Goal: Information Seeking & Learning: Learn about a topic

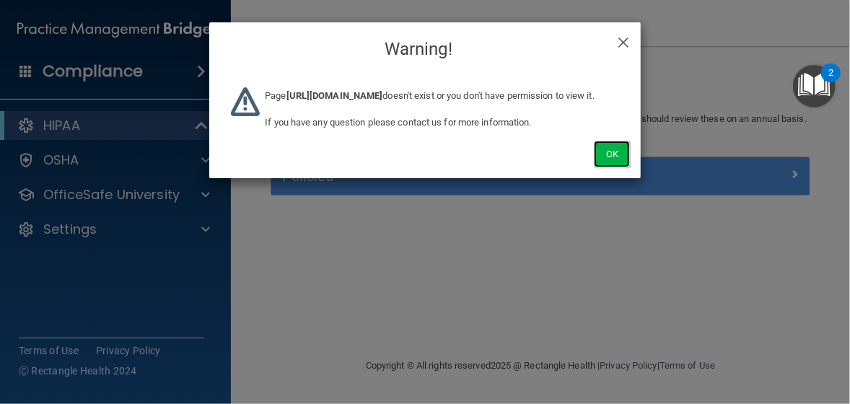
click at [612, 167] on button "Ok" at bounding box center [612, 154] width 36 height 27
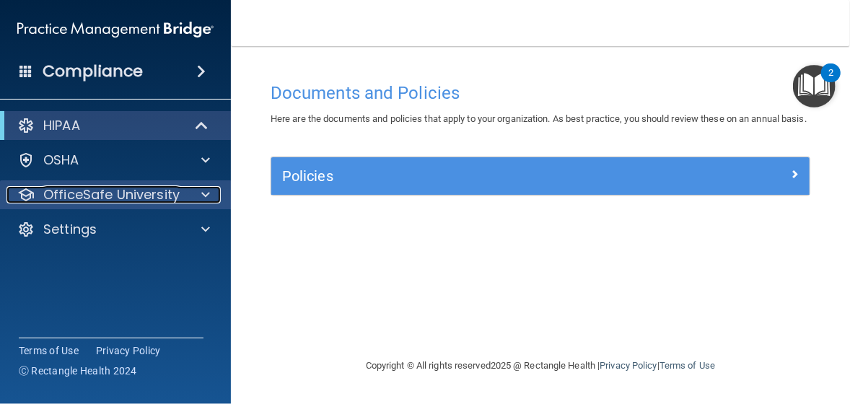
click at [204, 193] on span at bounding box center [205, 194] width 9 height 17
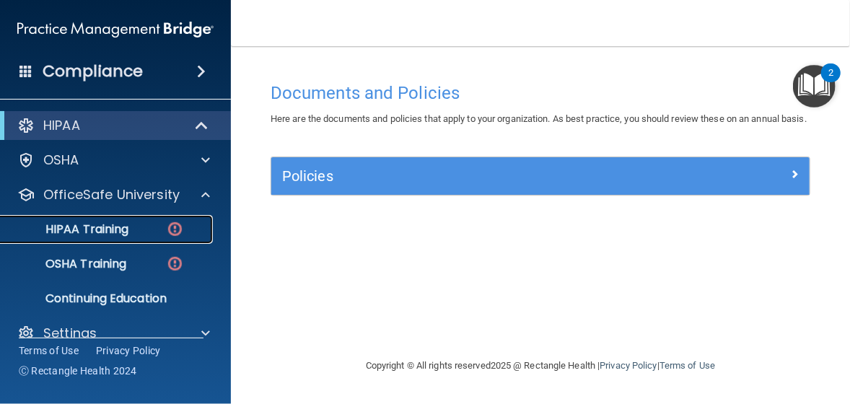
click at [159, 227] on div "HIPAA Training" at bounding box center [107, 229] width 197 height 14
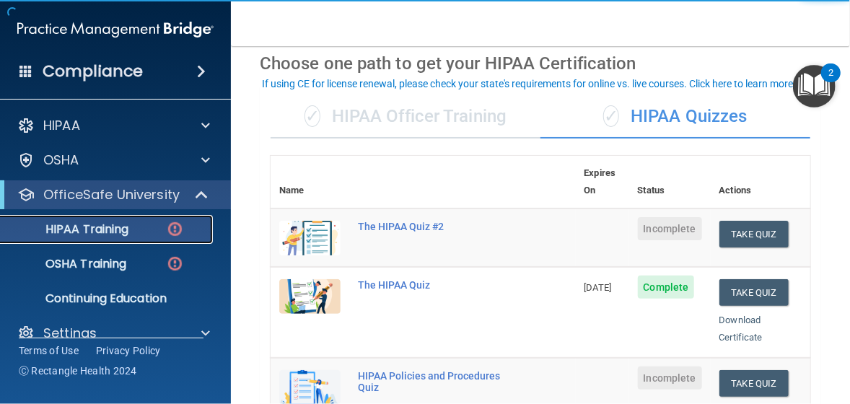
scroll to position [144, 0]
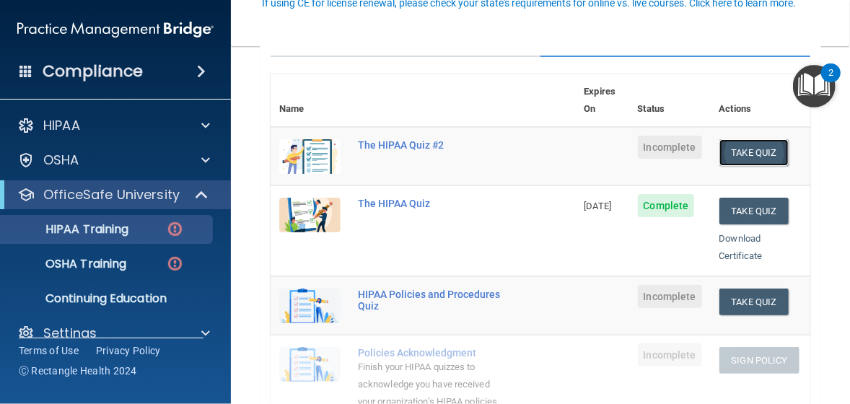
click at [728, 139] on button "Take Quiz" at bounding box center [753, 152] width 69 height 27
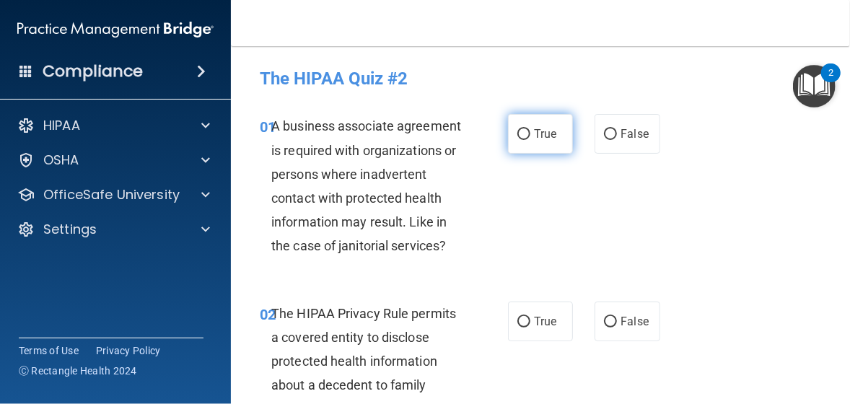
click at [521, 135] on input "True" at bounding box center [523, 134] width 13 height 11
radio input "true"
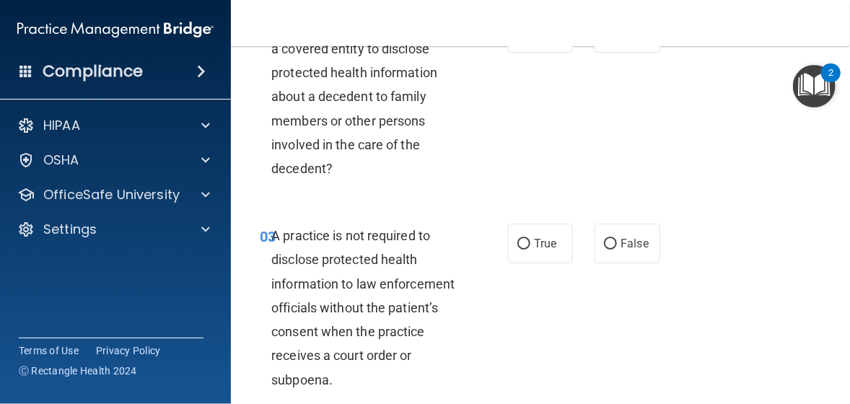
scroll to position [361, 0]
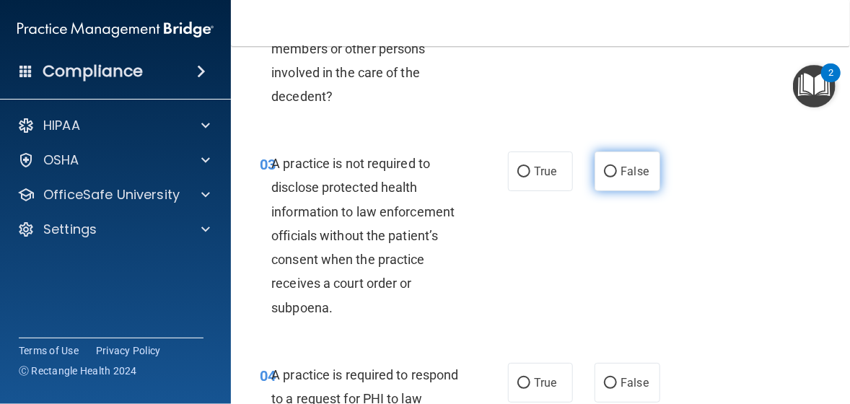
click at [604, 177] on input "False" at bounding box center [610, 172] width 13 height 11
radio input "true"
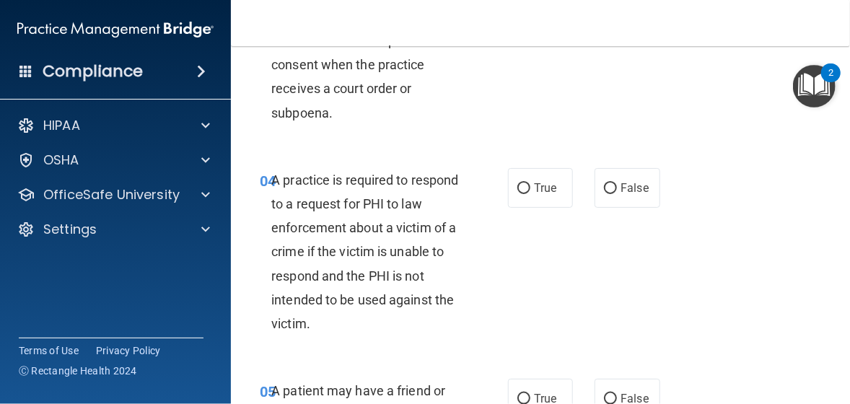
scroll to position [577, 0]
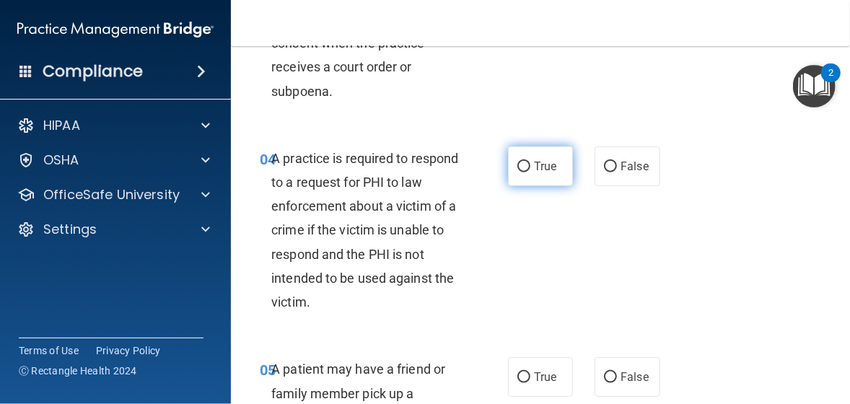
click at [522, 172] on input "True" at bounding box center [523, 167] width 13 height 11
radio input "true"
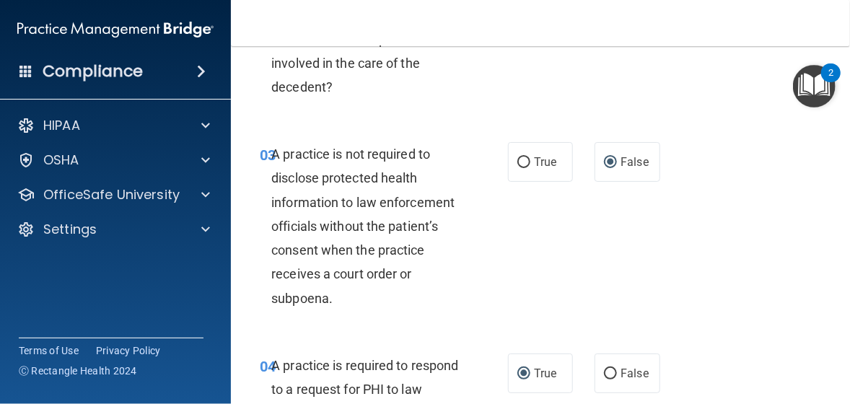
scroll to position [361, 0]
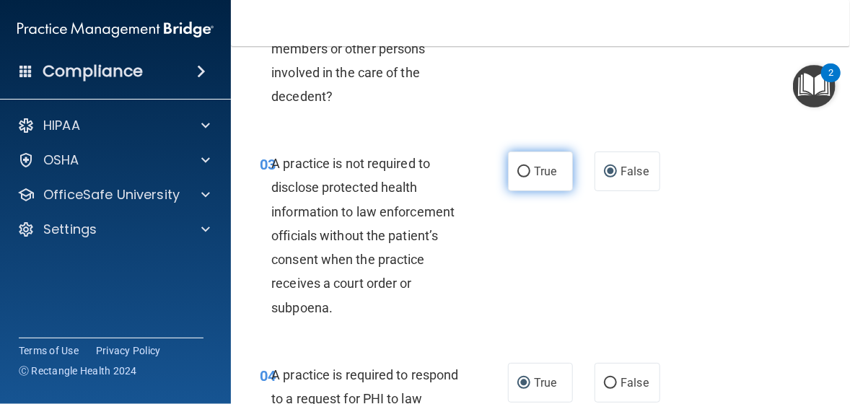
click at [520, 177] on input "True" at bounding box center [523, 172] width 13 height 11
radio input "true"
radio input "false"
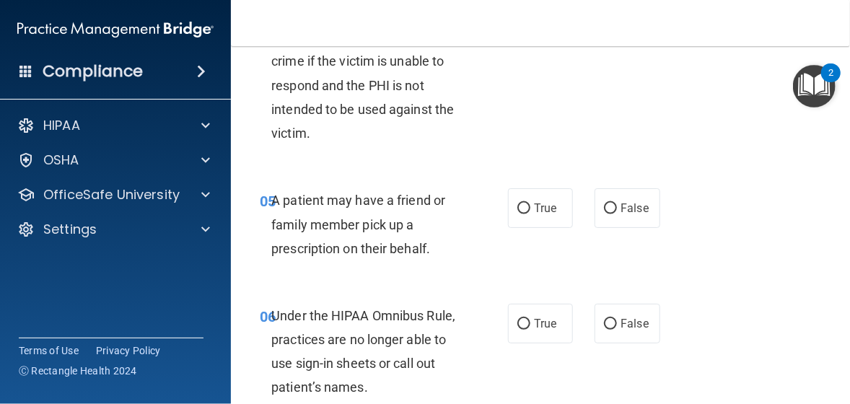
scroll to position [793, 0]
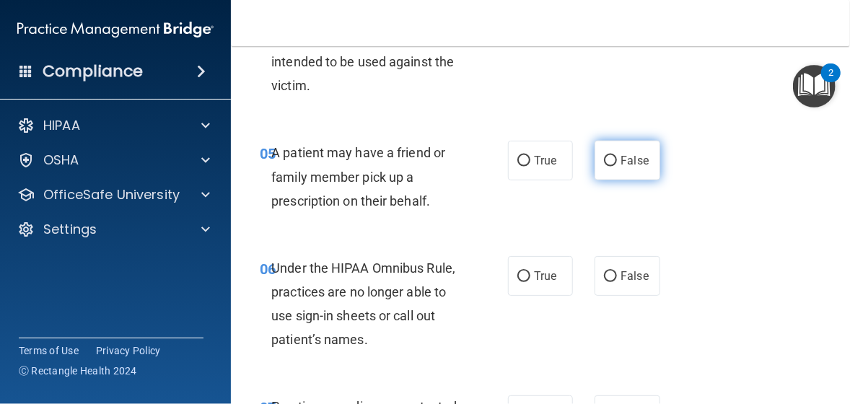
click at [604, 167] on input "False" at bounding box center [610, 161] width 13 height 11
radio input "true"
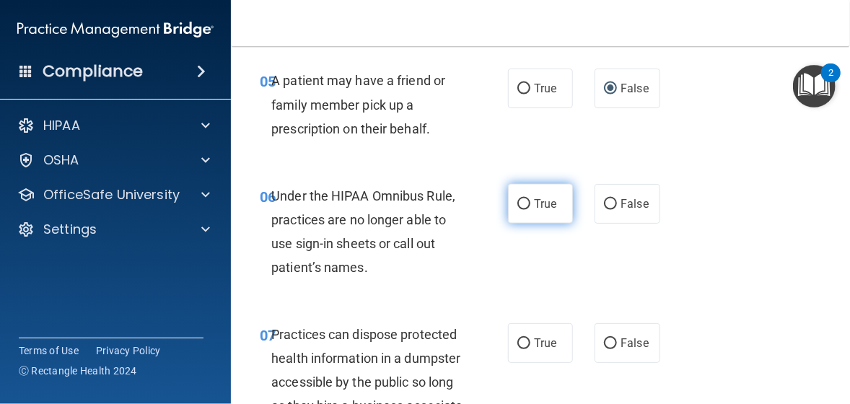
click at [521, 210] on input "True" at bounding box center [523, 204] width 13 height 11
radio input "true"
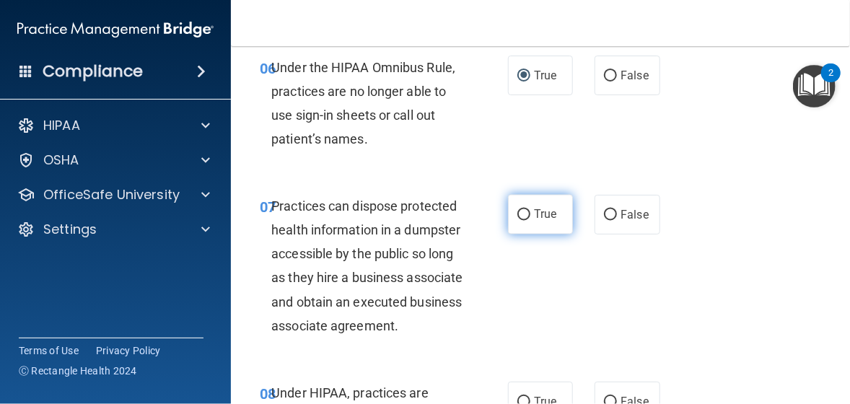
scroll to position [1010, 0]
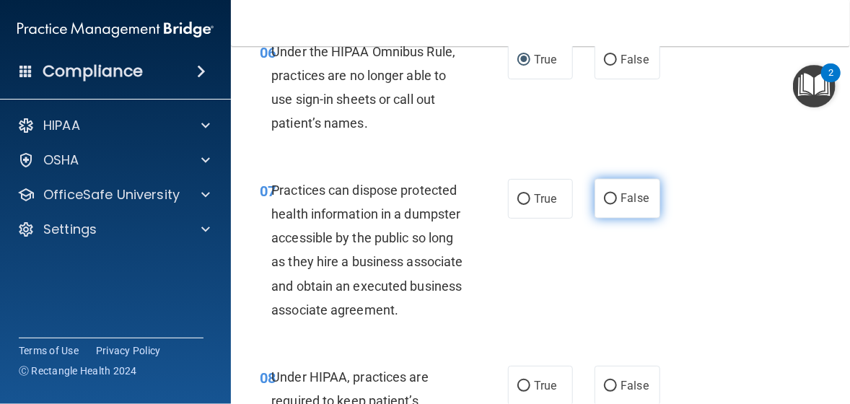
click at [605, 205] on input "False" at bounding box center [610, 199] width 13 height 11
radio input "true"
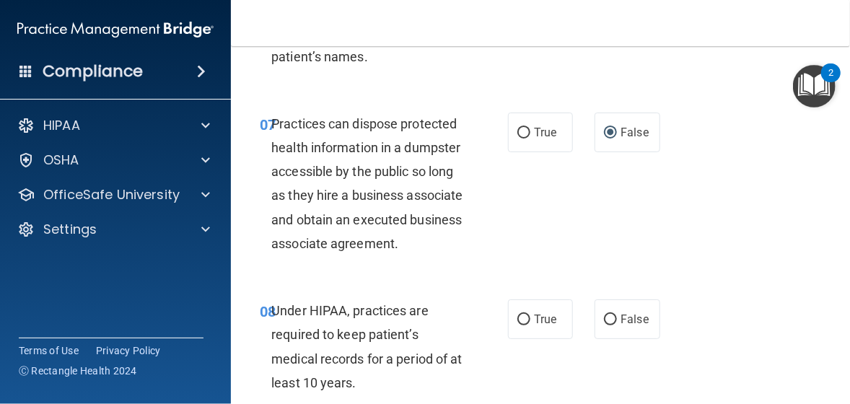
scroll to position [1226, 0]
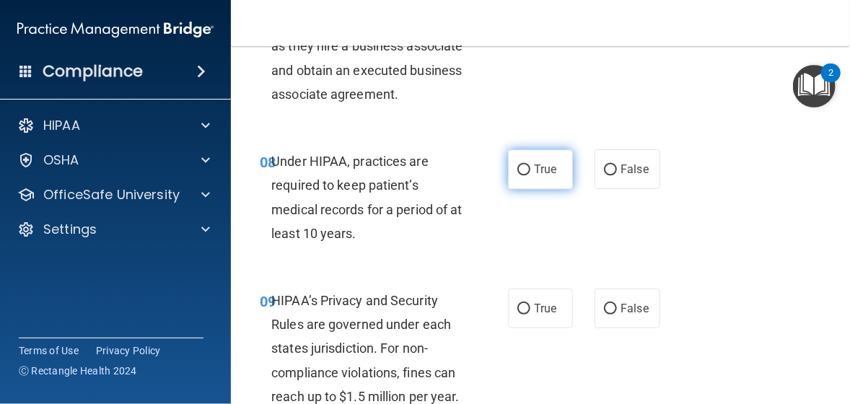
click at [517, 175] on input "True" at bounding box center [523, 169] width 13 height 11
radio input "true"
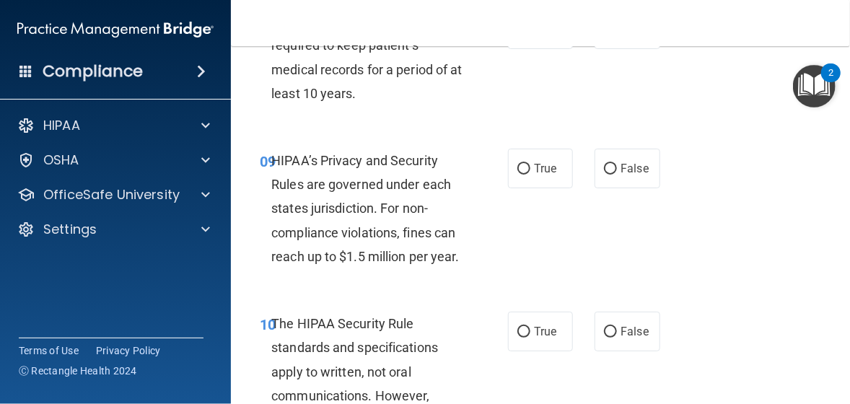
scroll to position [1370, 0]
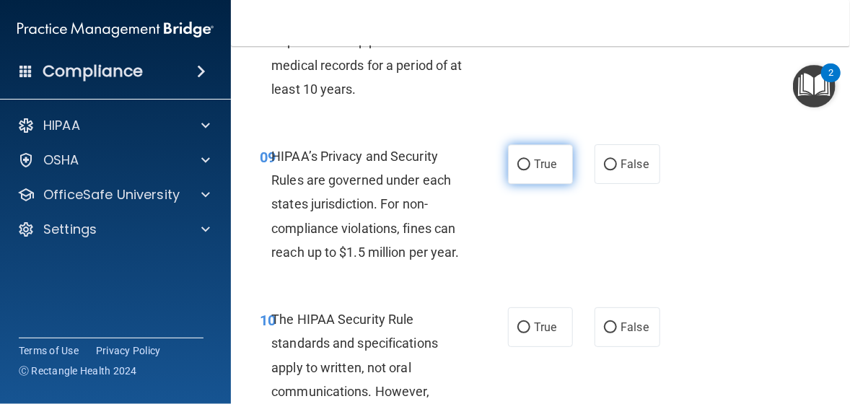
click at [518, 170] on input "True" at bounding box center [523, 164] width 13 height 11
radio input "true"
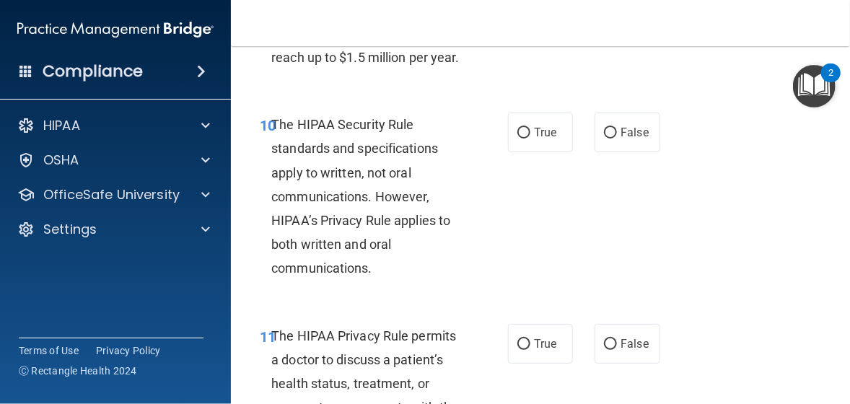
scroll to position [1587, 0]
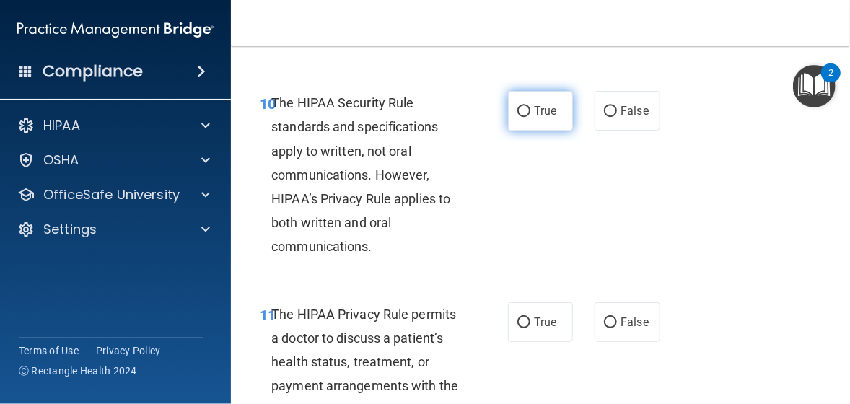
click at [520, 117] on input "True" at bounding box center [523, 111] width 13 height 11
radio input "true"
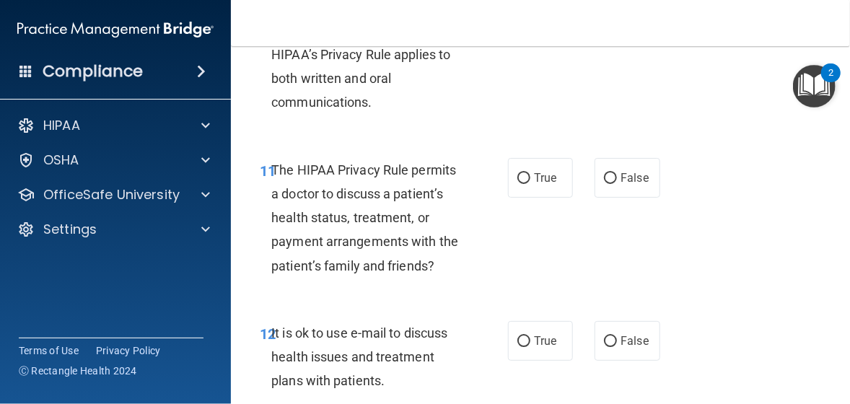
scroll to position [1803, 0]
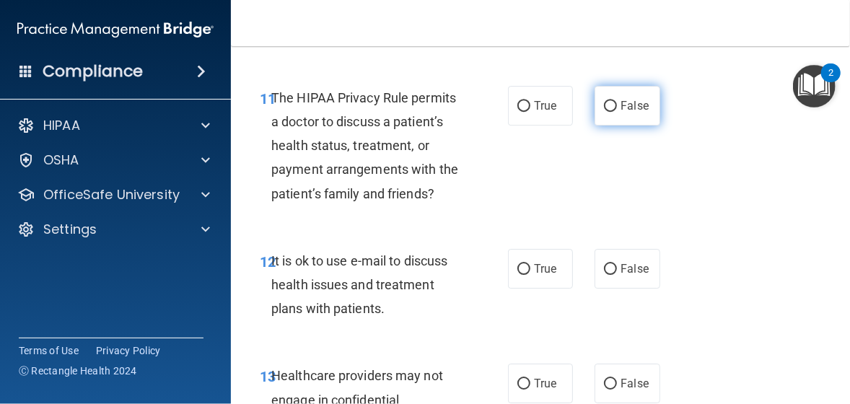
click at [605, 112] on input "False" at bounding box center [610, 106] width 13 height 11
radio input "true"
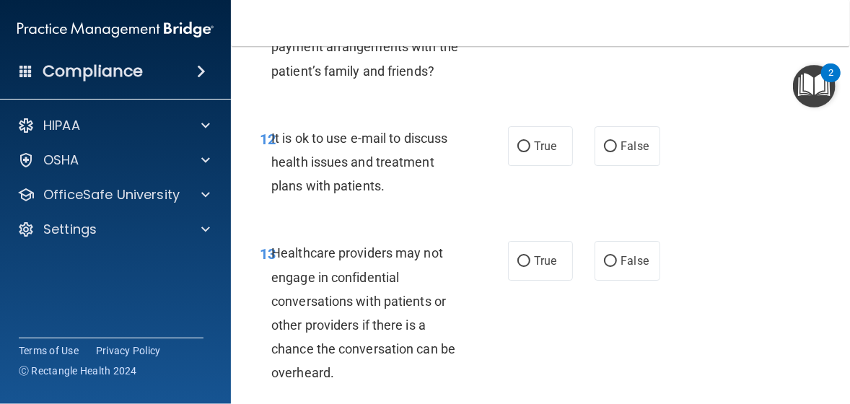
scroll to position [1947, 0]
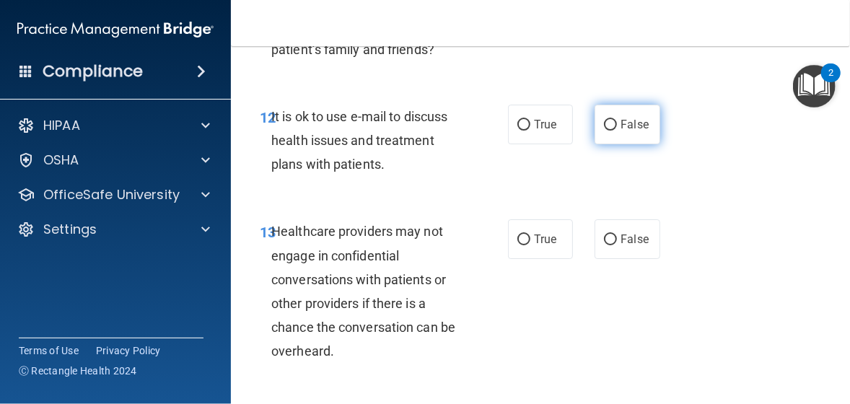
click at [604, 131] on input "False" at bounding box center [610, 125] width 13 height 11
radio input "true"
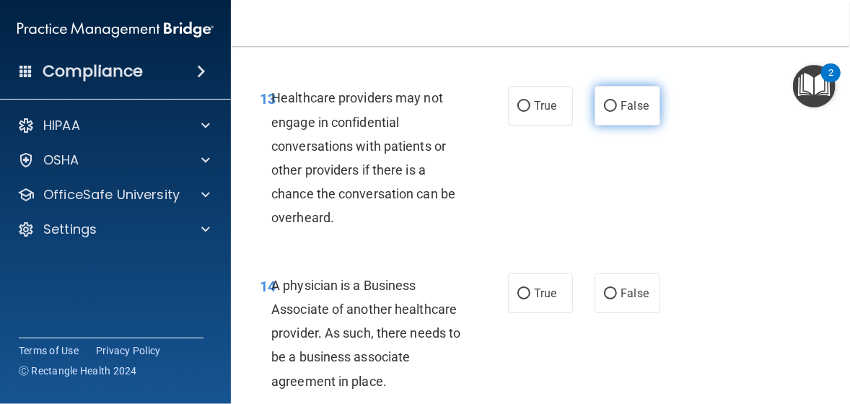
scroll to position [2091, 0]
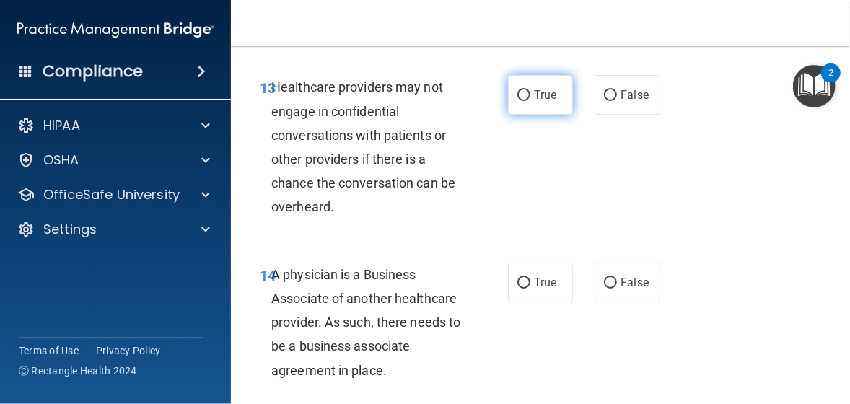
click at [519, 101] on input "True" at bounding box center [523, 95] width 13 height 11
radio input "true"
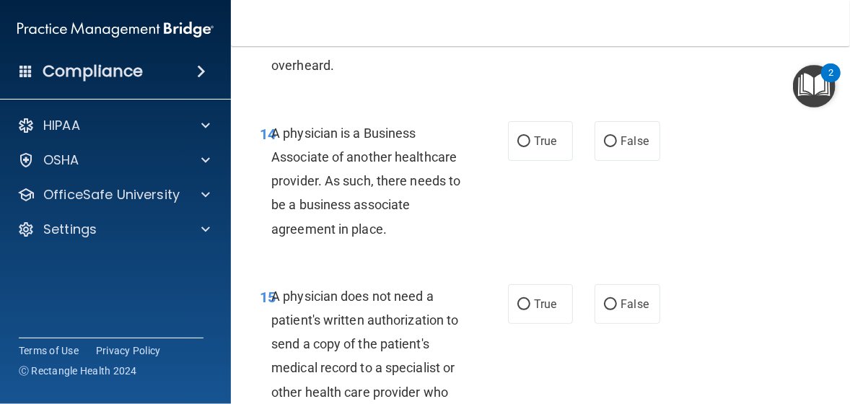
scroll to position [2236, 0]
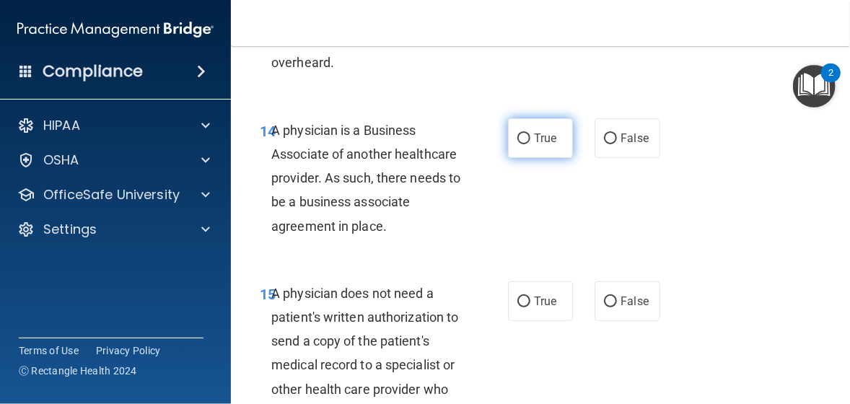
click at [518, 144] on input "True" at bounding box center [523, 138] width 13 height 11
radio input "true"
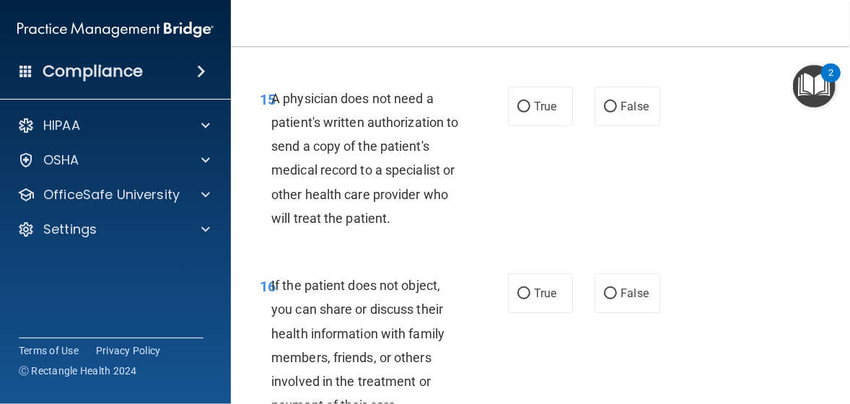
scroll to position [2452, 0]
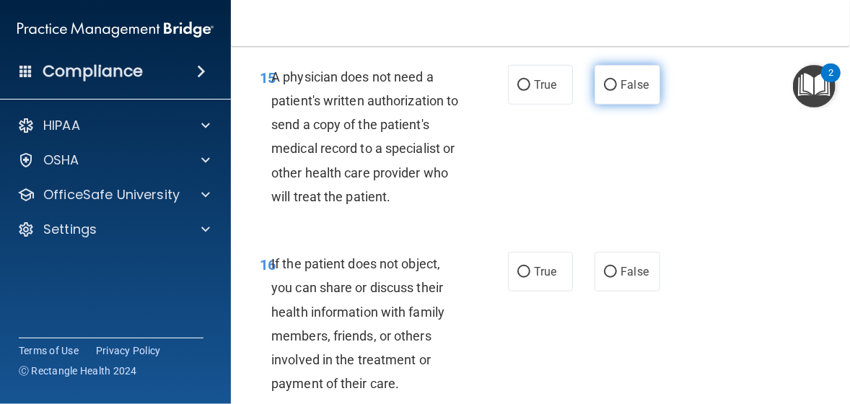
click at [604, 91] on input "False" at bounding box center [610, 85] width 13 height 11
radio input "true"
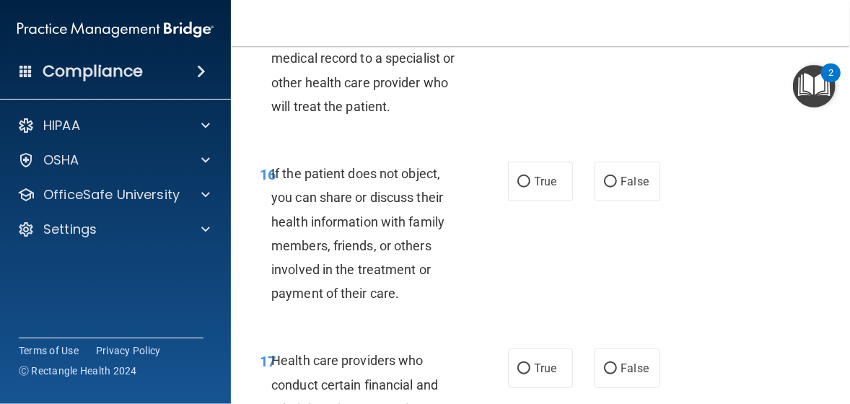
scroll to position [2596, 0]
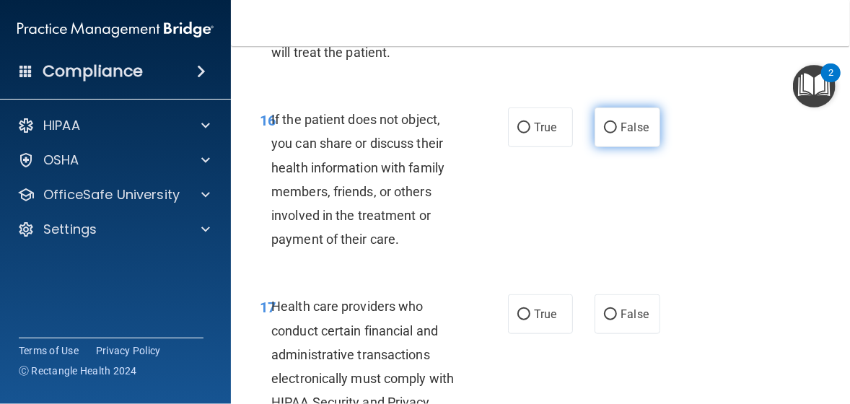
click at [604, 133] on input "False" at bounding box center [610, 128] width 13 height 11
radio input "true"
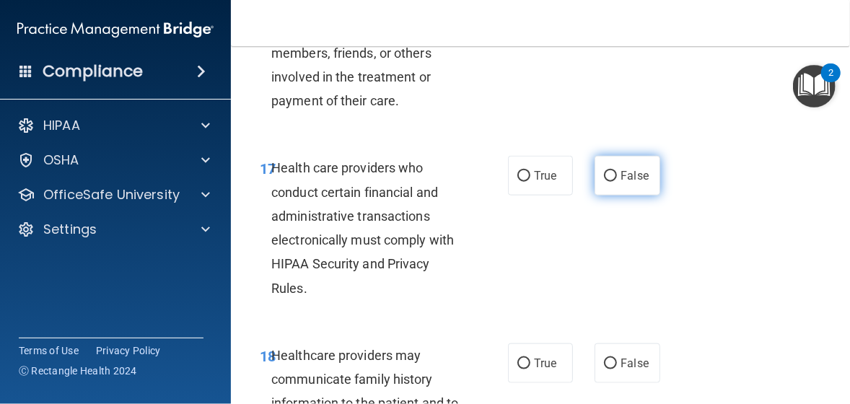
scroll to position [2741, 0]
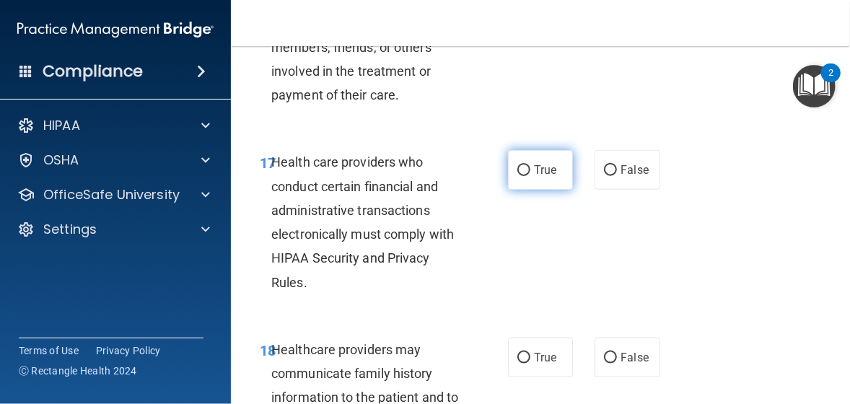
click at [517, 176] on input "True" at bounding box center [523, 170] width 13 height 11
radio input "true"
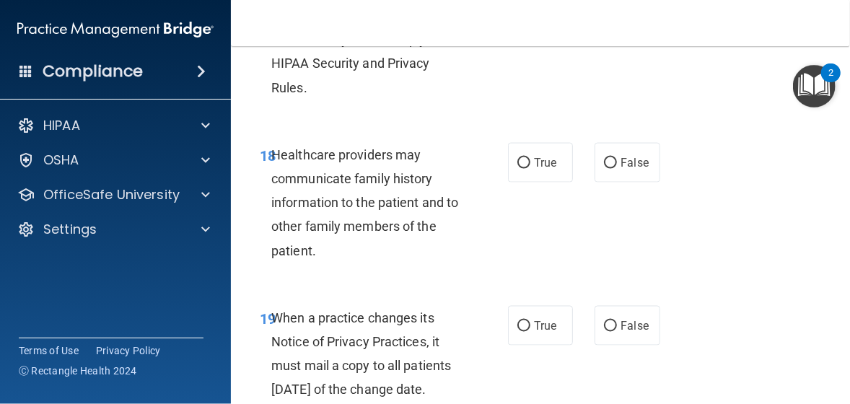
scroll to position [2957, 0]
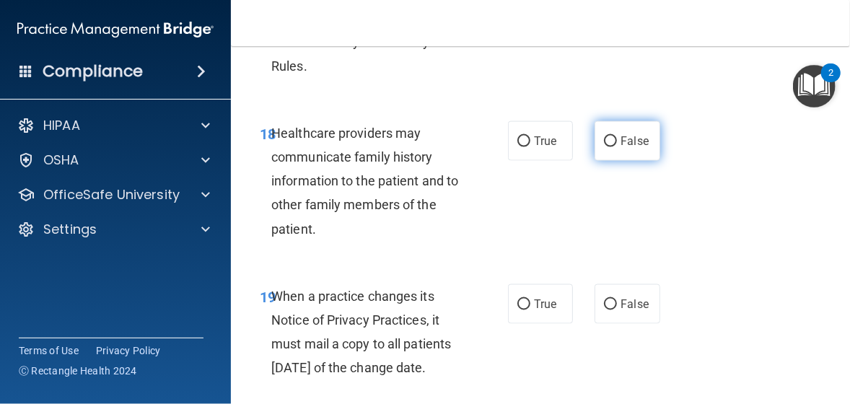
click at [605, 147] on input "False" at bounding box center [610, 141] width 13 height 11
radio input "true"
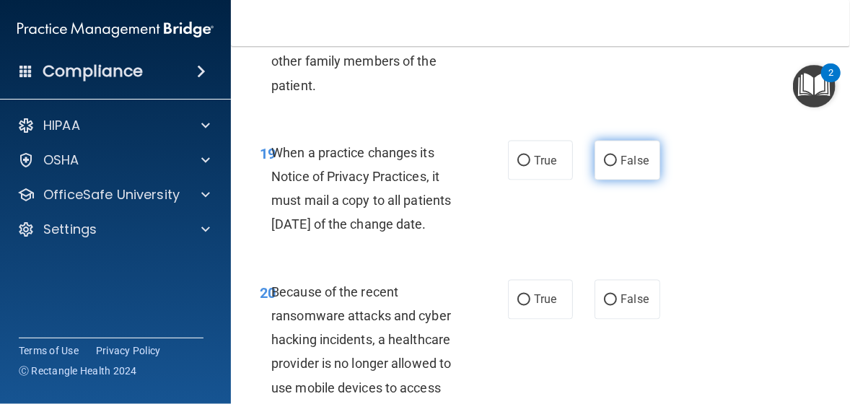
scroll to position [3101, 0]
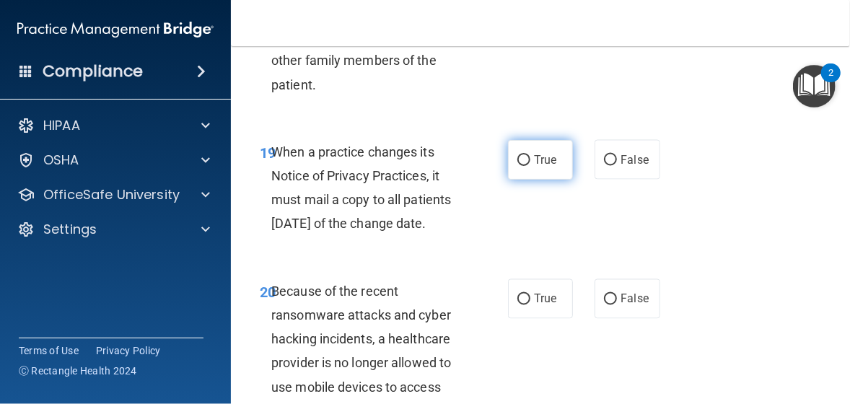
click at [520, 166] on input "True" at bounding box center [523, 160] width 13 height 11
radio input "true"
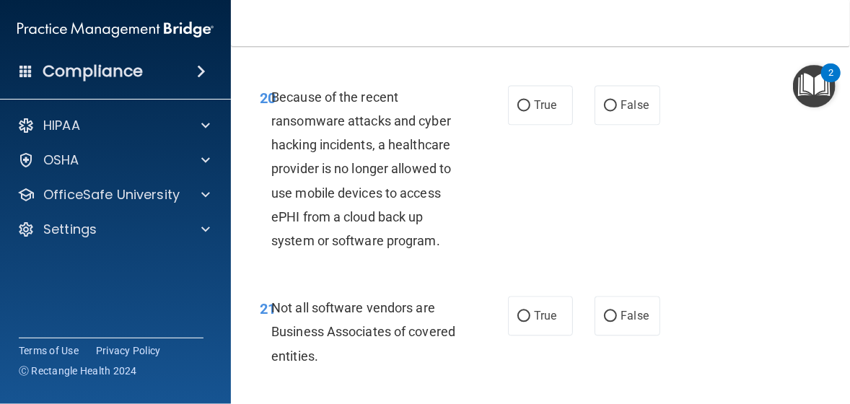
scroll to position [3317, 0]
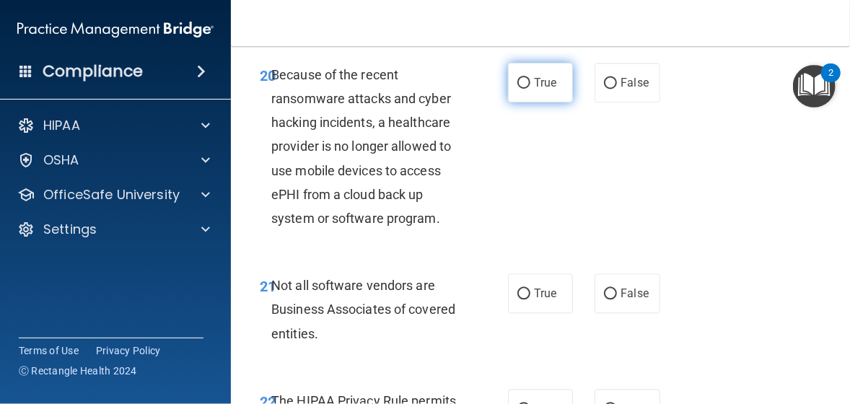
click at [521, 89] on input "True" at bounding box center [523, 83] width 13 height 11
radio input "true"
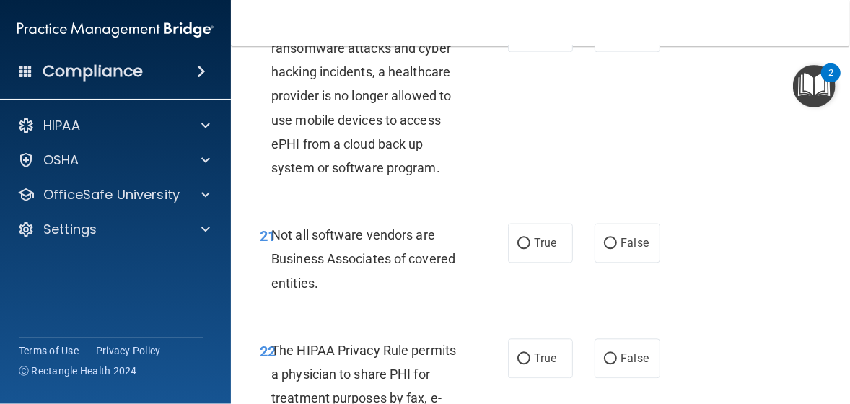
scroll to position [3462, 0]
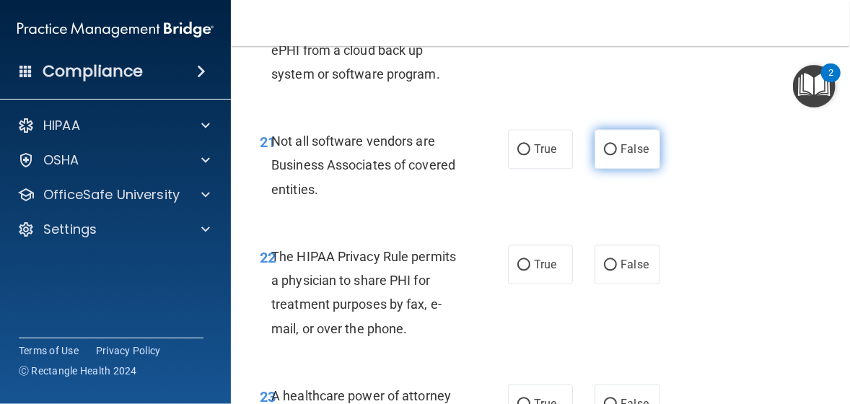
click at [607, 155] on input "False" at bounding box center [610, 149] width 13 height 11
radio input "true"
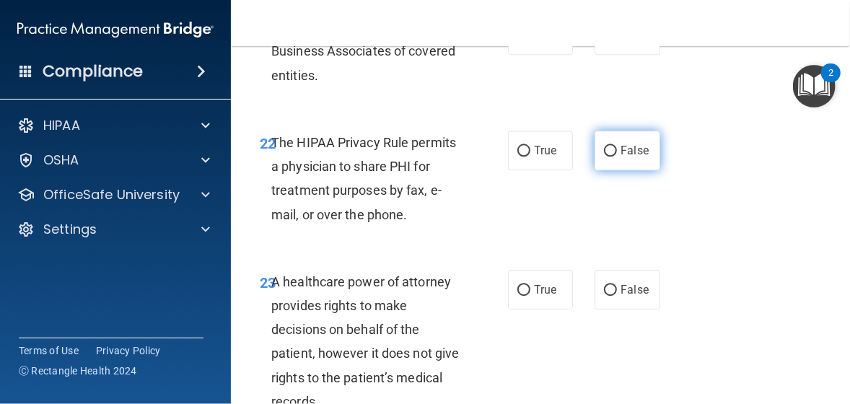
scroll to position [3606, 0]
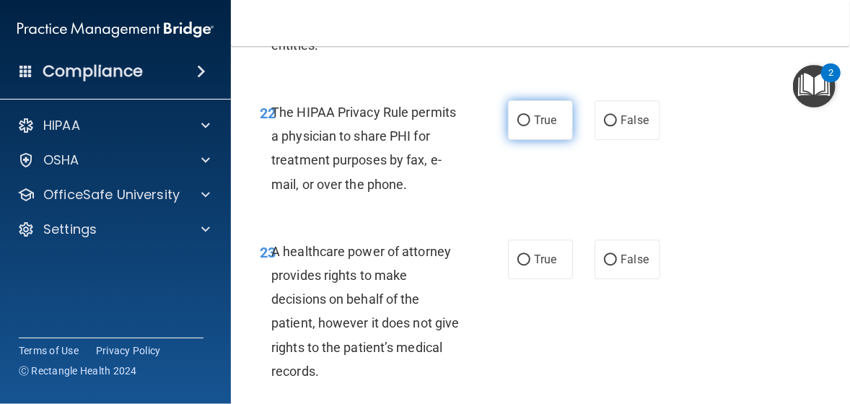
click at [517, 126] on input "True" at bounding box center [523, 120] width 13 height 11
radio input "true"
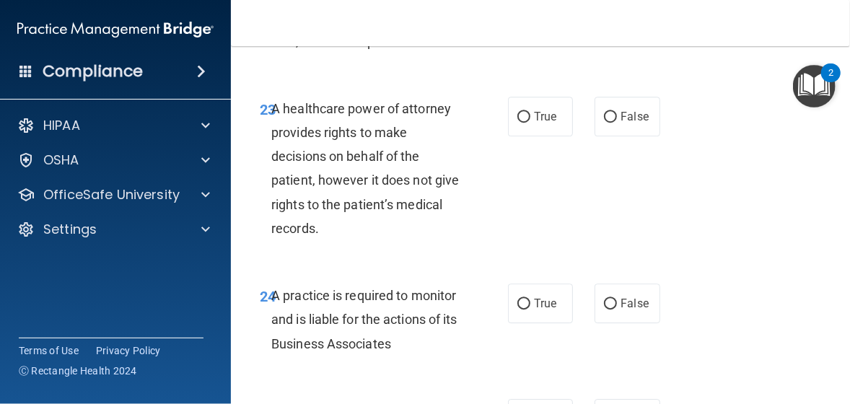
scroll to position [3750, 0]
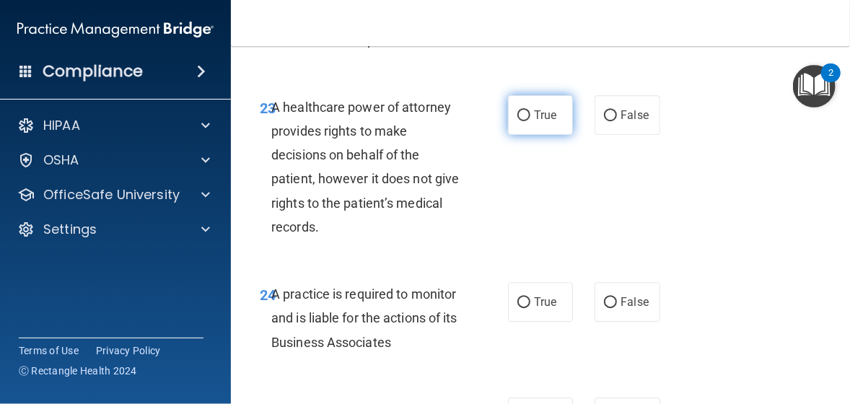
click at [517, 121] on input "True" at bounding box center [523, 115] width 13 height 11
radio input "true"
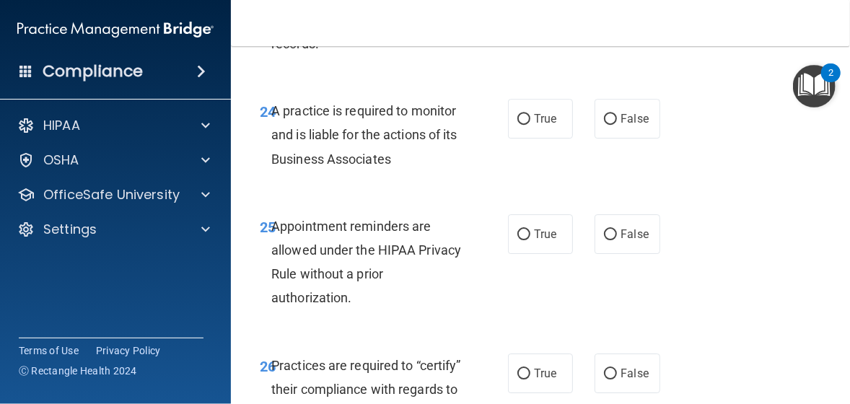
scroll to position [3967, 0]
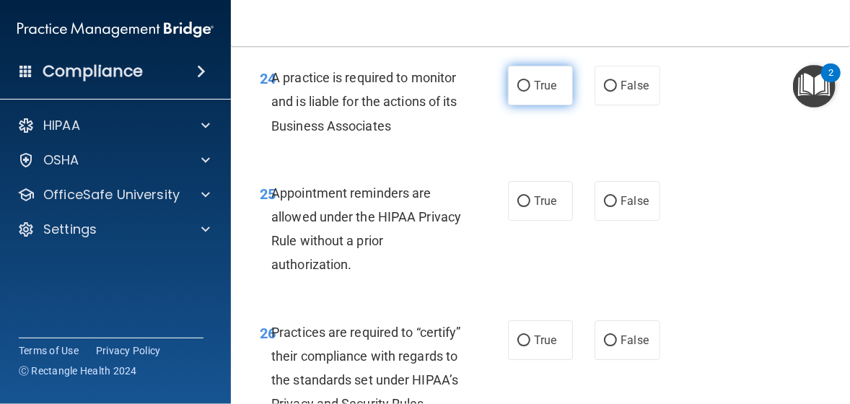
click at [517, 92] on input "True" at bounding box center [523, 86] width 13 height 11
radio input "true"
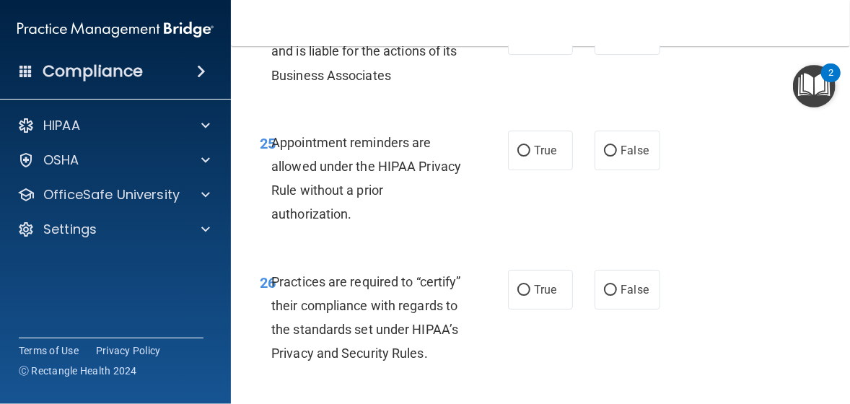
scroll to position [4039, 0]
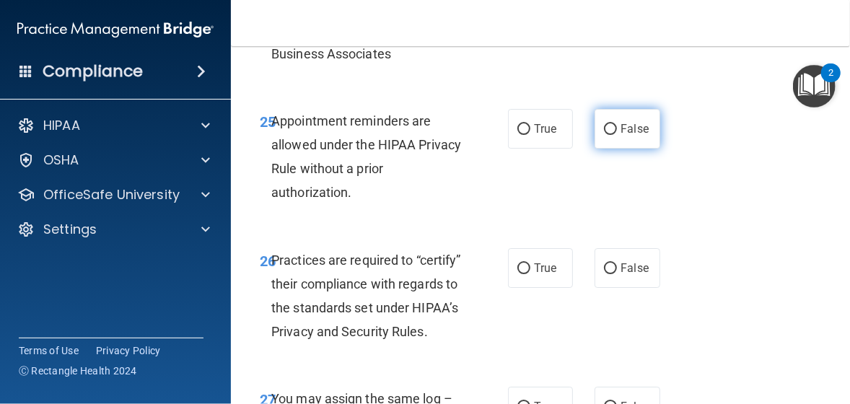
click at [604, 135] on input "False" at bounding box center [610, 129] width 13 height 11
radio input "true"
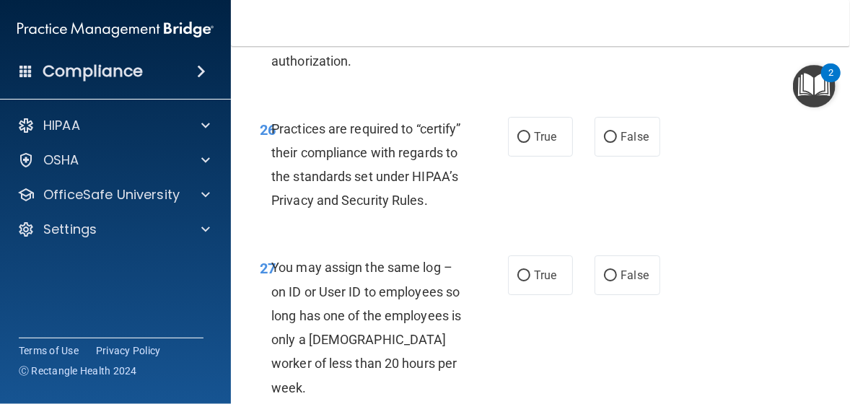
scroll to position [4183, 0]
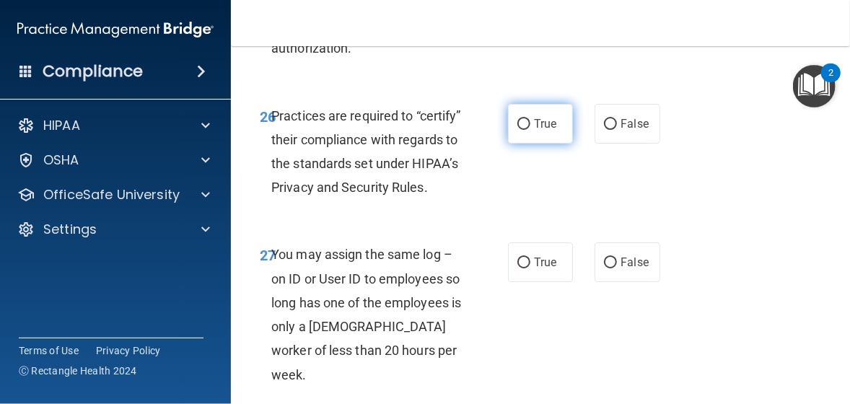
click at [519, 130] on input "True" at bounding box center [523, 124] width 13 height 11
radio input "true"
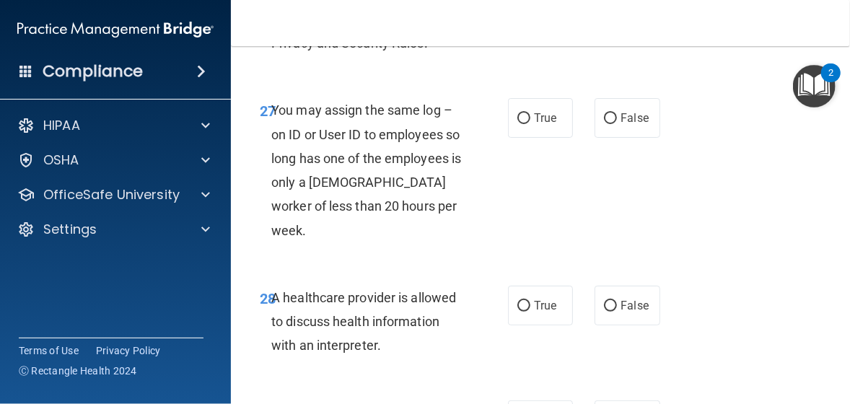
scroll to position [4399, 0]
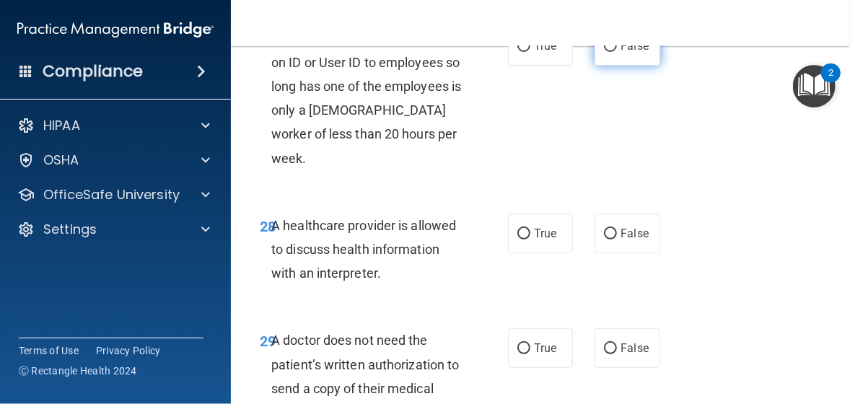
click at [604, 52] on input "False" at bounding box center [610, 46] width 13 height 11
radio input "true"
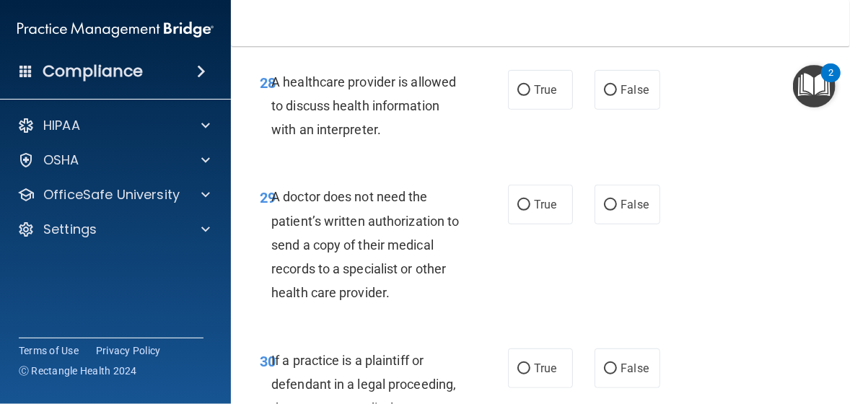
scroll to position [4544, 0]
click at [604, 95] on input "False" at bounding box center [610, 89] width 13 height 11
radio input "true"
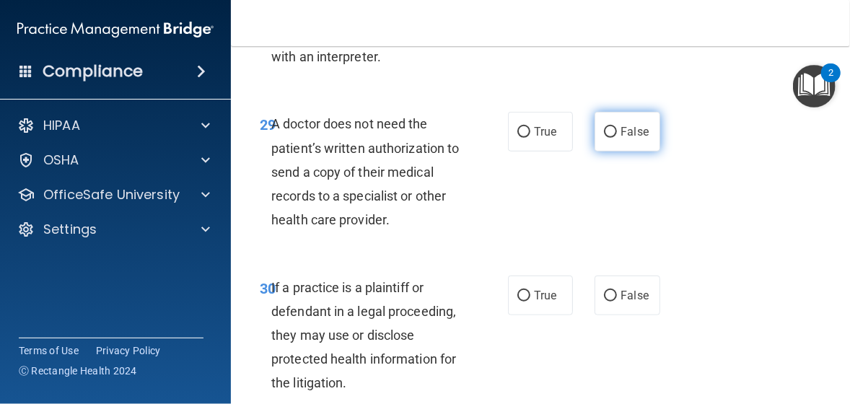
click at [605, 138] on input "False" at bounding box center [610, 132] width 13 height 11
radio input "true"
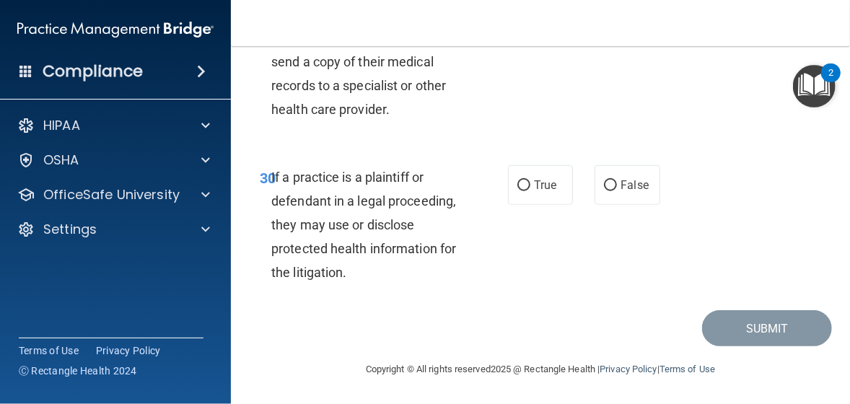
scroll to position [4832, 0]
click at [604, 191] on input "False" at bounding box center [610, 185] width 13 height 11
radio input "true"
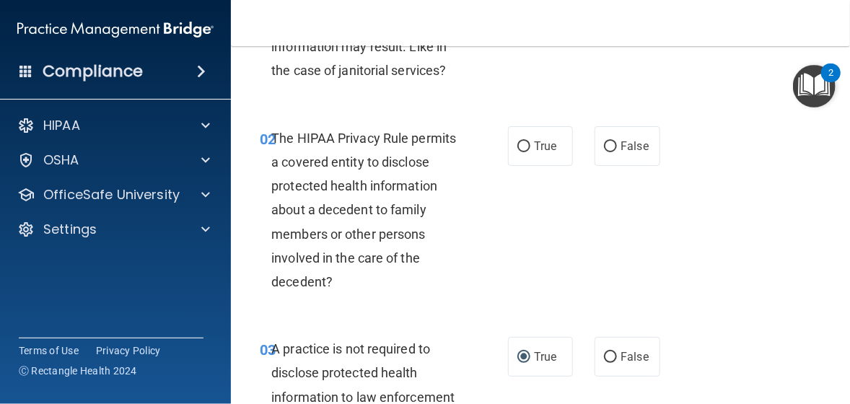
scroll to position [144, 0]
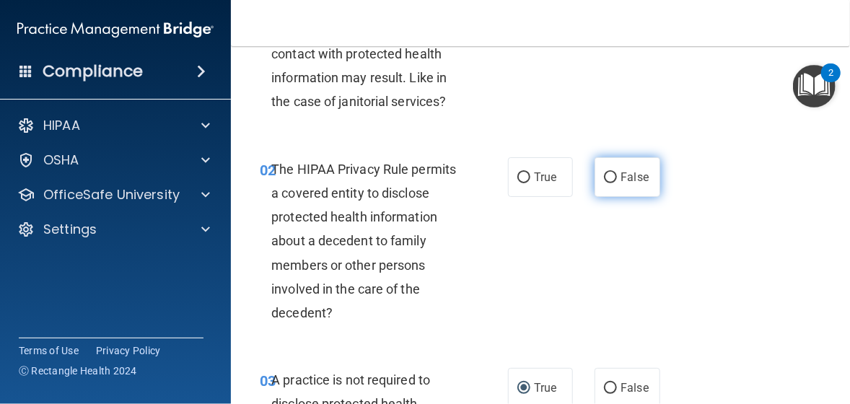
click at [604, 183] on input "False" at bounding box center [610, 177] width 13 height 11
radio input "true"
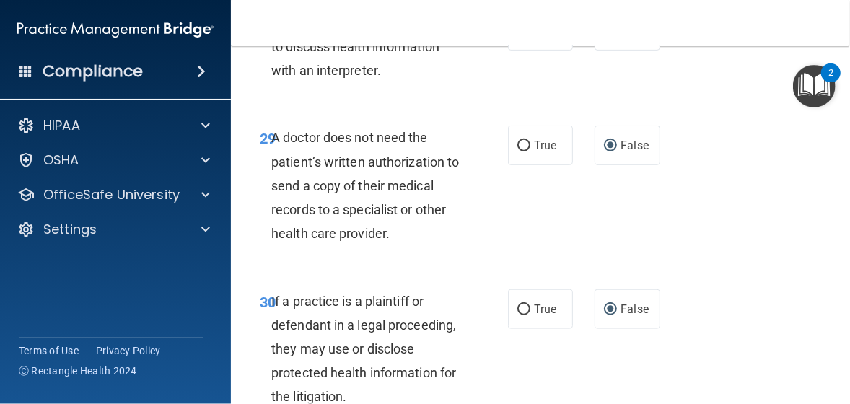
scroll to position [4832, 0]
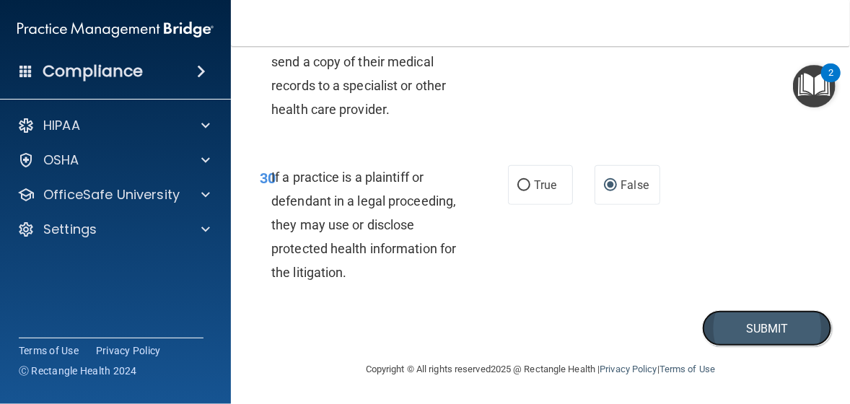
click at [737, 336] on button "Submit" at bounding box center [767, 328] width 130 height 37
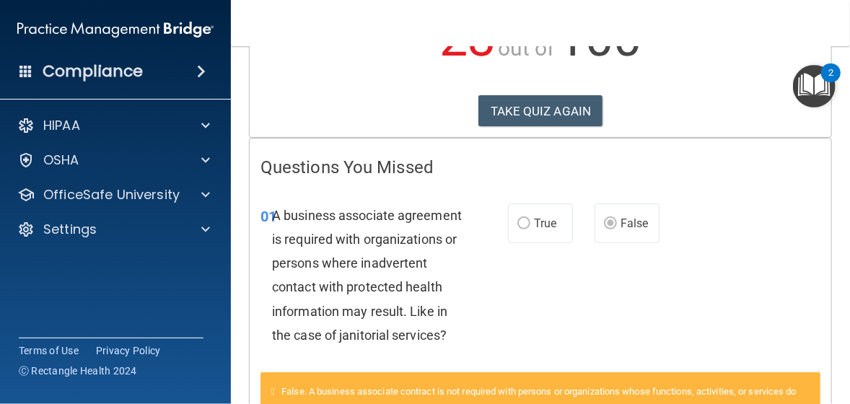
scroll to position [188, 0]
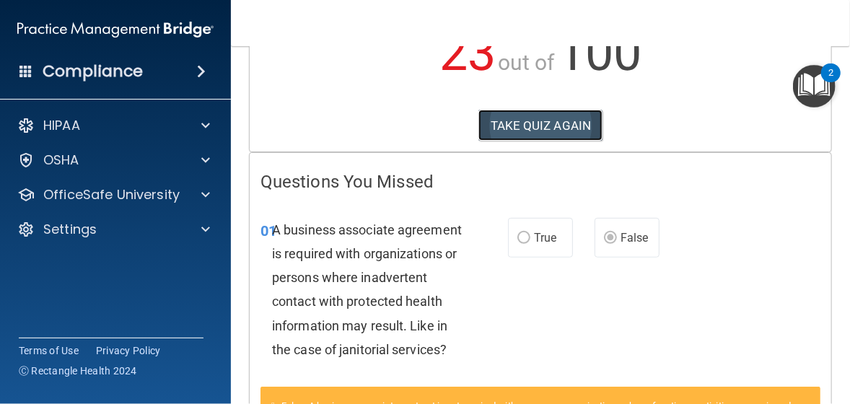
click at [521, 121] on button "TAKE QUIZ AGAIN" at bounding box center [540, 126] width 125 height 32
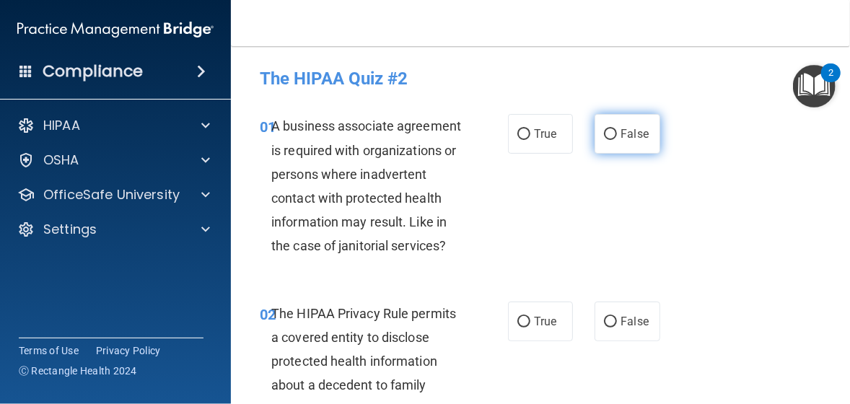
click at [604, 137] on input "False" at bounding box center [610, 134] width 13 height 11
radio input "true"
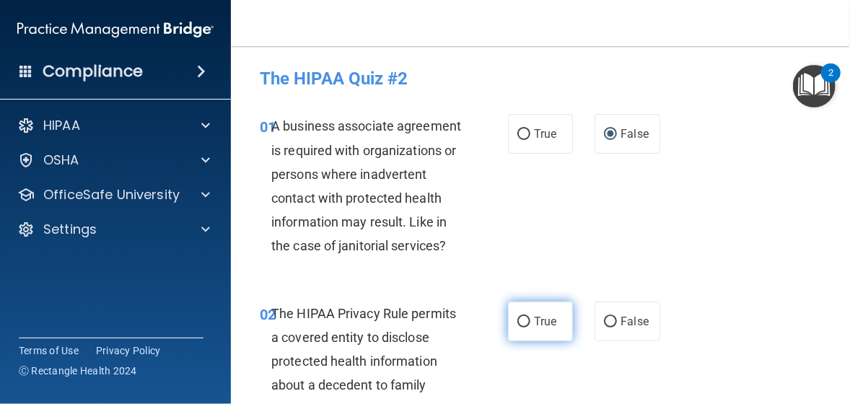
click at [517, 327] on input "True" at bounding box center [523, 322] width 13 height 11
radio input "true"
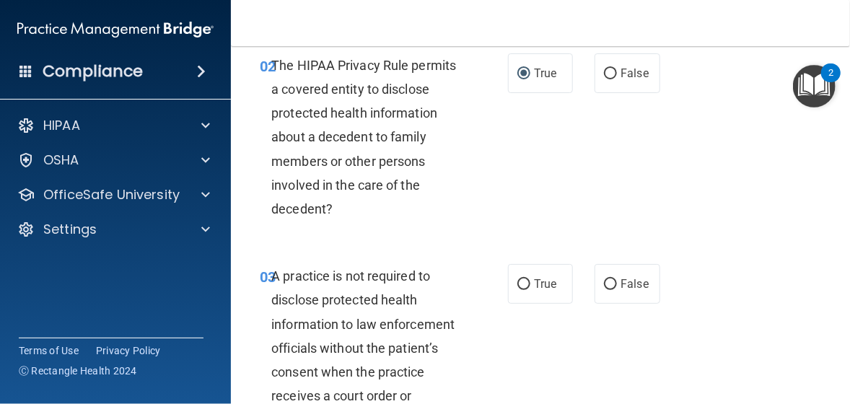
scroll to position [288, 0]
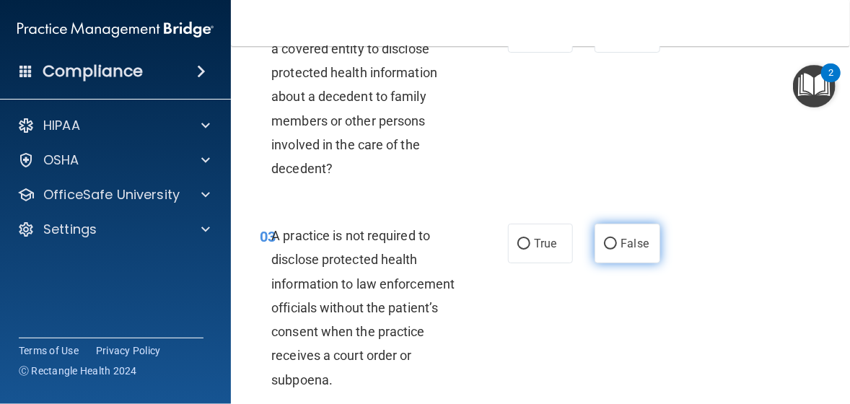
click at [596, 263] on label "False" at bounding box center [626, 244] width 65 height 40
click at [604, 250] on input "False" at bounding box center [610, 244] width 13 height 11
radio input "true"
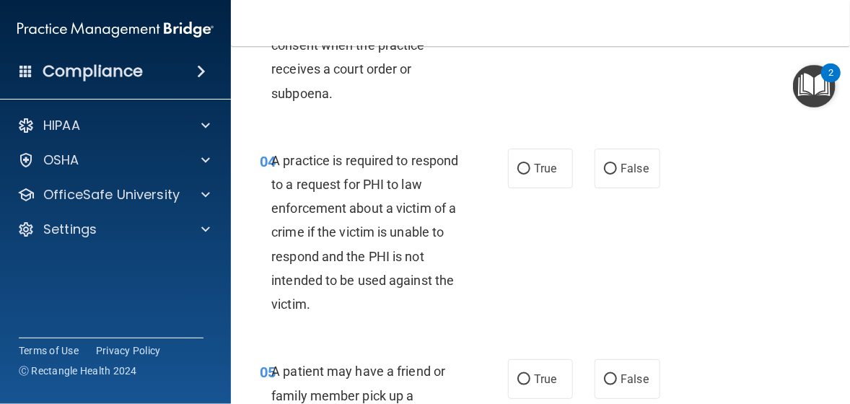
scroll to position [577, 0]
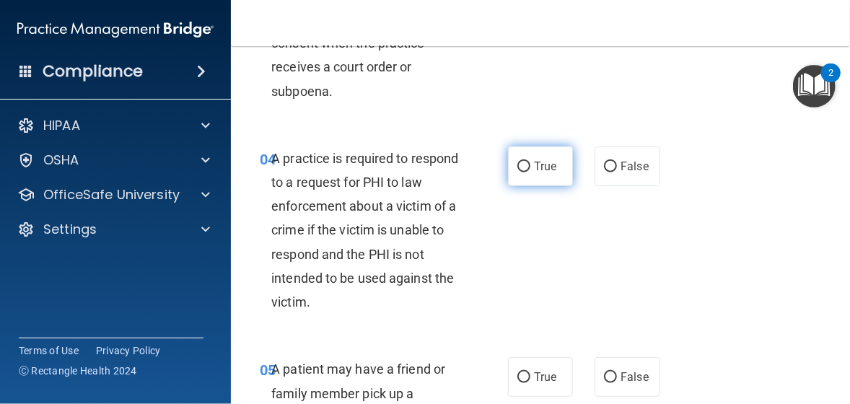
click at [517, 172] on input "True" at bounding box center [523, 167] width 13 height 11
radio input "true"
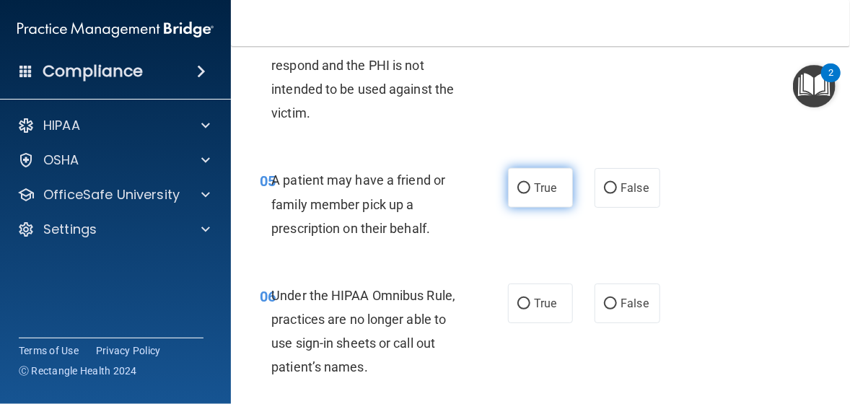
scroll to position [793, 0]
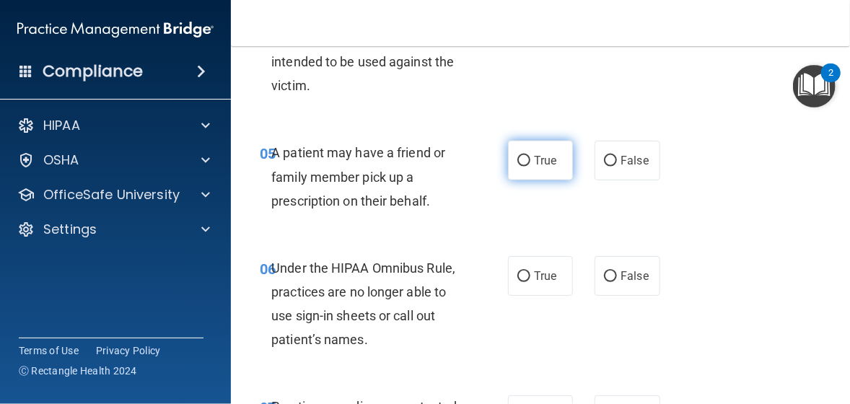
click at [517, 167] on input "True" at bounding box center [523, 161] width 13 height 11
radio input "true"
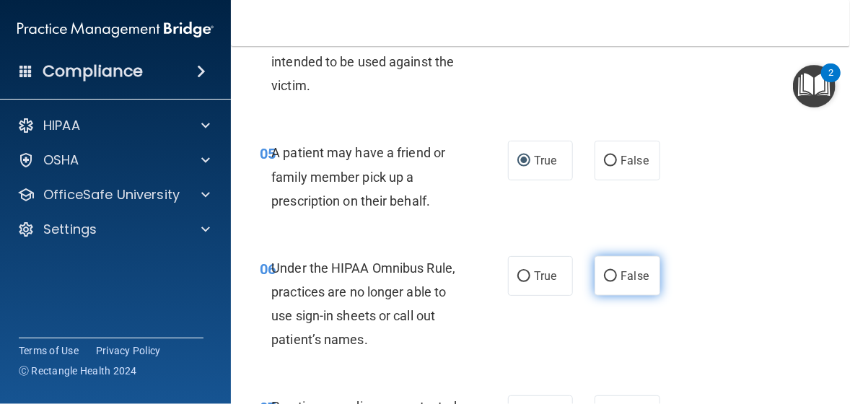
click at [604, 282] on input "False" at bounding box center [610, 276] width 13 height 11
radio input "true"
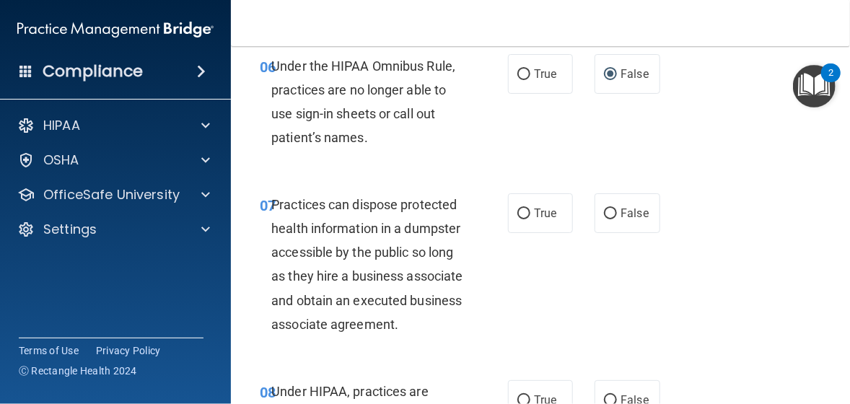
scroll to position [1082, 0]
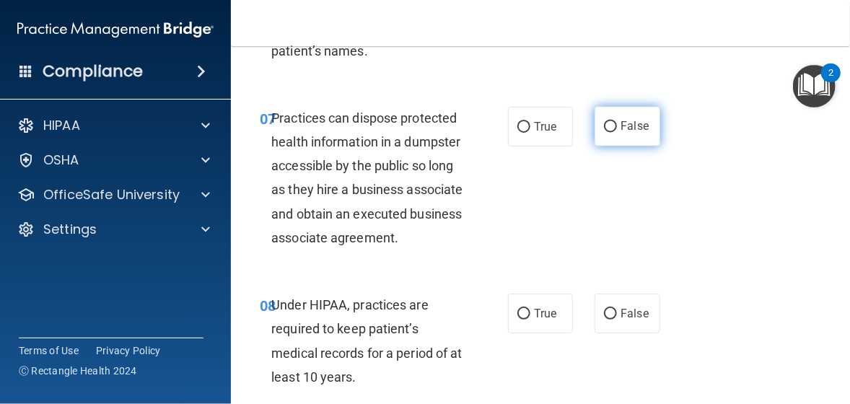
click at [604, 133] on input "False" at bounding box center [610, 127] width 13 height 11
radio input "true"
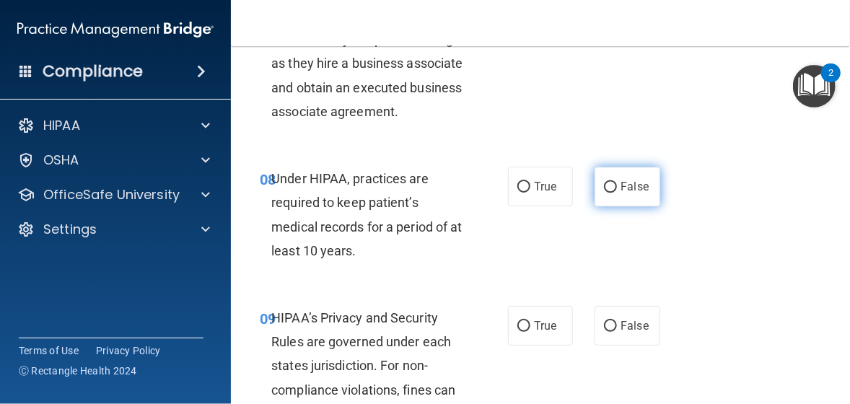
scroll to position [1226, 0]
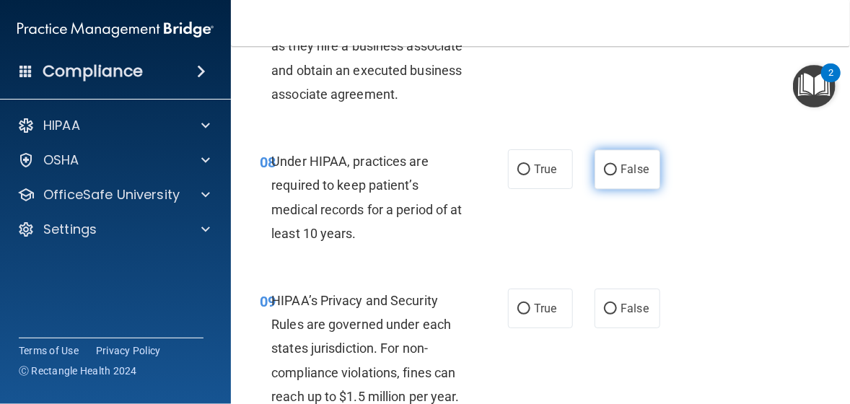
click at [605, 175] on input "False" at bounding box center [610, 169] width 13 height 11
radio input "true"
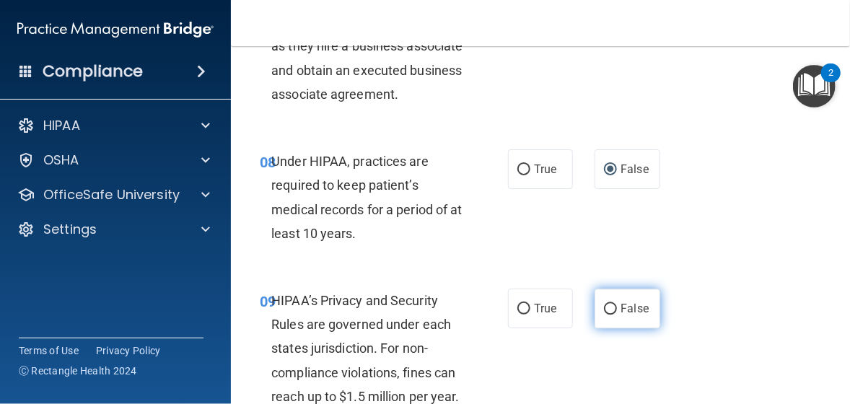
click at [605, 314] on input "False" at bounding box center [610, 309] width 13 height 11
radio input "true"
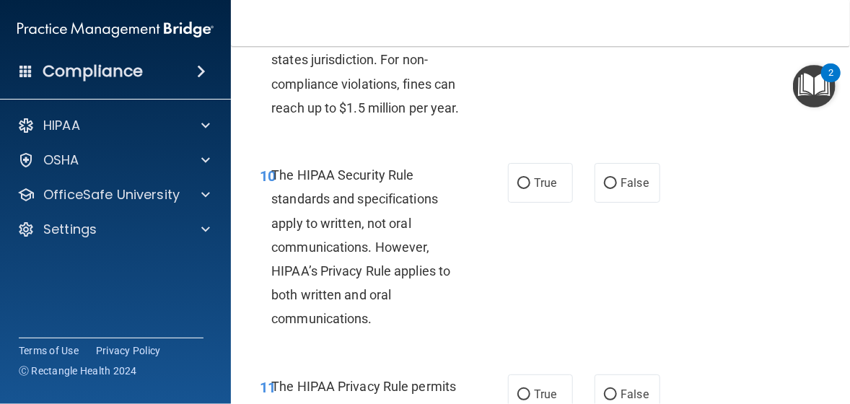
scroll to position [1587, 0]
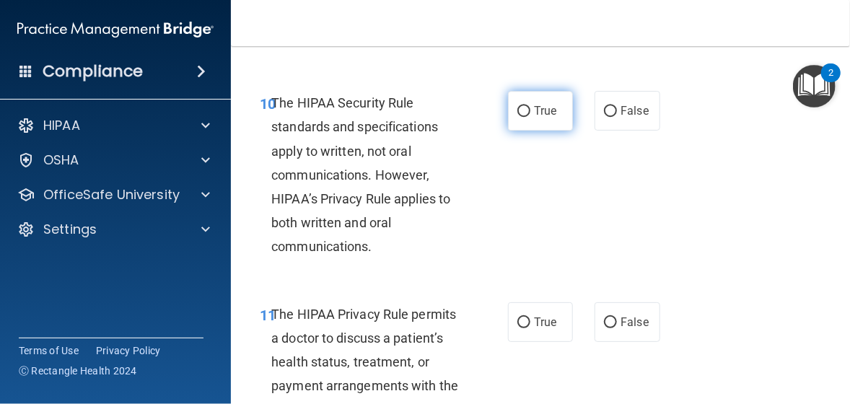
click at [517, 117] on input "True" at bounding box center [523, 111] width 13 height 11
radio input "true"
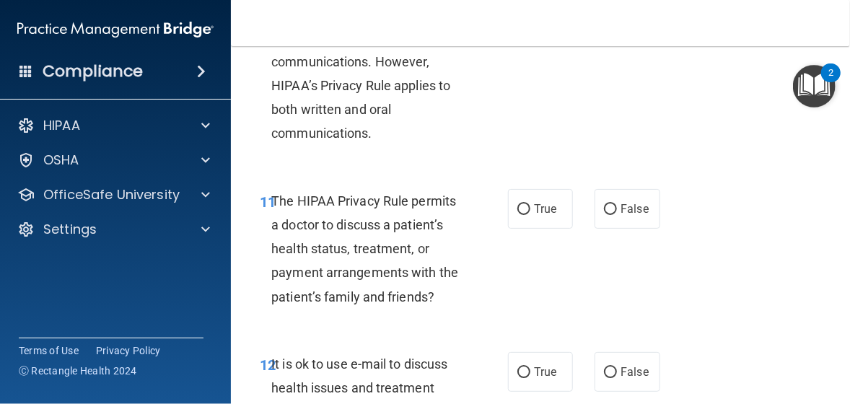
scroll to position [1731, 0]
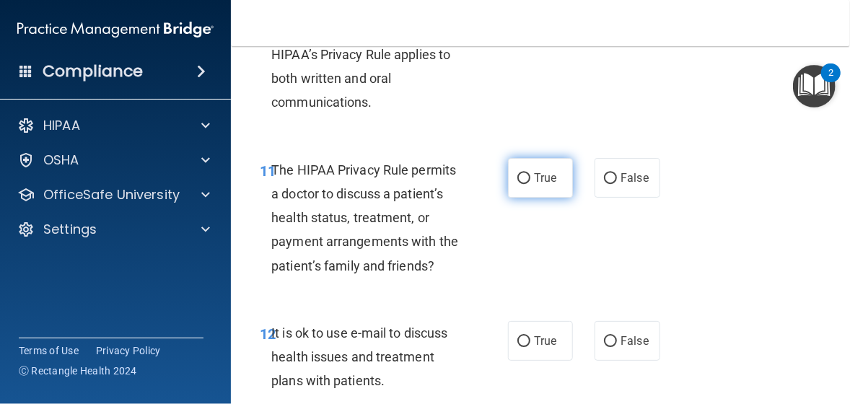
click at [517, 184] on input "True" at bounding box center [523, 178] width 13 height 11
radio input "true"
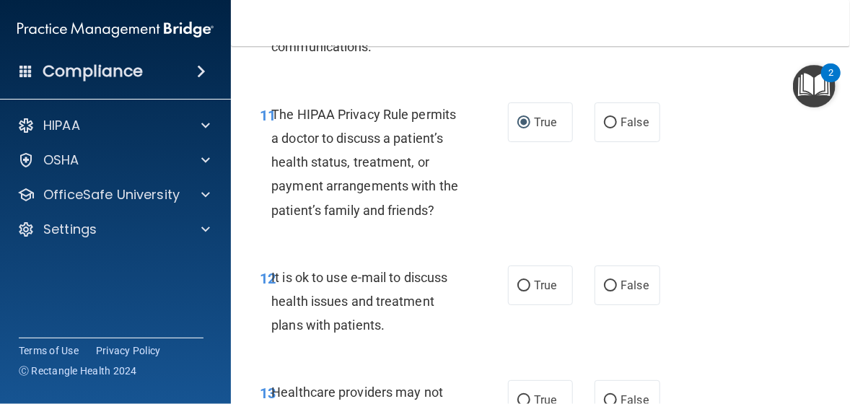
scroll to position [2019, 0]
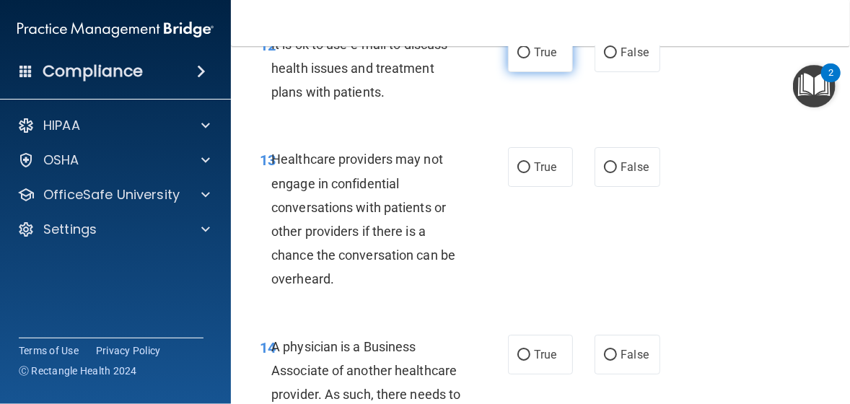
click at [519, 58] on input "True" at bounding box center [523, 53] width 13 height 11
radio input "true"
click at [604, 173] on input "False" at bounding box center [610, 167] width 13 height 11
radio input "true"
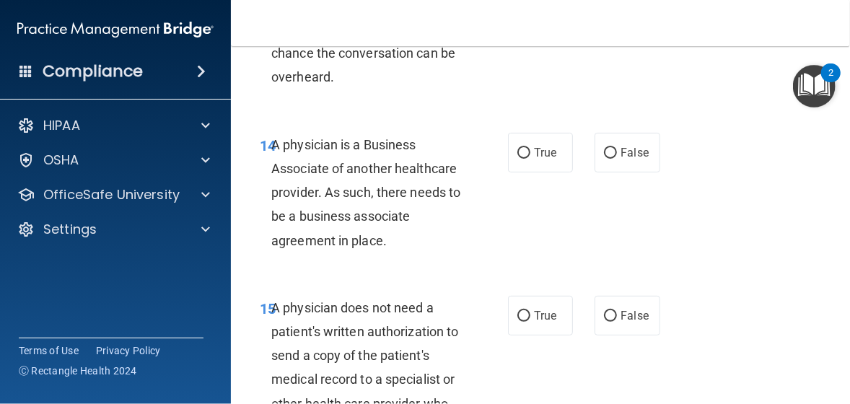
scroll to position [2236, 0]
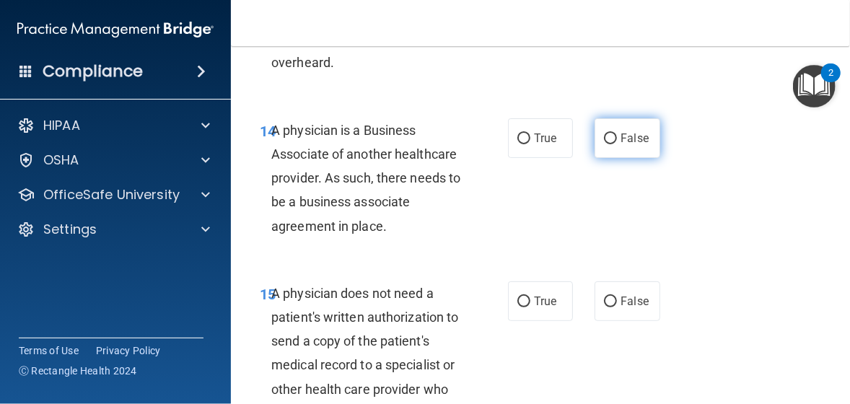
click at [604, 144] on input "False" at bounding box center [610, 138] width 13 height 11
radio input "true"
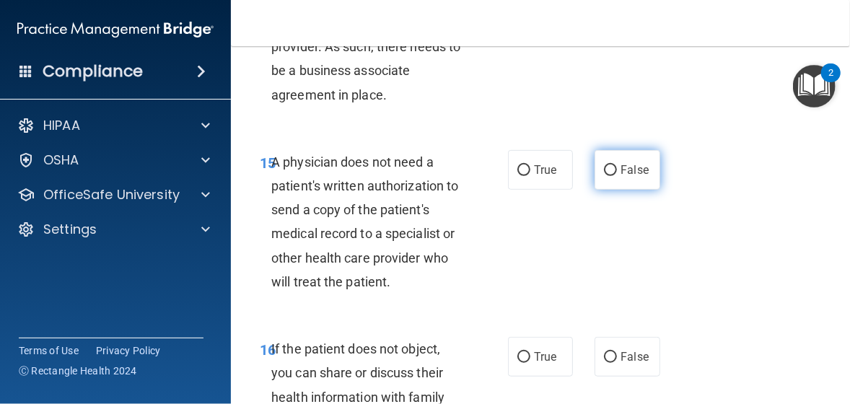
scroll to position [2380, 0]
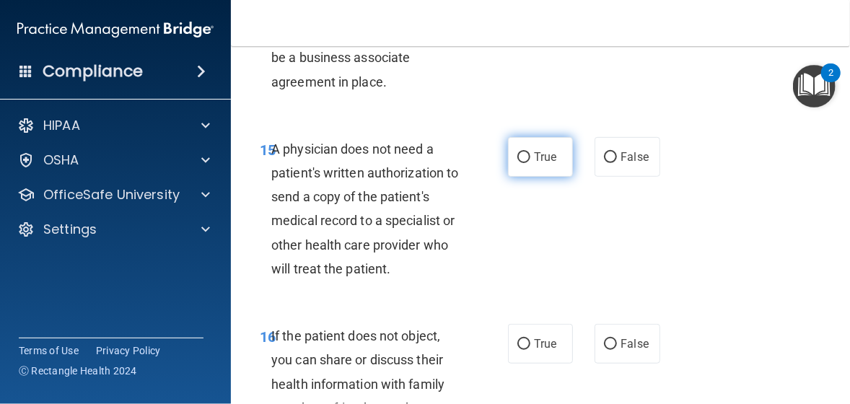
click at [518, 163] on input "True" at bounding box center [523, 157] width 13 height 11
radio input "true"
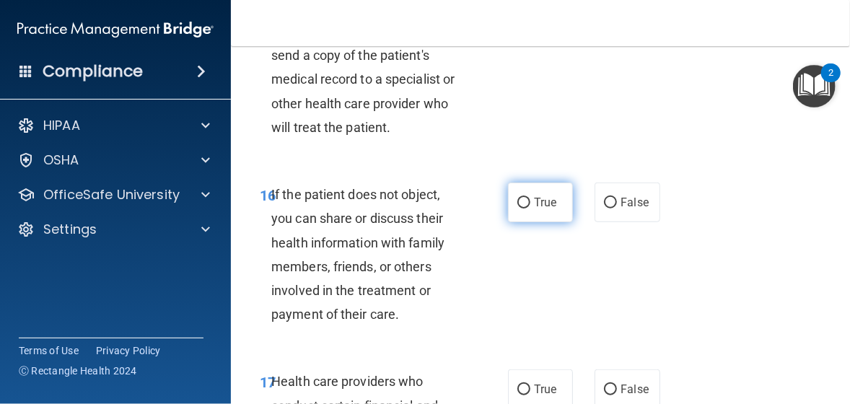
scroll to position [2596, 0]
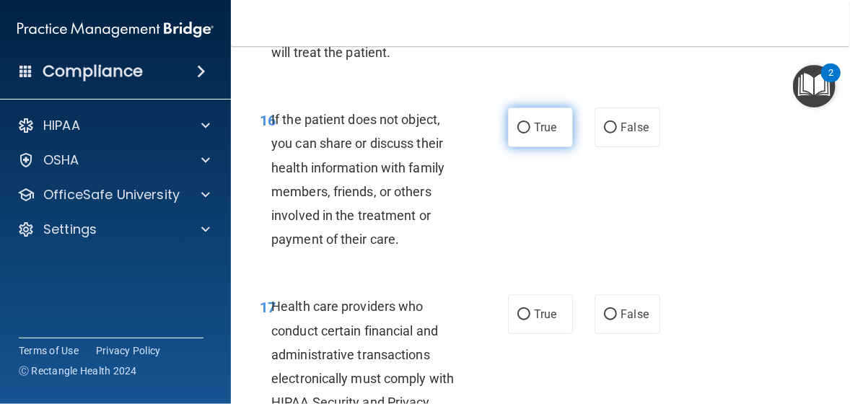
click at [517, 133] on input "True" at bounding box center [523, 128] width 13 height 11
radio input "true"
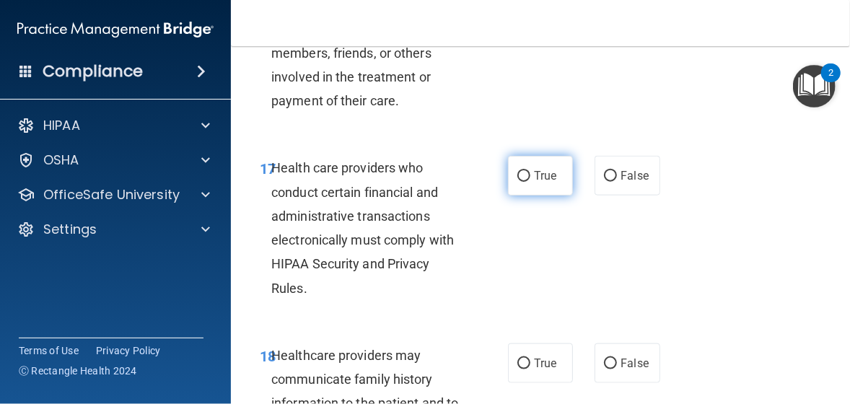
scroll to position [2741, 0]
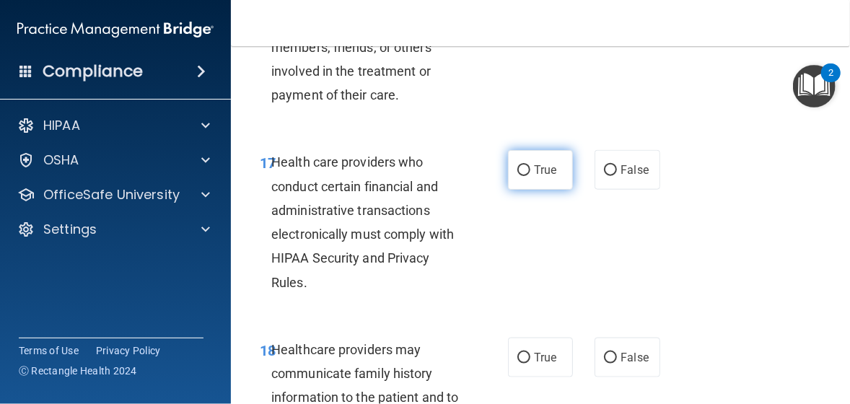
click at [518, 176] on input "True" at bounding box center [523, 170] width 13 height 11
radio input "true"
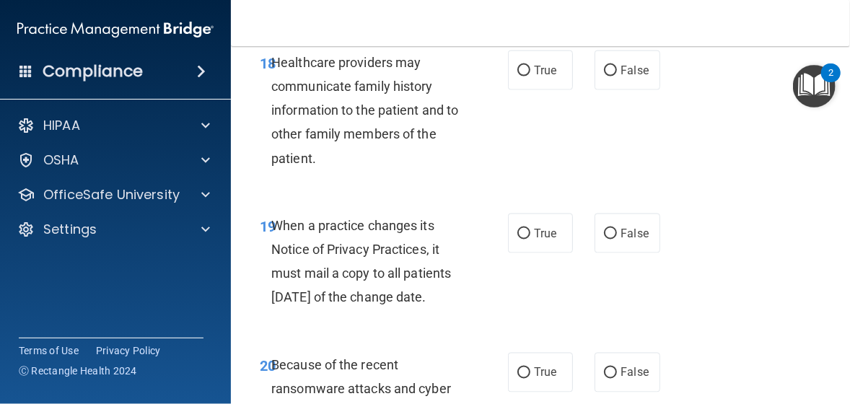
scroll to position [3029, 0]
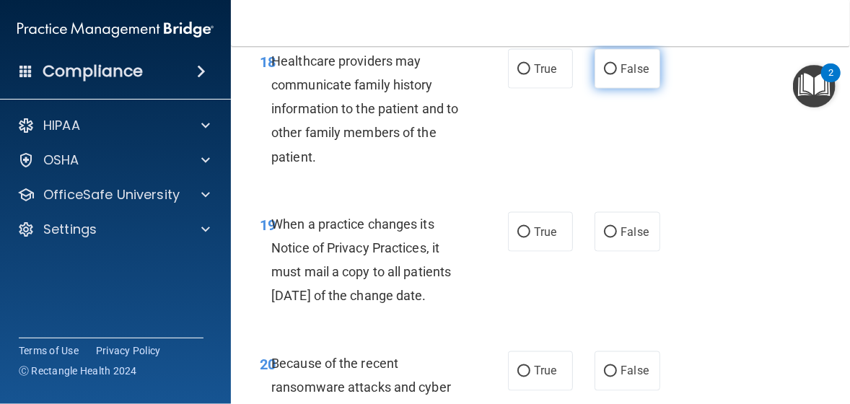
click at [604, 75] on input "False" at bounding box center [610, 69] width 13 height 11
radio input "true"
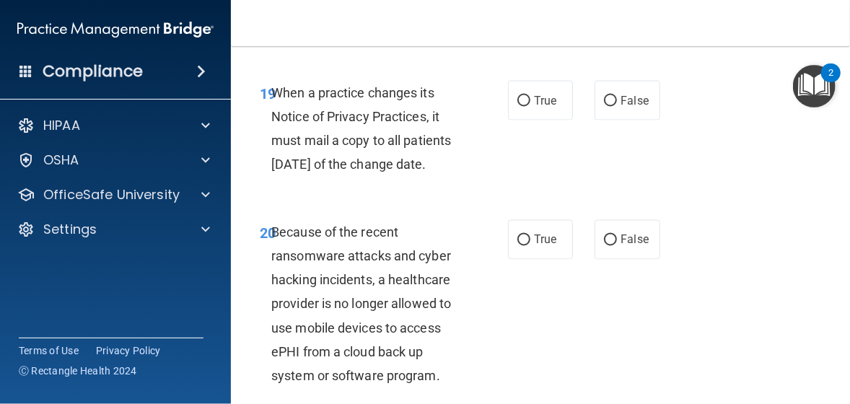
scroll to position [3173, 0]
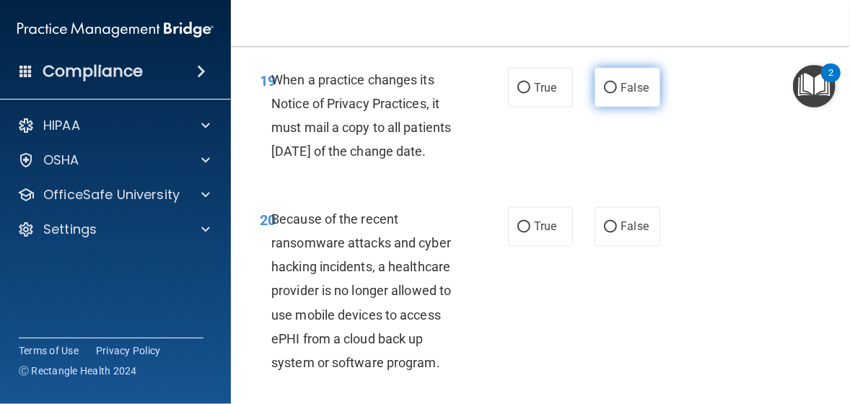
click at [607, 94] on input "False" at bounding box center [610, 88] width 13 height 11
radio input "true"
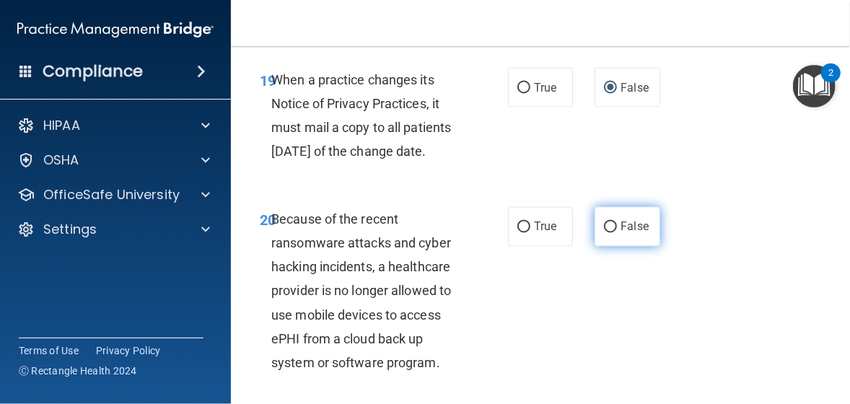
click at [606, 233] on input "False" at bounding box center [610, 227] width 13 height 11
radio input "true"
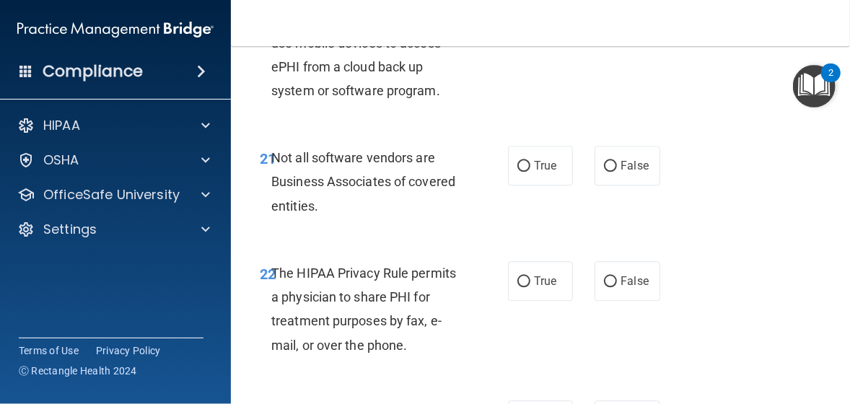
scroll to position [3462, 0]
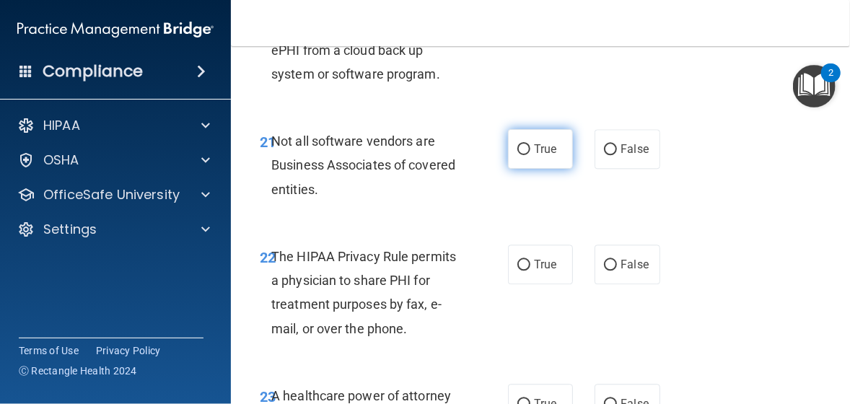
click at [517, 155] on input "True" at bounding box center [523, 149] width 13 height 11
radio input "true"
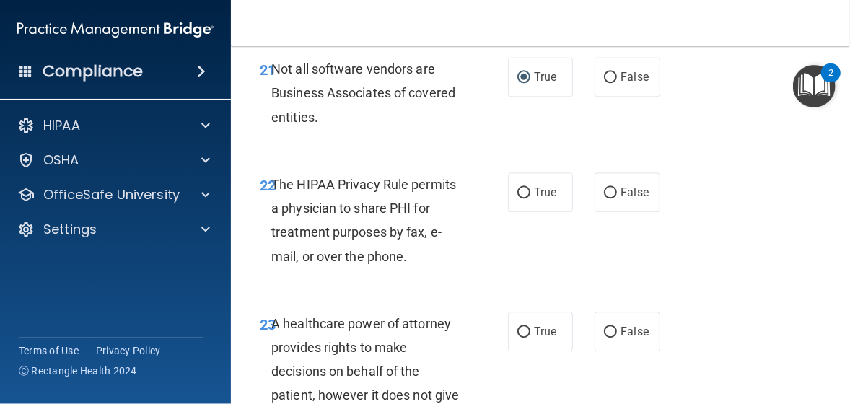
scroll to position [3606, 0]
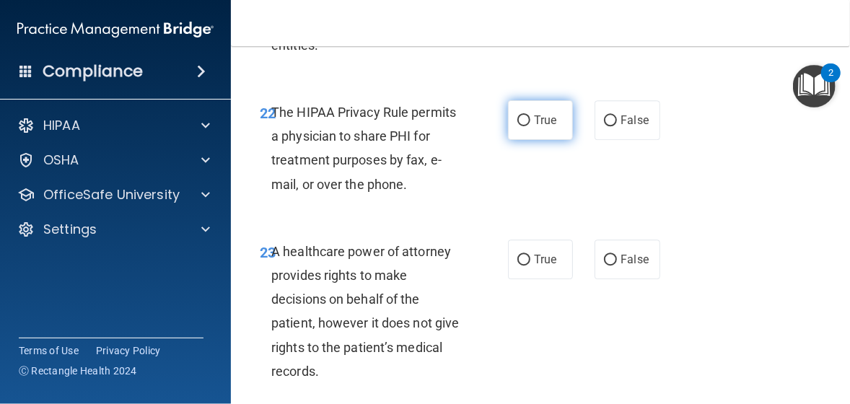
click at [519, 126] on input "True" at bounding box center [523, 120] width 13 height 11
radio input "true"
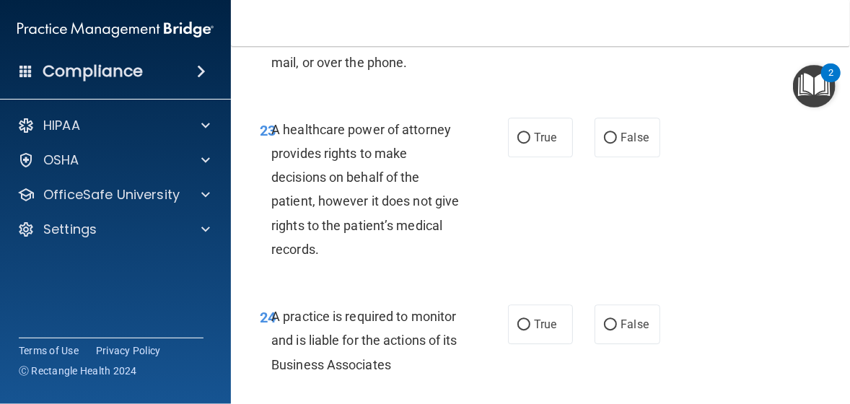
scroll to position [3750, 0]
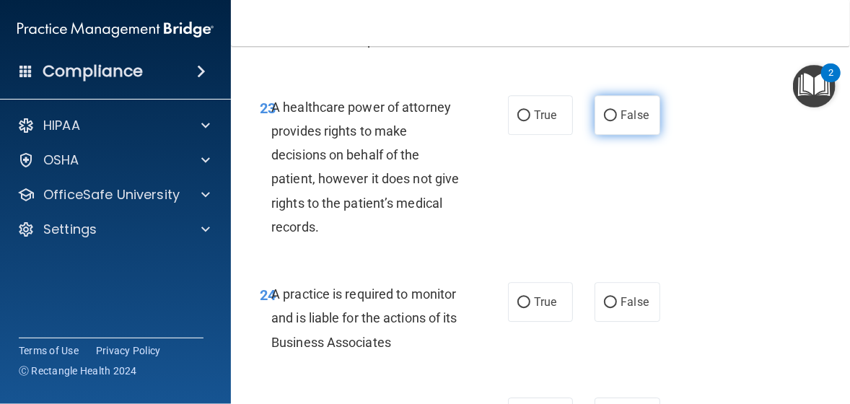
click at [604, 121] on input "False" at bounding box center [610, 115] width 13 height 11
radio input "true"
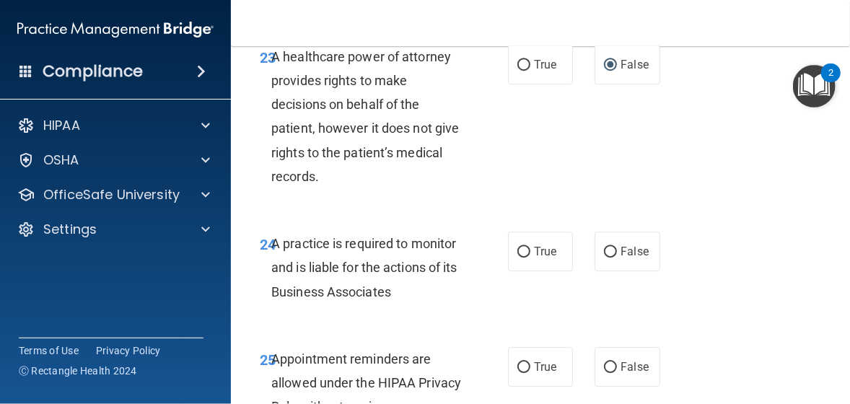
scroll to position [3894, 0]
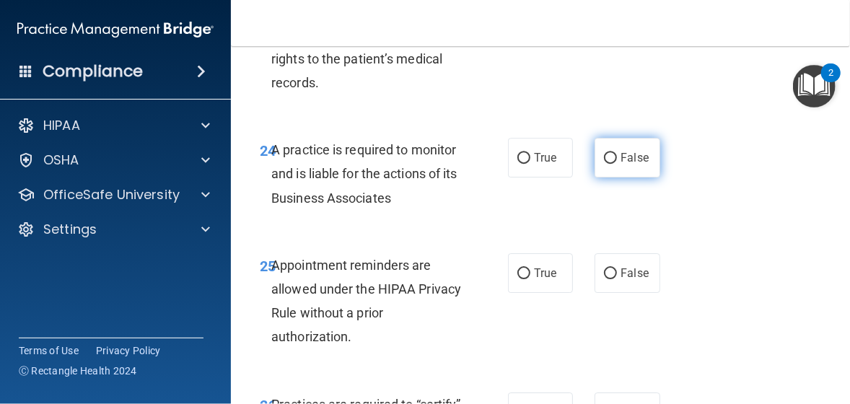
click at [604, 164] on input "False" at bounding box center [610, 158] width 13 height 11
radio input "true"
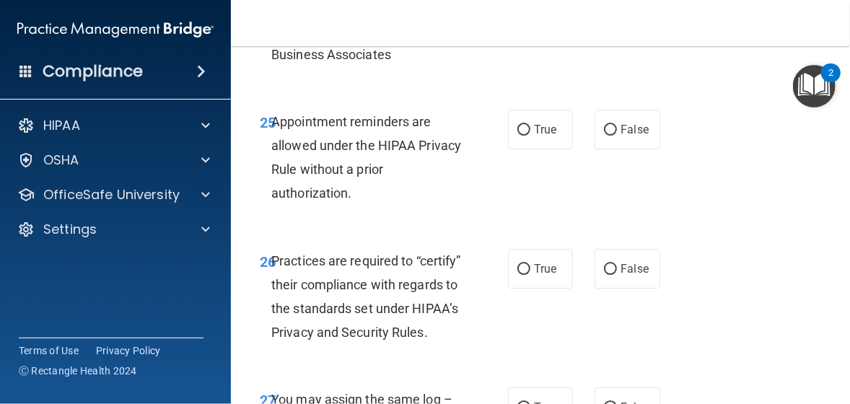
scroll to position [4039, 0]
click at [517, 135] on input "True" at bounding box center [523, 129] width 13 height 11
radio input "true"
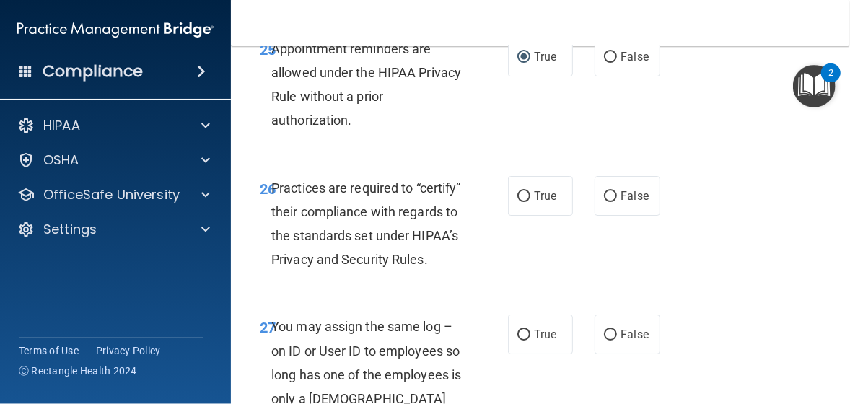
scroll to position [4183, 0]
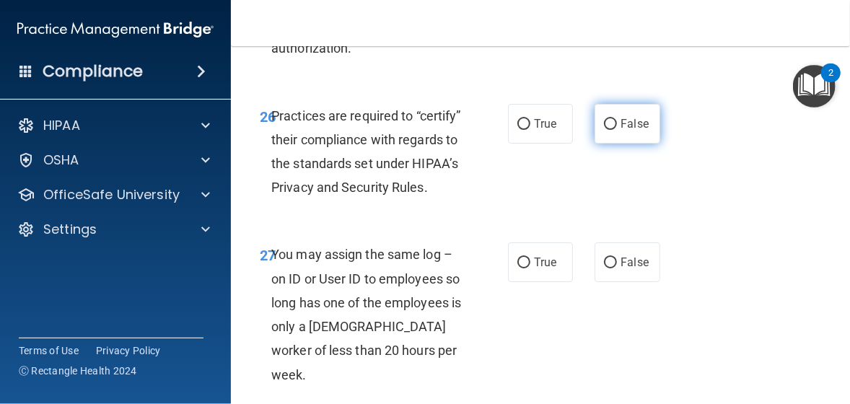
click at [604, 130] on input "False" at bounding box center [610, 124] width 13 height 11
radio input "true"
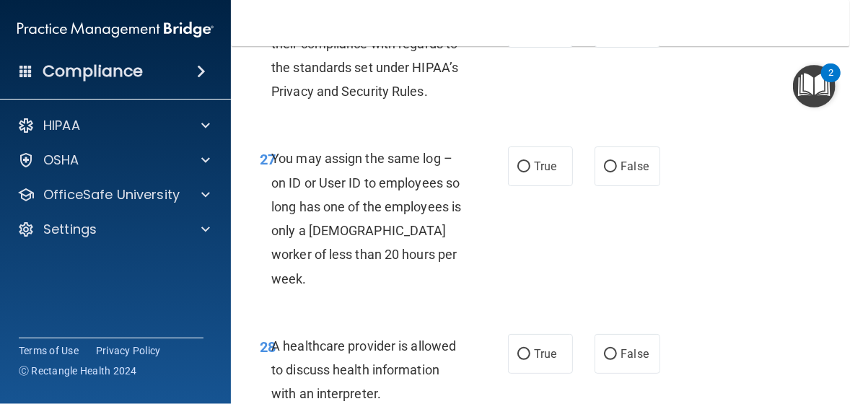
scroll to position [4327, 0]
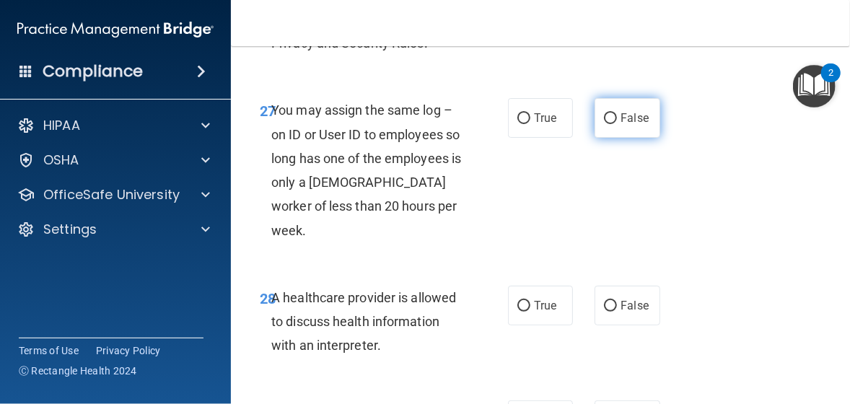
click at [607, 124] on input "False" at bounding box center [610, 118] width 13 height 11
radio input "true"
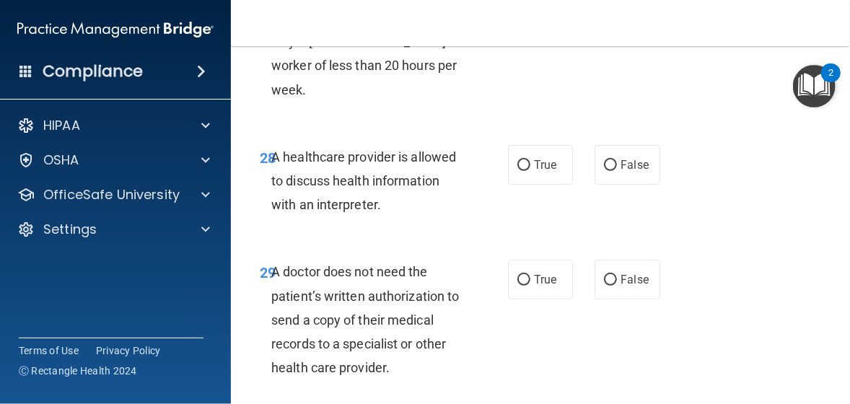
scroll to position [4471, 0]
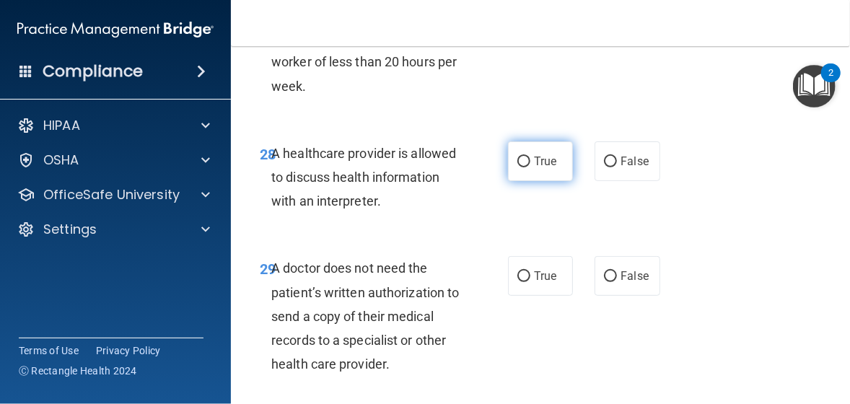
click at [524, 181] on label "True" at bounding box center [540, 161] width 65 height 40
click at [524, 167] on input "True" at bounding box center [523, 161] width 13 height 11
radio input "true"
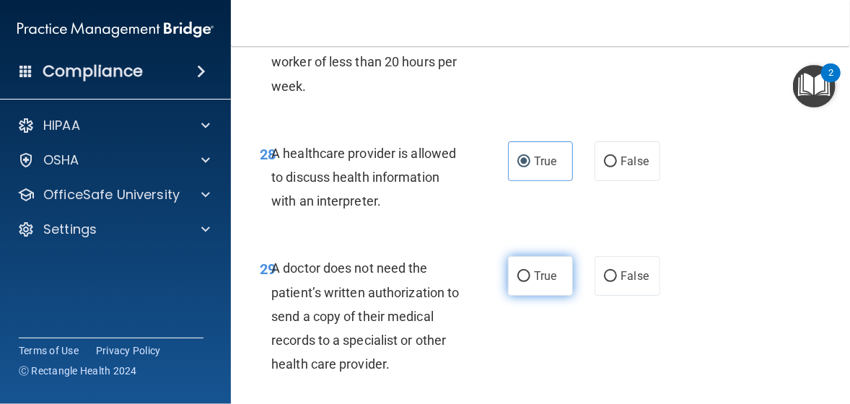
click at [520, 282] on input "True" at bounding box center [523, 276] width 13 height 11
radio input "true"
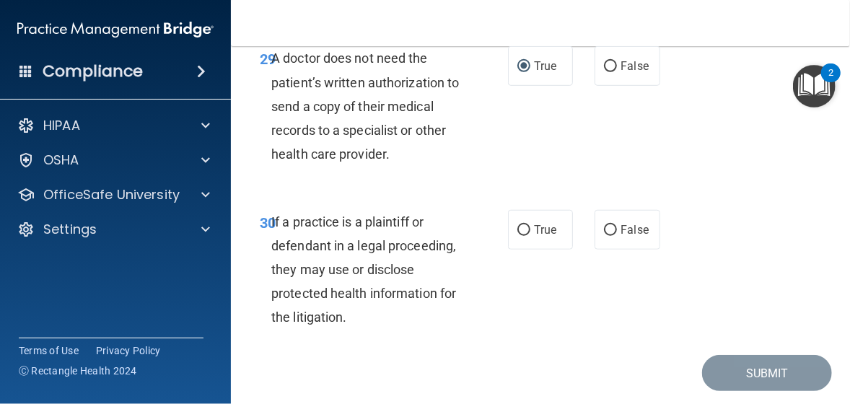
scroll to position [4688, 0]
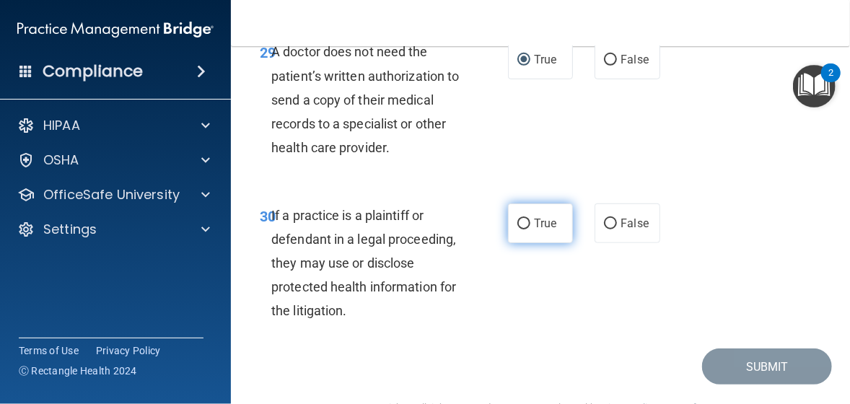
click at [519, 229] on input "True" at bounding box center [523, 224] width 13 height 11
radio input "true"
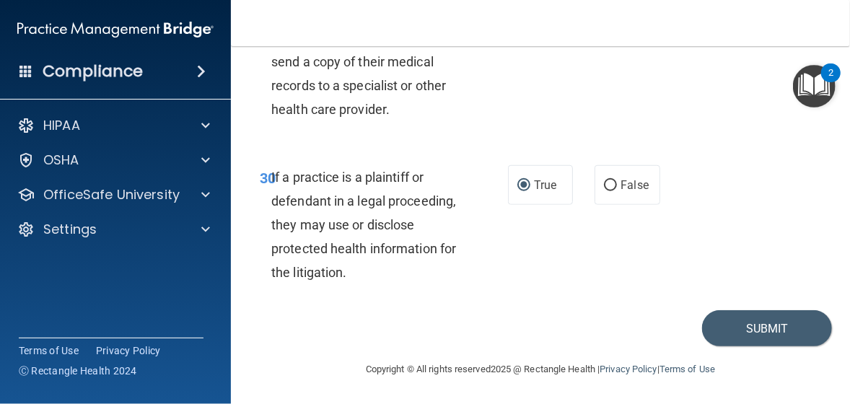
scroll to position [4844, 0]
click at [702, 325] on button "Submit" at bounding box center [767, 328] width 130 height 37
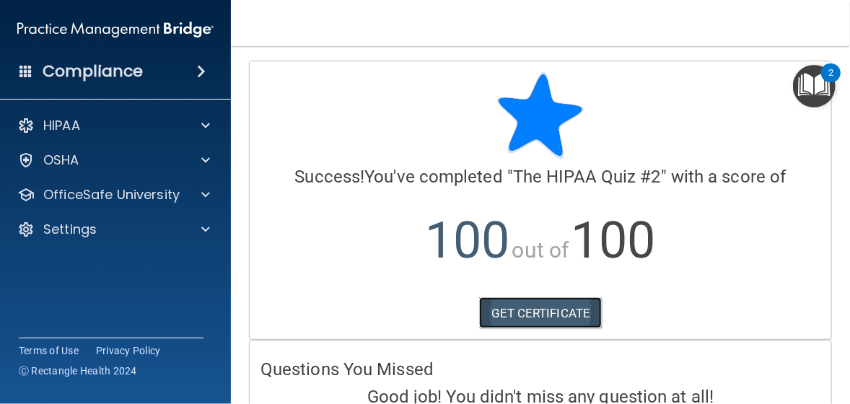
click at [540, 312] on link "GET CERTIFICATE" at bounding box center [540, 313] width 123 height 32
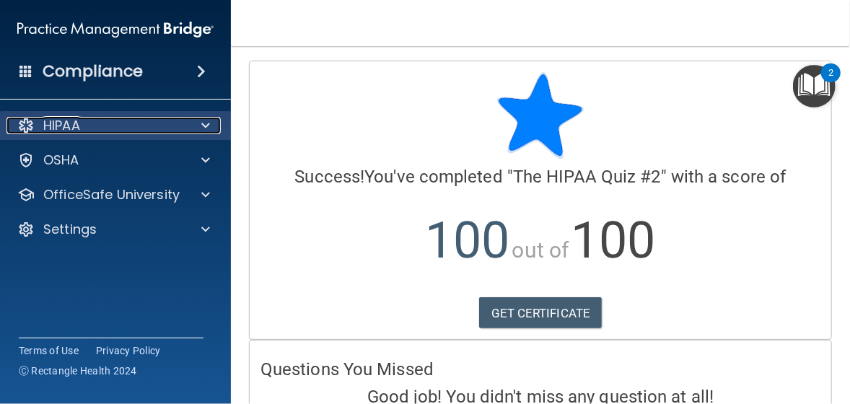
click at [205, 122] on span at bounding box center [205, 125] width 9 height 17
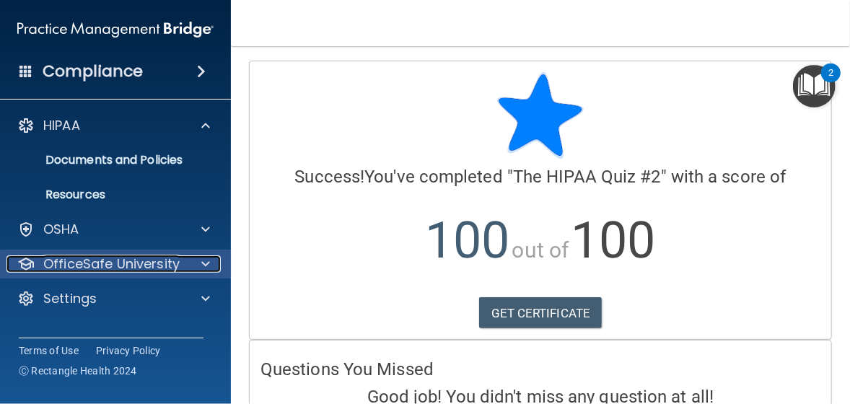
click at [182, 260] on div "OfficeSafe University" at bounding box center [95, 263] width 179 height 17
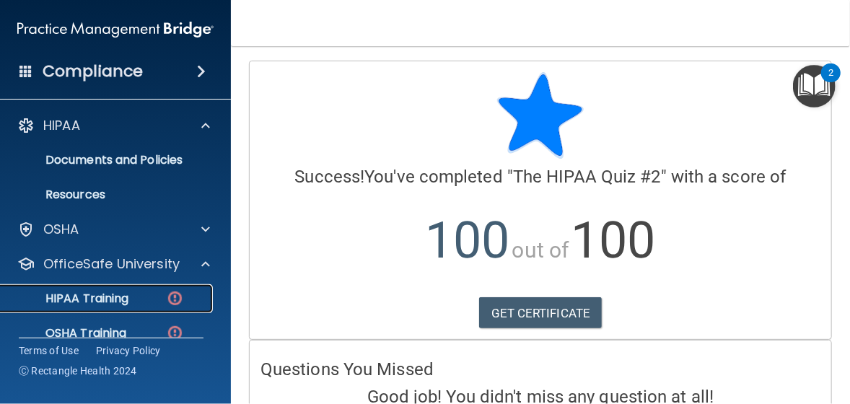
click at [154, 296] on div "HIPAA Training" at bounding box center [107, 298] width 197 height 14
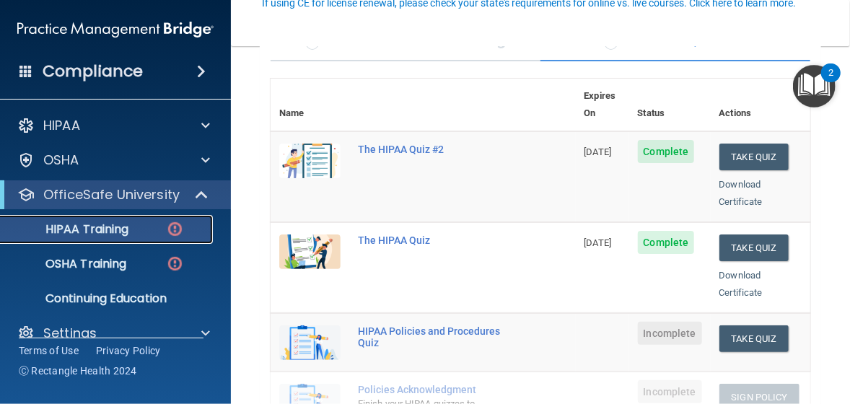
scroll to position [144, 0]
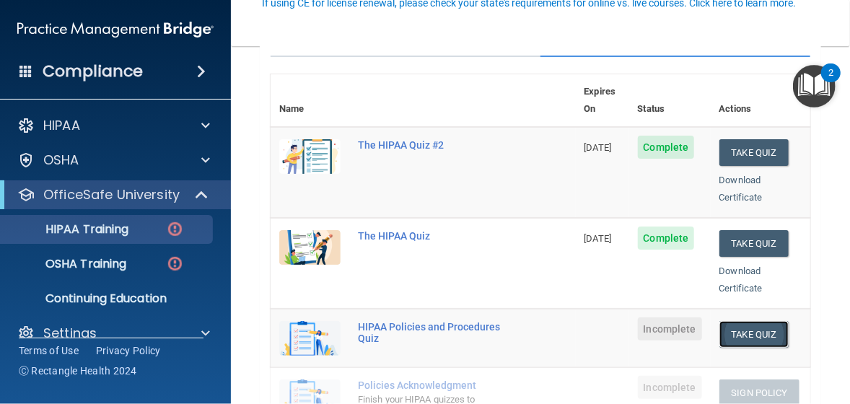
click at [730, 321] on button "Take Quiz" at bounding box center [753, 334] width 69 height 27
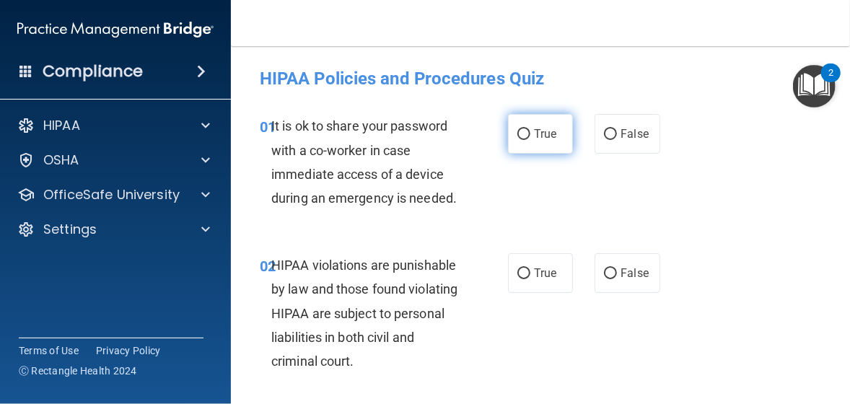
click at [517, 134] on input "True" at bounding box center [523, 134] width 13 height 11
radio input "true"
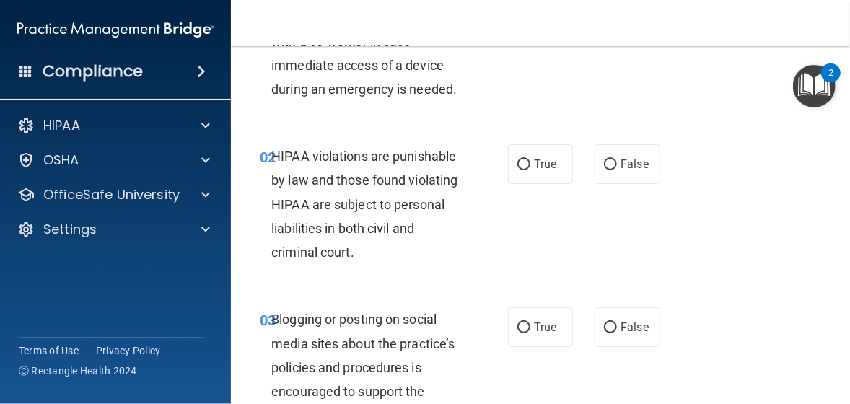
scroll to position [144, 0]
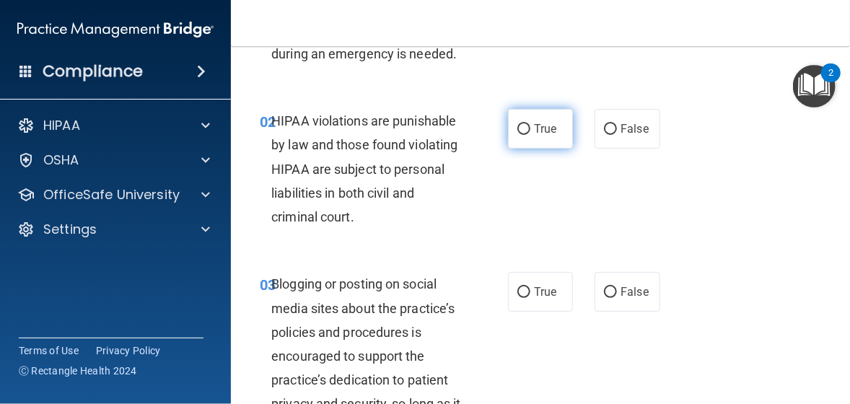
click at [517, 129] on input "True" at bounding box center [523, 129] width 13 height 11
radio input "true"
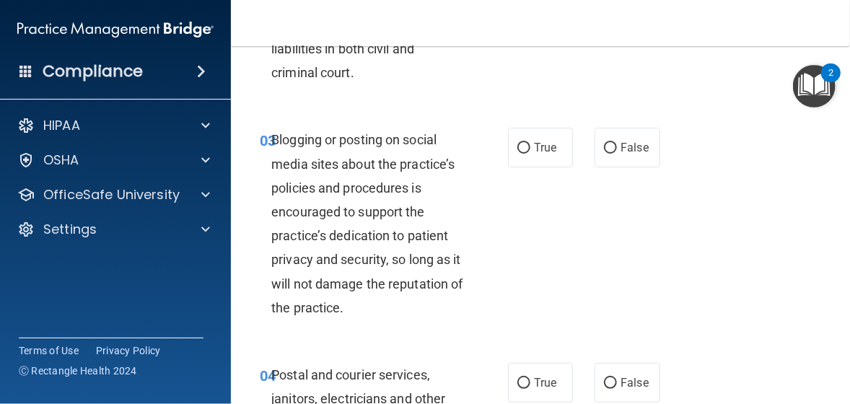
scroll to position [361, 0]
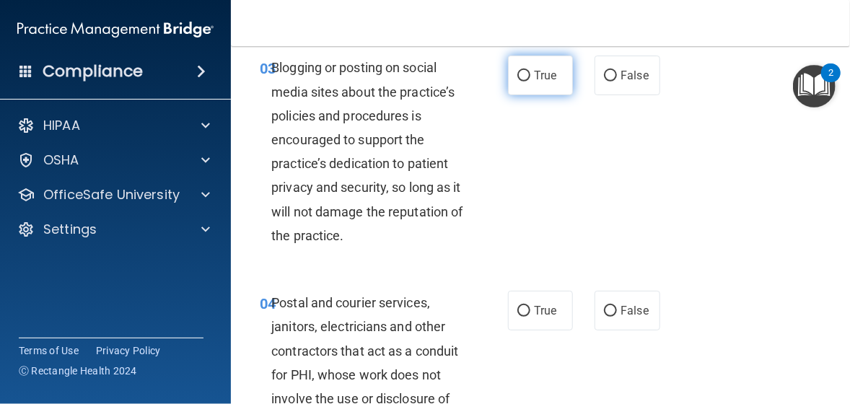
click at [517, 76] on input "True" at bounding box center [523, 76] width 13 height 11
radio input "true"
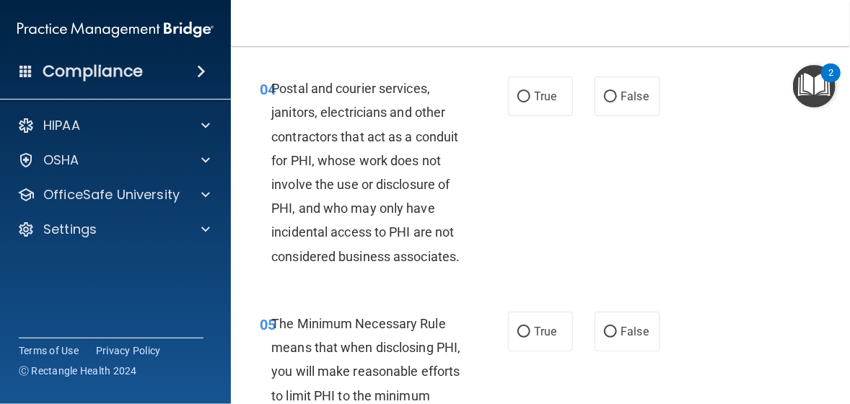
scroll to position [577, 0]
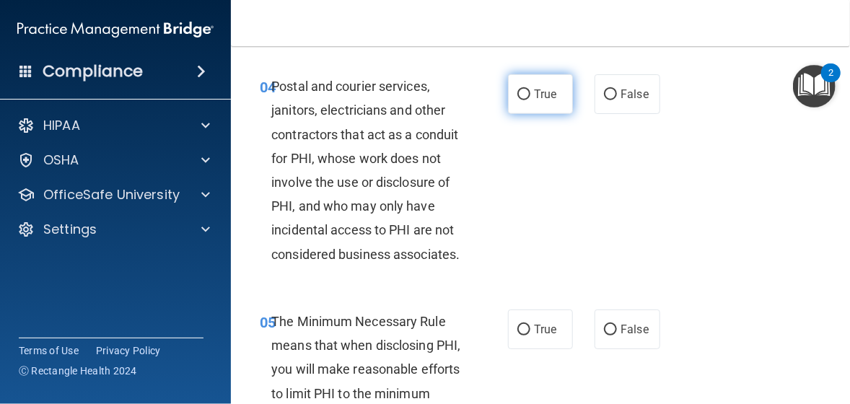
click at [517, 92] on input "True" at bounding box center [523, 94] width 13 height 11
radio input "true"
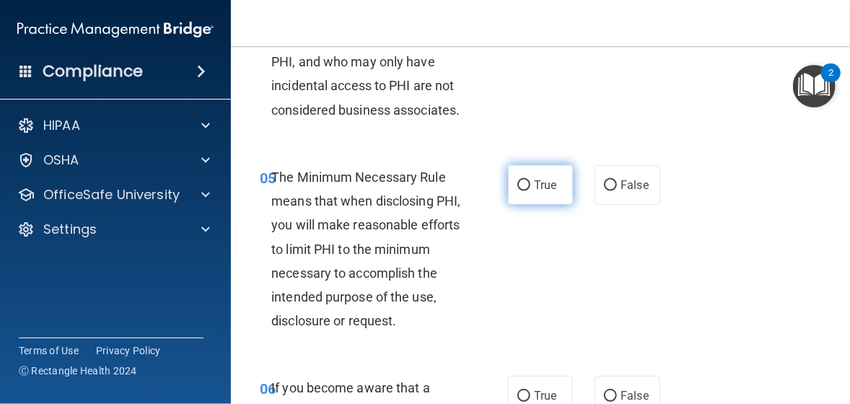
scroll to position [793, 0]
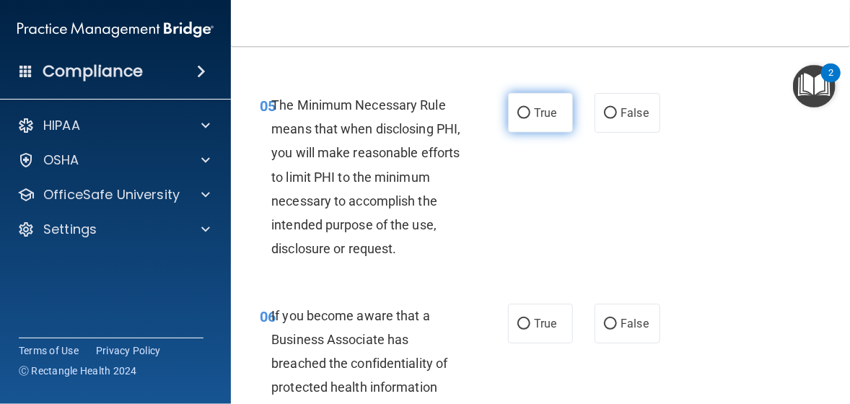
click at [519, 119] on input "True" at bounding box center [523, 113] width 13 height 11
radio input "true"
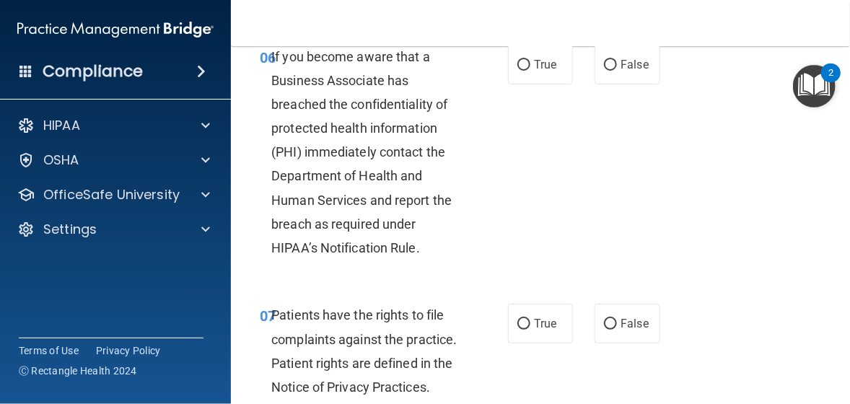
scroll to position [1082, 0]
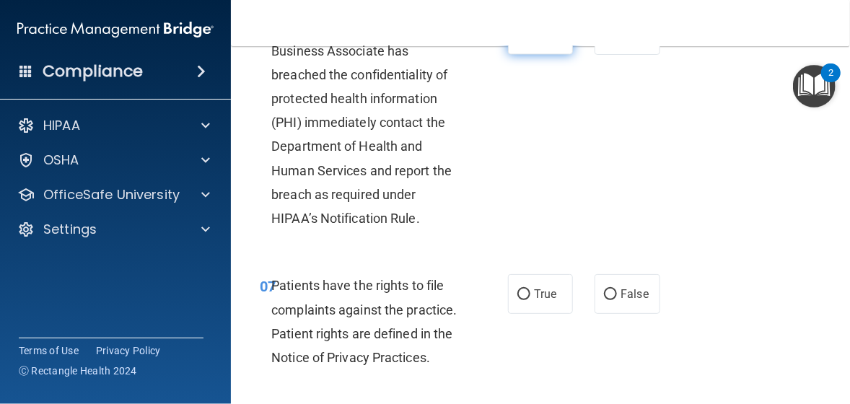
click at [517, 41] on input "True" at bounding box center [523, 35] width 13 height 11
radio input "true"
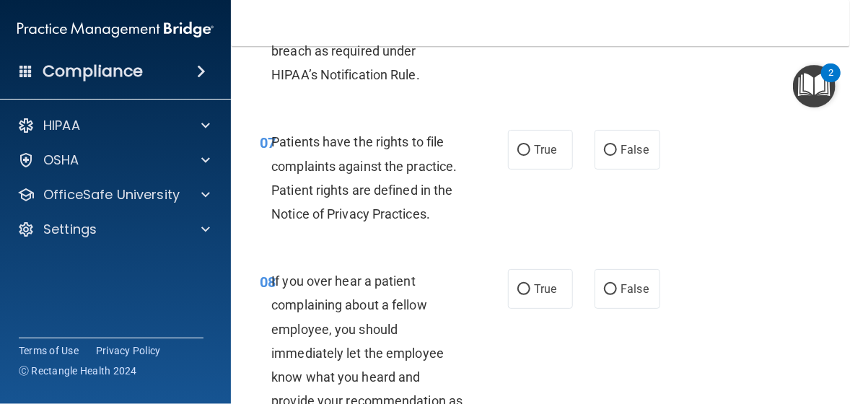
scroll to position [1298, 0]
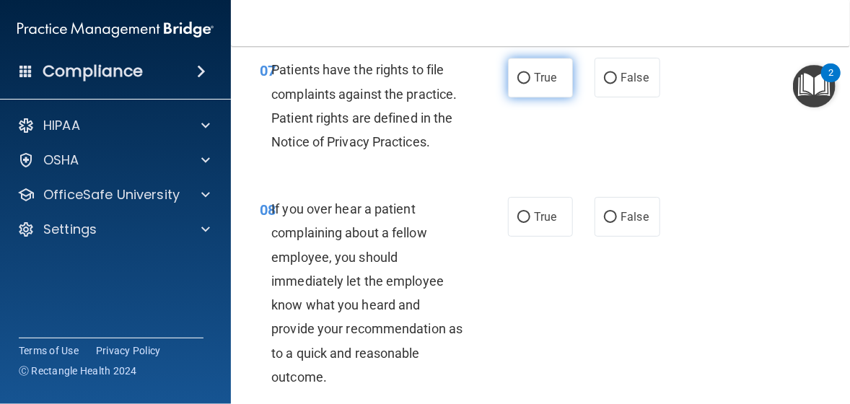
click at [519, 84] on input "True" at bounding box center [523, 78] width 13 height 11
radio input "true"
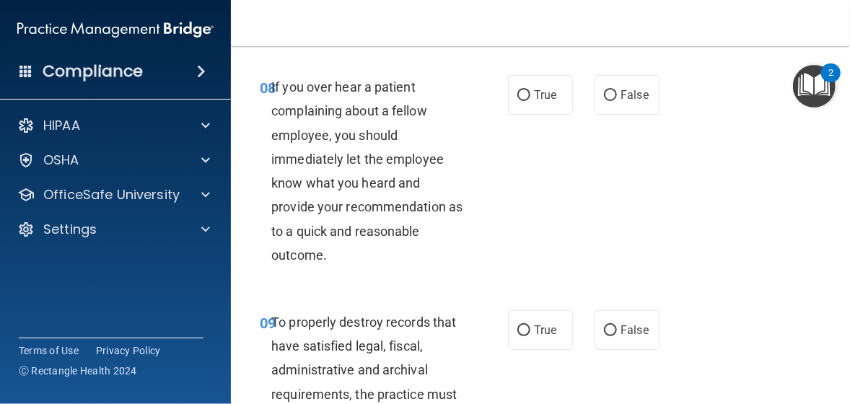
scroll to position [1442, 0]
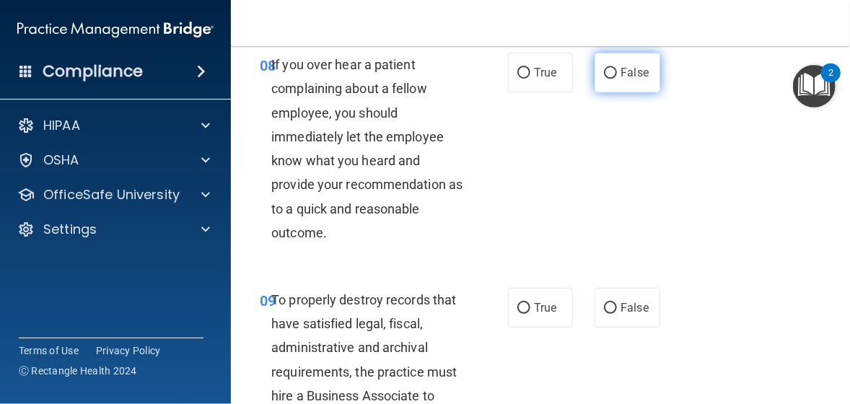
click at [604, 79] on input "False" at bounding box center [610, 73] width 13 height 11
radio input "true"
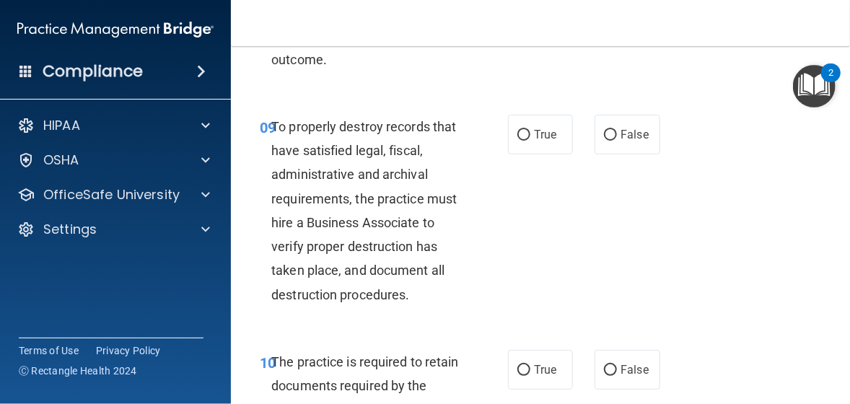
scroll to position [1659, 0]
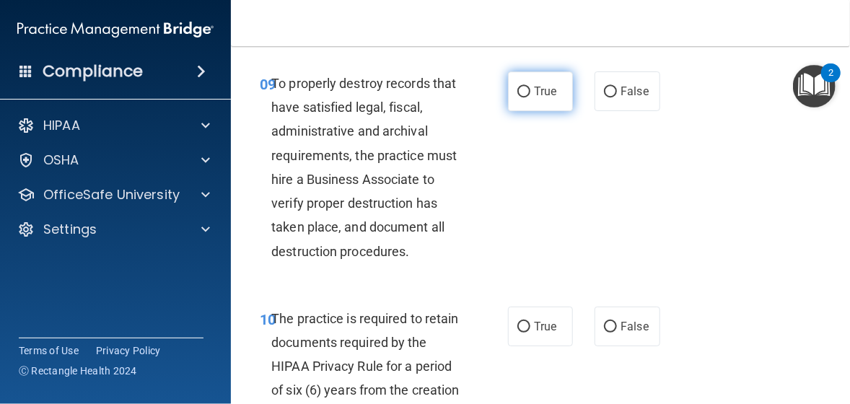
click at [522, 97] on input "True" at bounding box center [523, 92] width 13 height 11
radio input "true"
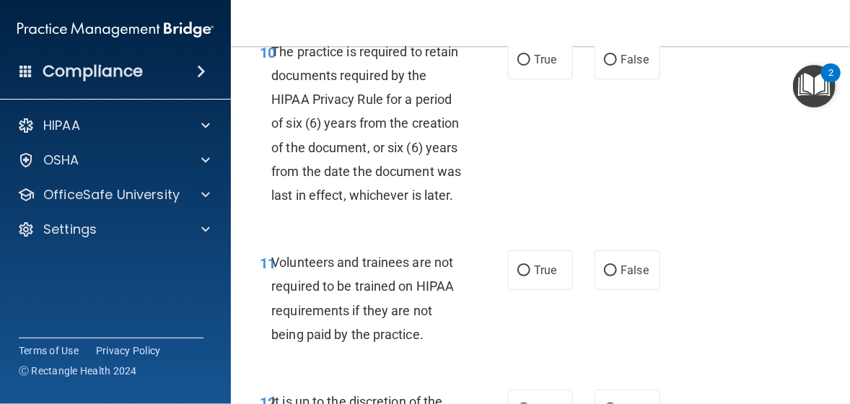
scroll to position [1947, 0]
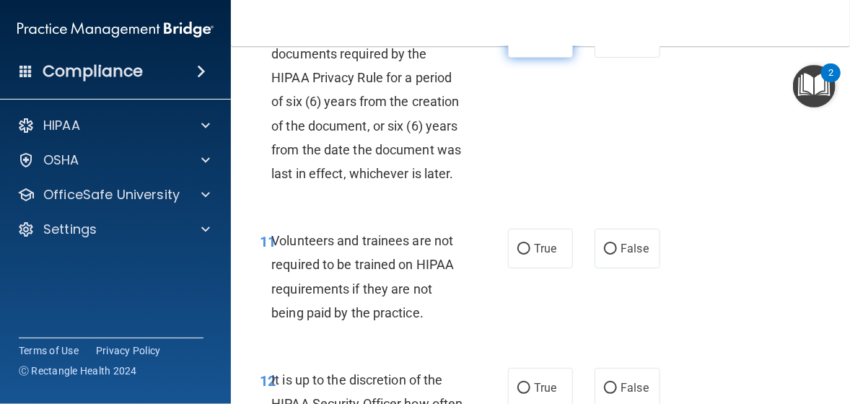
click at [521, 44] on input "True" at bounding box center [523, 38] width 13 height 11
radio input "true"
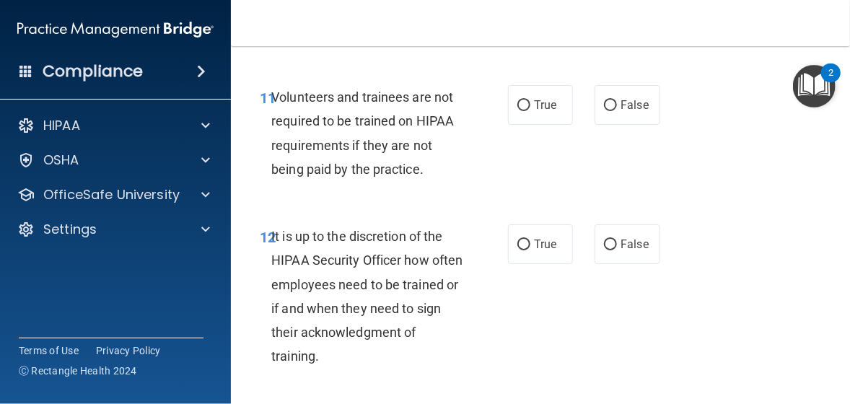
scroll to position [2091, 0]
click at [604, 110] on input "False" at bounding box center [610, 105] width 13 height 11
radio input "true"
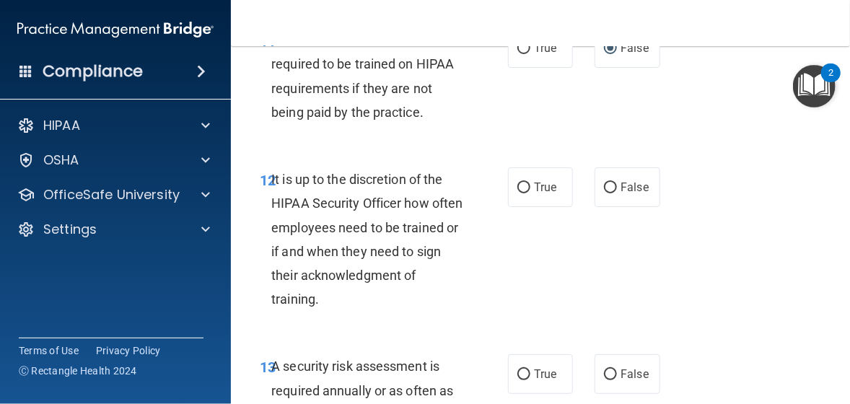
scroll to position [2308, 0]
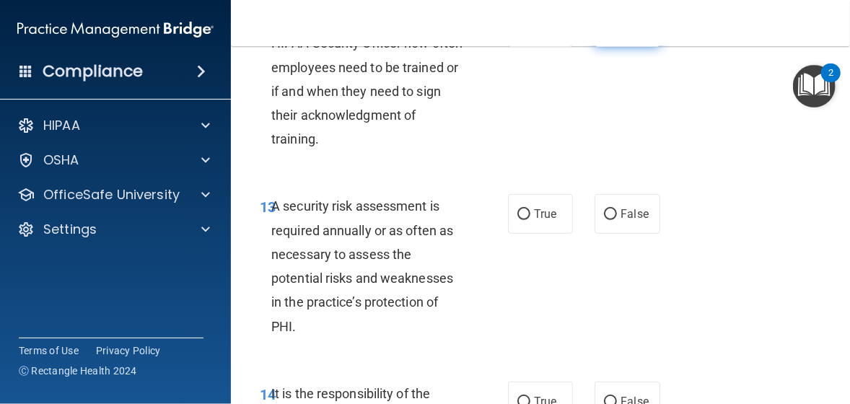
click at [604, 33] on input "False" at bounding box center [610, 27] width 13 height 11
radio input "true"
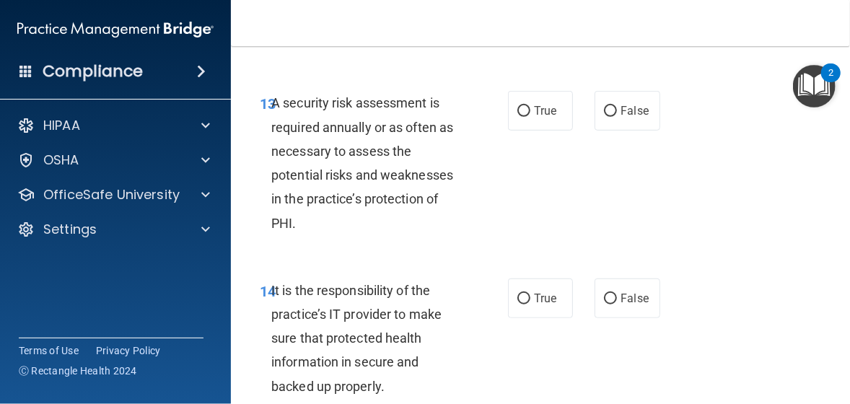
scroll to position [2452, 0]
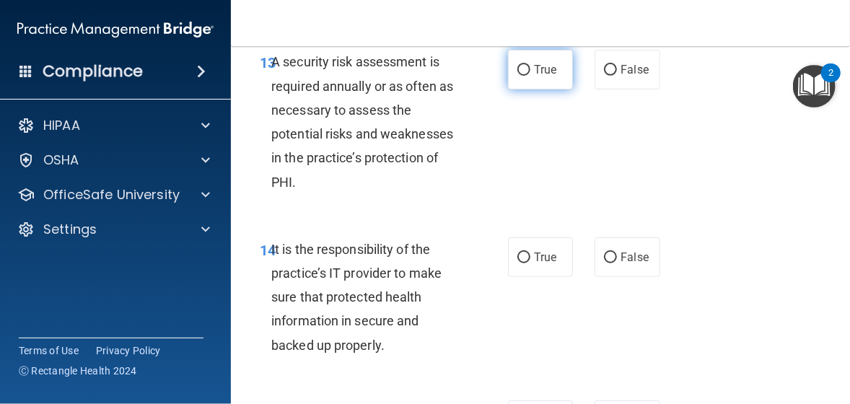
click at [519, 76] on input "True" at bounding box center [523, 70] width 13 height 11
radio input "true"
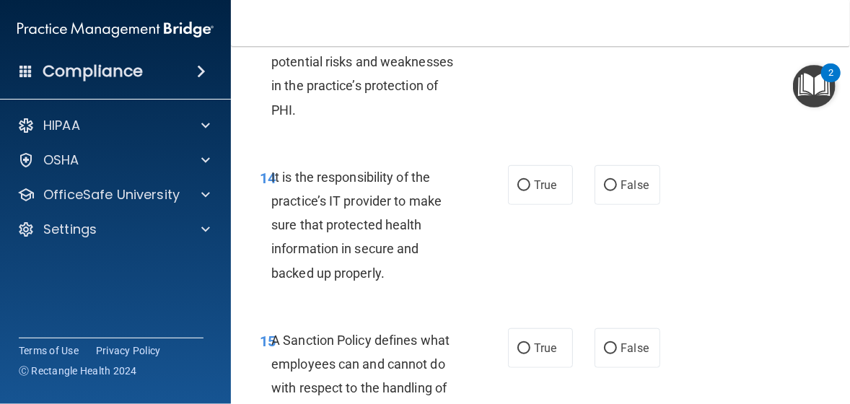
scroll to position [2596, 0]
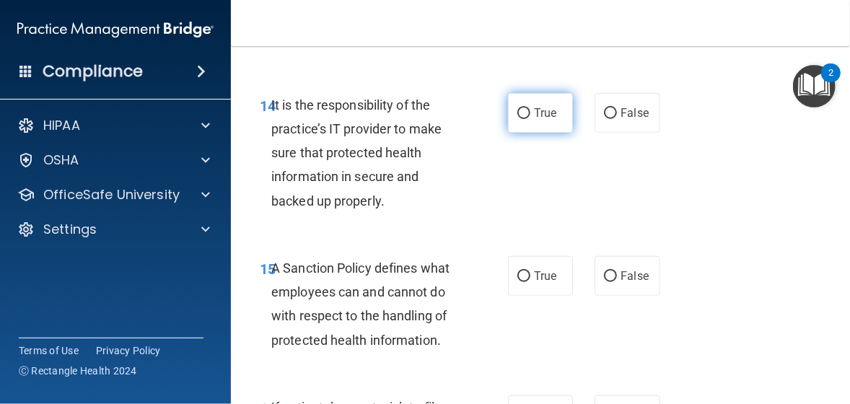
click at [524, 119] on input "True" at bounding box center [523, 113] width 13 height 11
radio input "true"
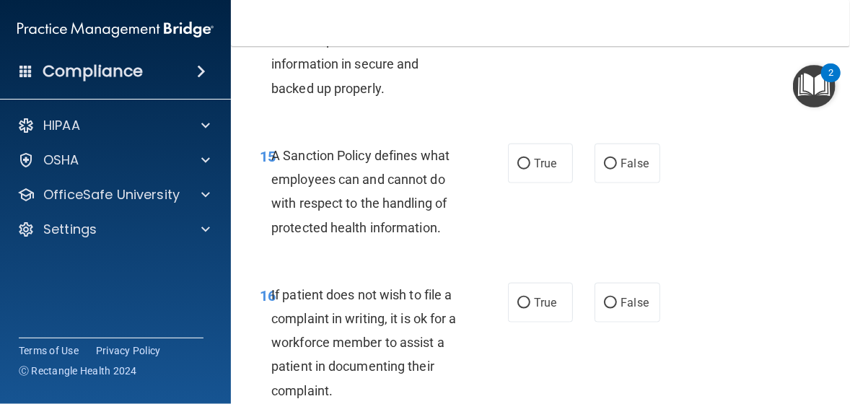
scroll to position [2741, 0]
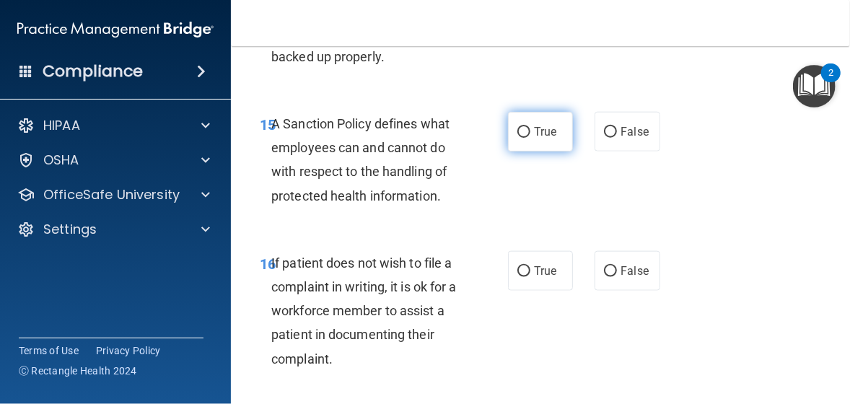
click at [518, 138] on input "True" at bounding box center [523, 132] width 13 height 11
radio input "true"
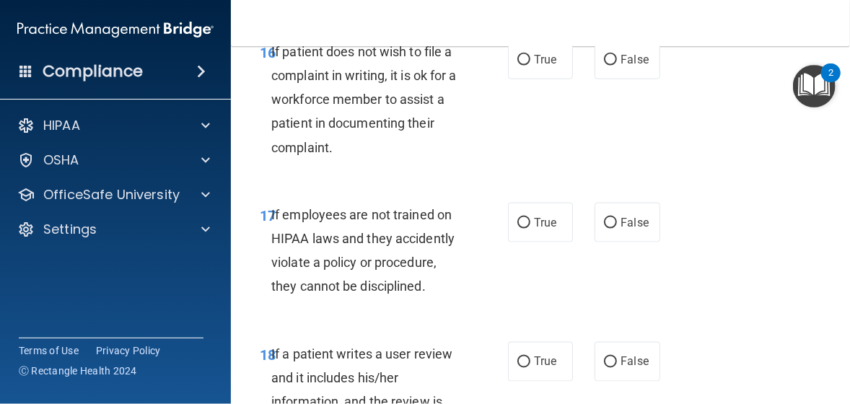
scroll to position [2957, 0]
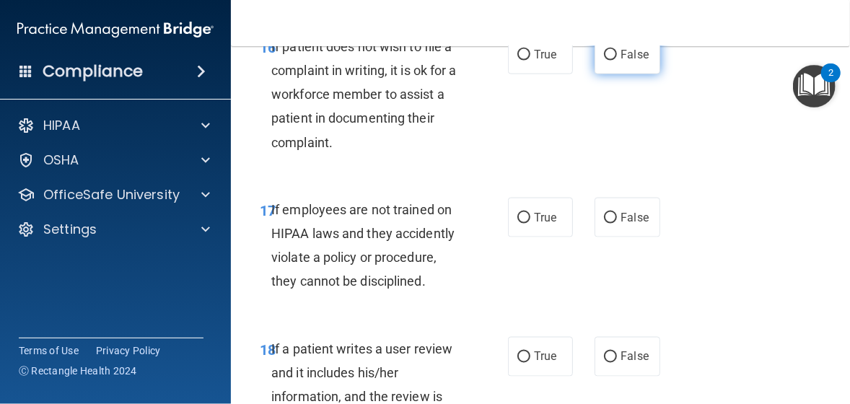
click at [604, 61] on input "False" at bounding box center [610, 55] width 13 height 11
radio input "true"
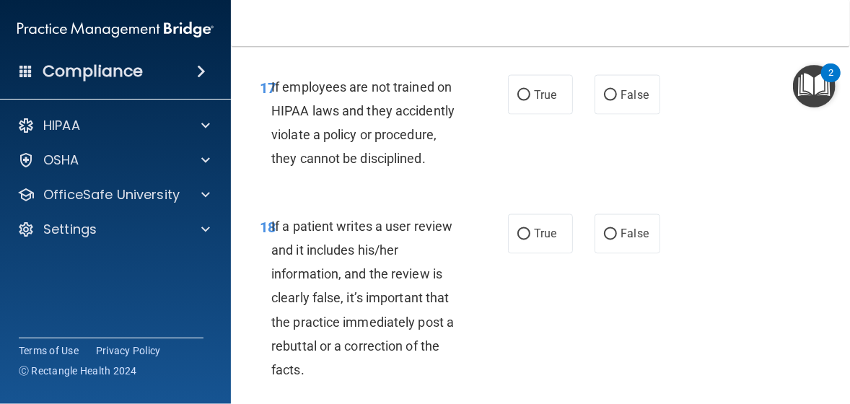
scroll to position [3101, 0]
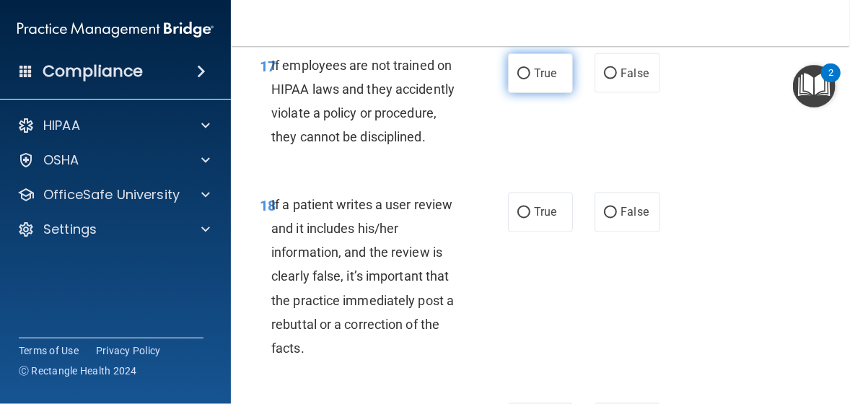
click at [517, 79] on input "True" at bounding box center [523, 74] width 13 height 11
radio input "true"
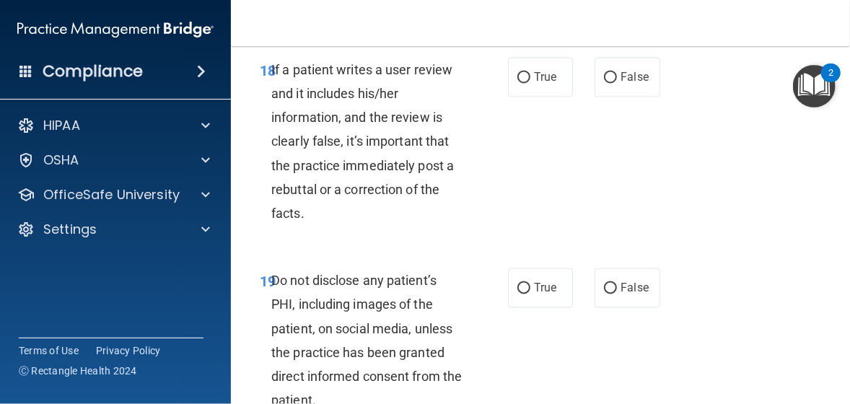
scroll to position [3245, 0]
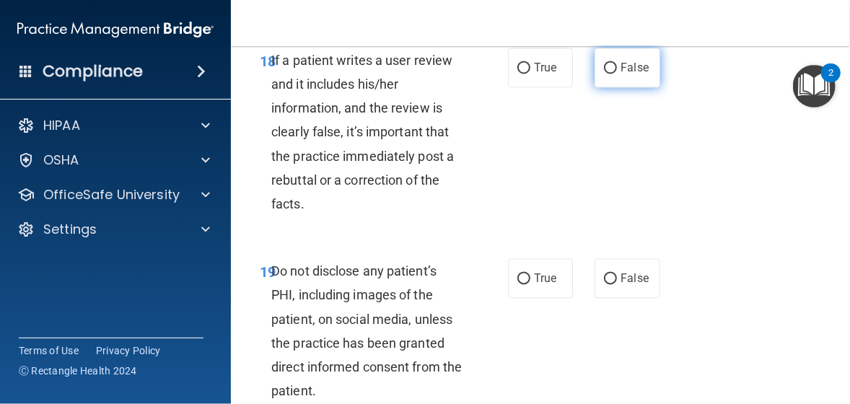
click at [604, 74] on input "False" at bounding box center [610, 68] width 13 height 11
radio input "true"
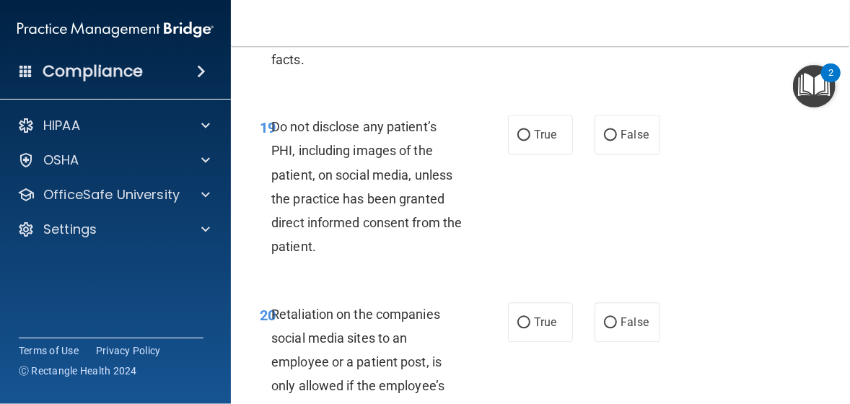
scroll to position [3462, 0]
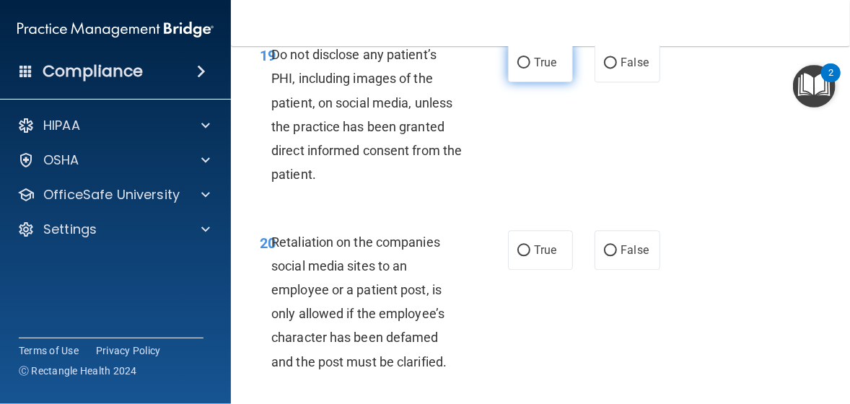
click at [519, 69] on input "True" at bounding box center [523, 63] width 13 height 11
radio input "true"
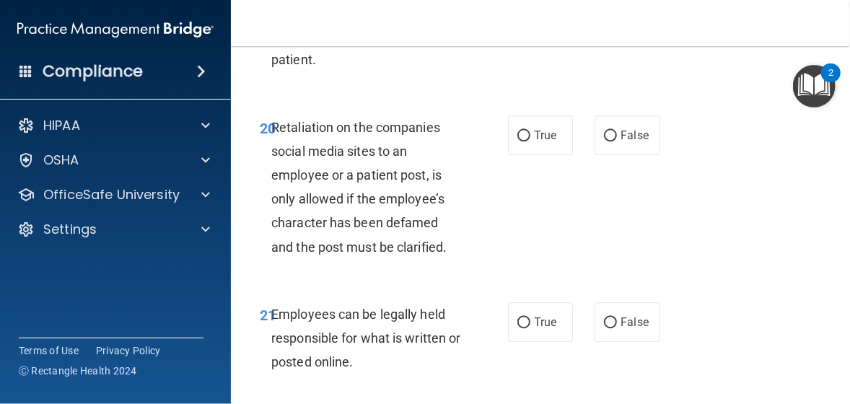
scroll to position [3606, 0]
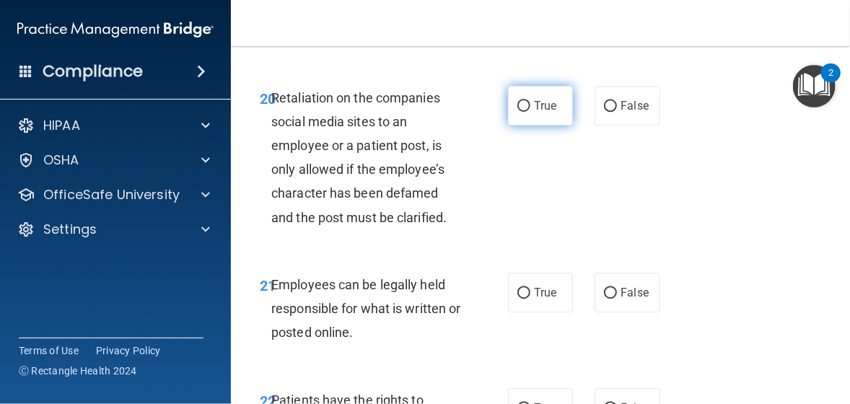
click at [517, 112] on input "True" at bounding box center [523, 106] width 13 height 11
radio input "true"
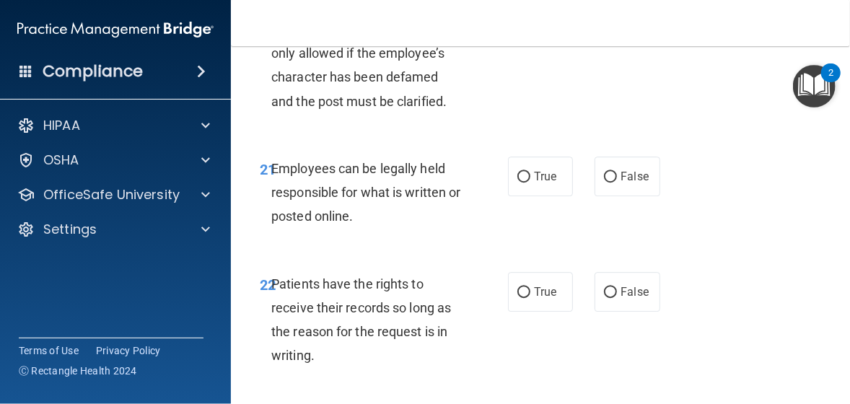
scroll to position [3750, 0]
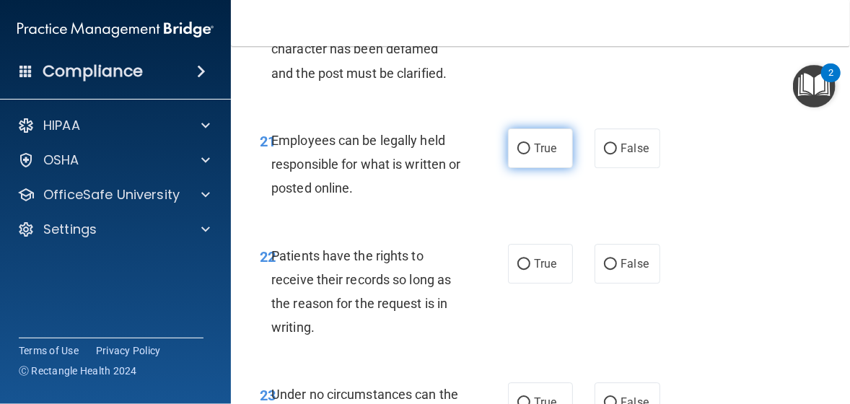
click at [517, 154] on input "True" at bounding box center [523, 149] width 13 height 11
radio input "true"
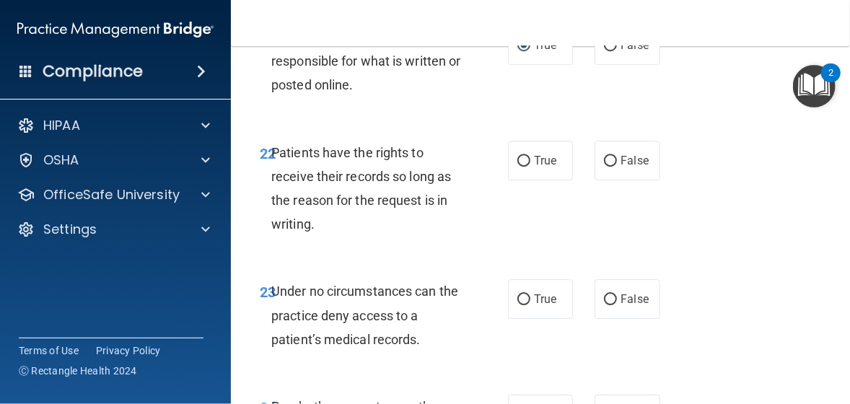
scroll to position [3894, 0]
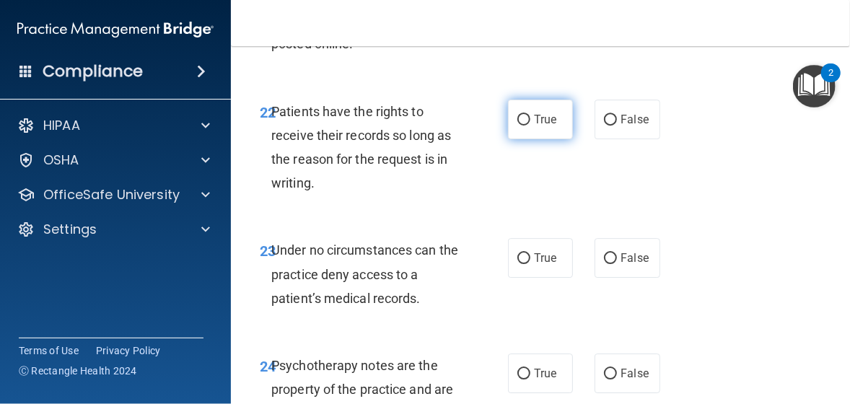
click at [522, 125] on input "True" at bounding box center [523, 120] width 13 height 11
radio input "true"
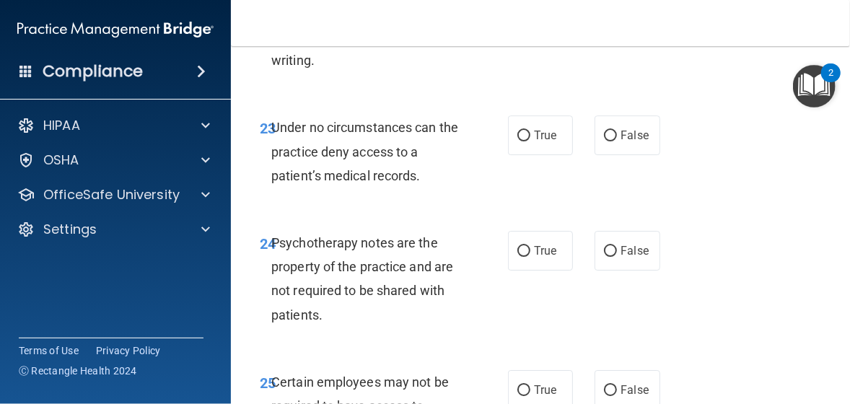
scroll to position [4039, 0]
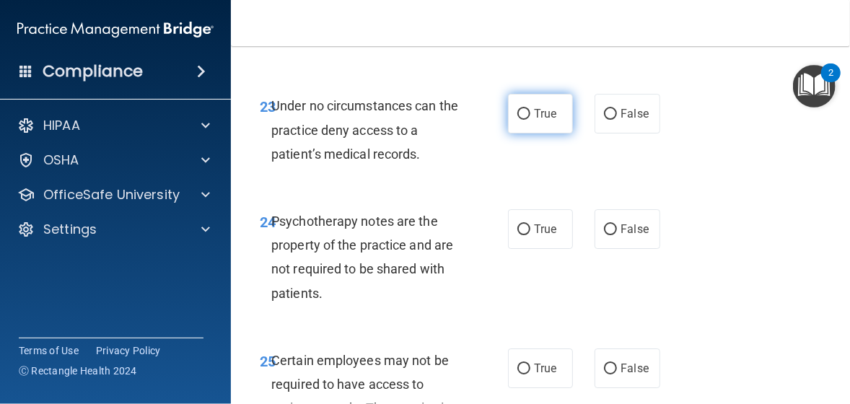
click at [521, 120] on input "True" at bounding box center [523, 114] width 13 height 11
radio input "true"
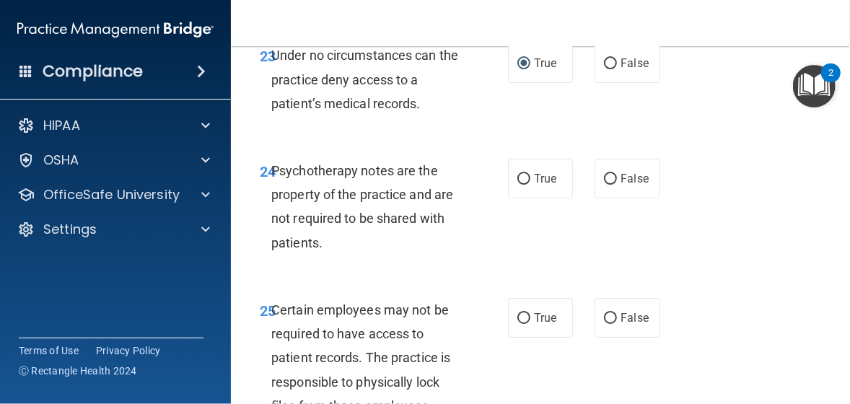
scroll to position [4111, 0]
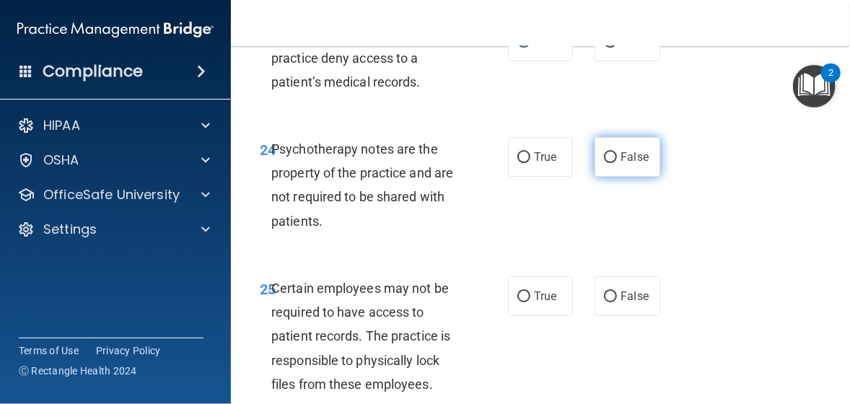
click at [604, 163] on input "False" at bounding box center [610, 157] width 13 height 11
radio input "true"
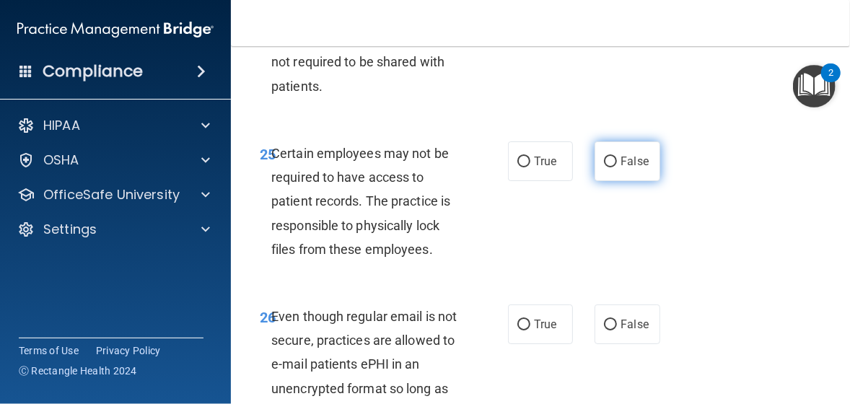
scroll to position [4255, 0]
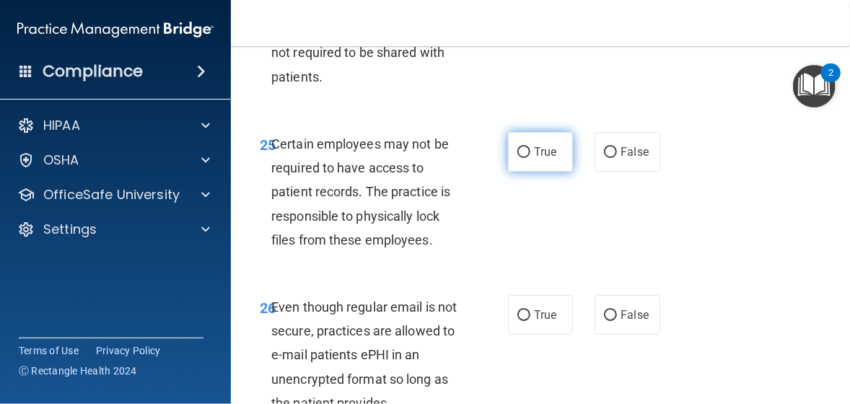
click at [520, 158] on input "True" at bounding box center [523, 152] width 13 height 11
radio input "true"
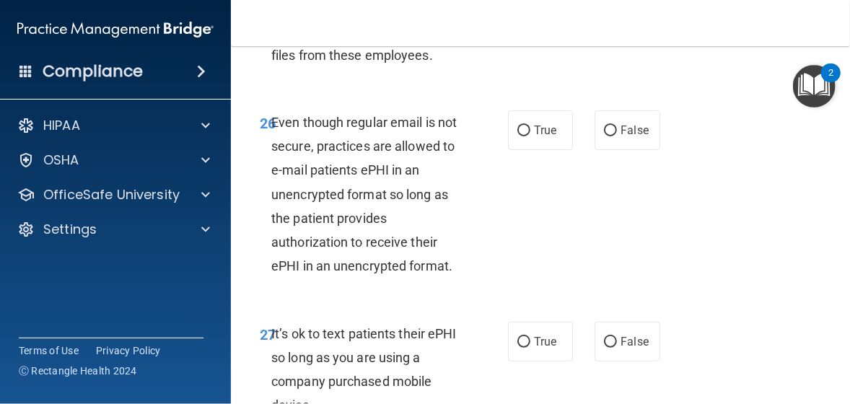
scroll to position [4471, 0]
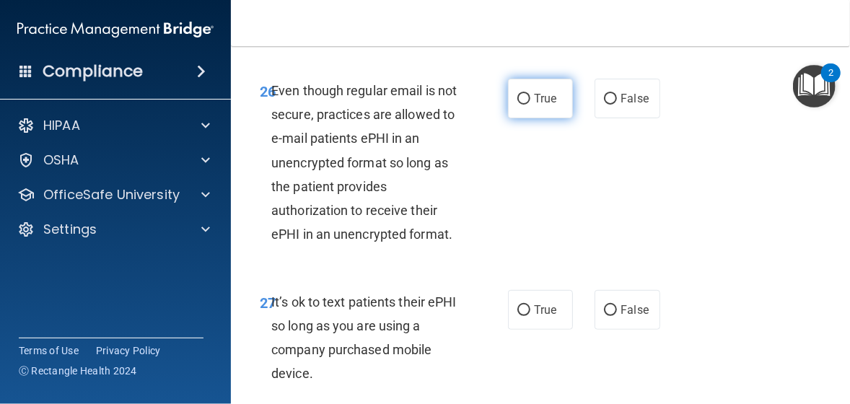
click at [521, 105] on input "True" at bounding box center [523, 99] width 13 height 11
radio input "true"
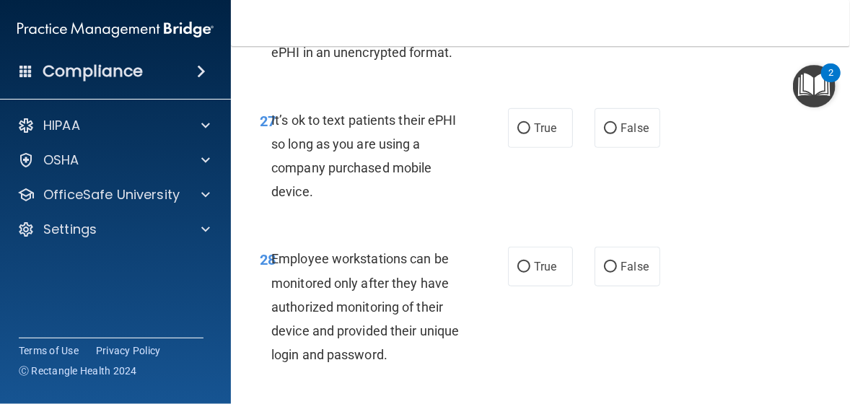
scroll to position [4688, 0]
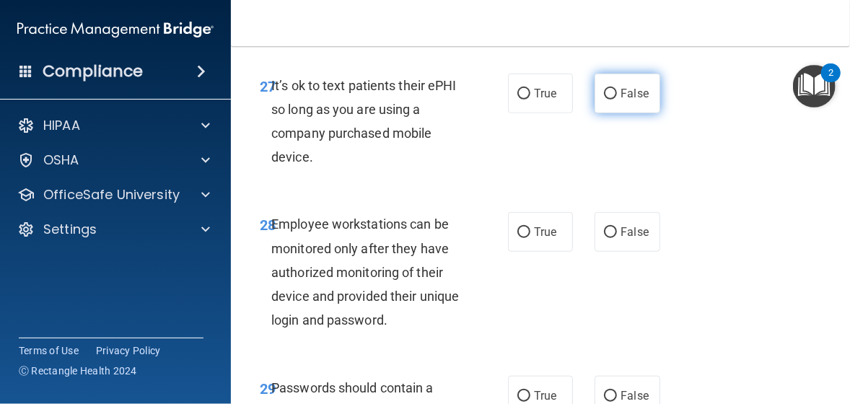
click at [604, 100] on input "False" at bounding box center [610, 94] width 13 height 11
radio input "true"
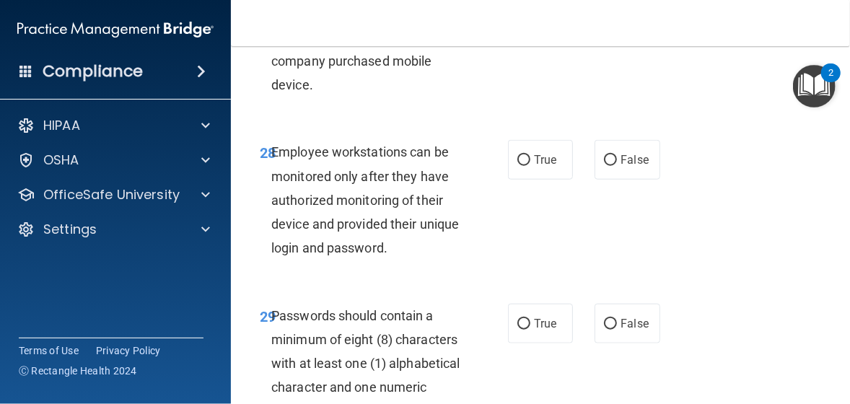
scroll to position [4832, 0]
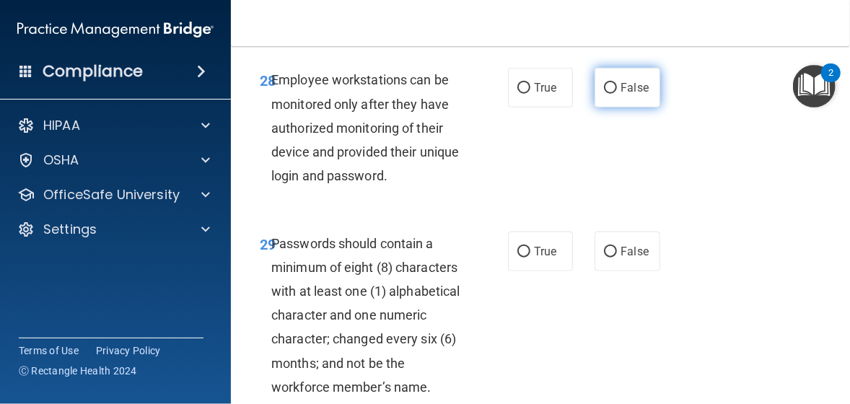
click at [604, 94] on input "False" at bounding box center [610, 88] width 13 height 11
radio input "true"
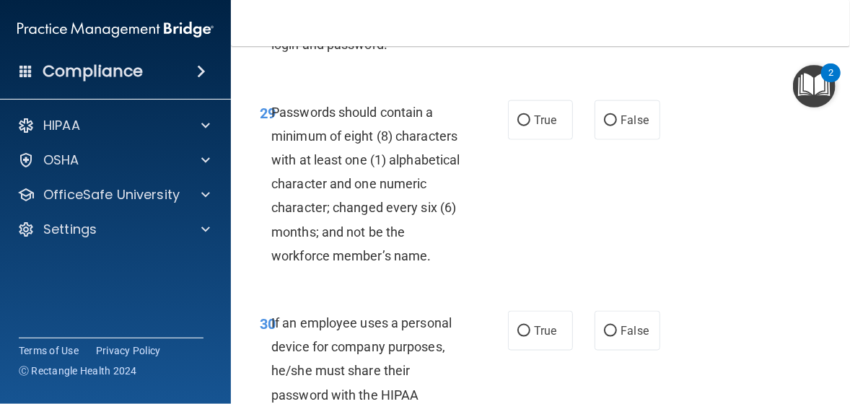
scroll to position [4976, 0]
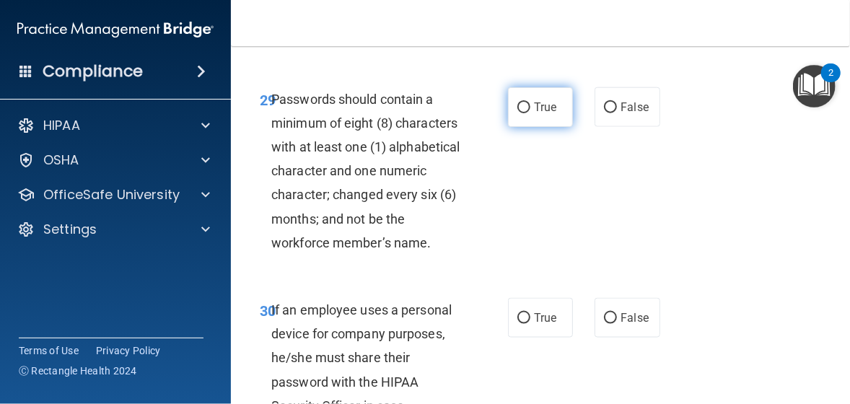
click at [517, 113] on input "True" at bounding box center [523, 107] width 13 height 11
radio input "true"
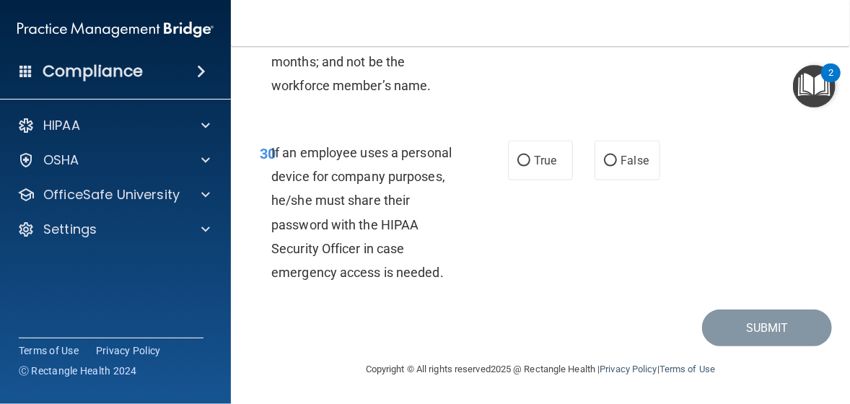
scroll to position [5193, 0]
click at [517, 167] on input "True" at bounding box center [523, 161] width 13 height 11
radio input "true"
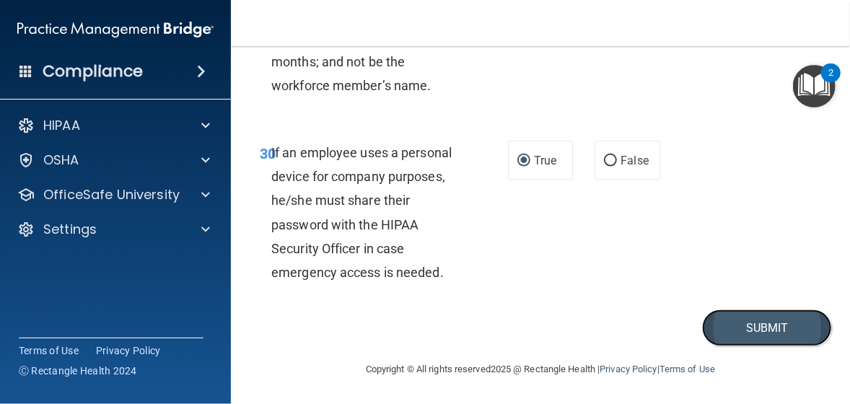
click at [702, 336] on button "Submit" at bounding box center [767, 327] width 130 height 37
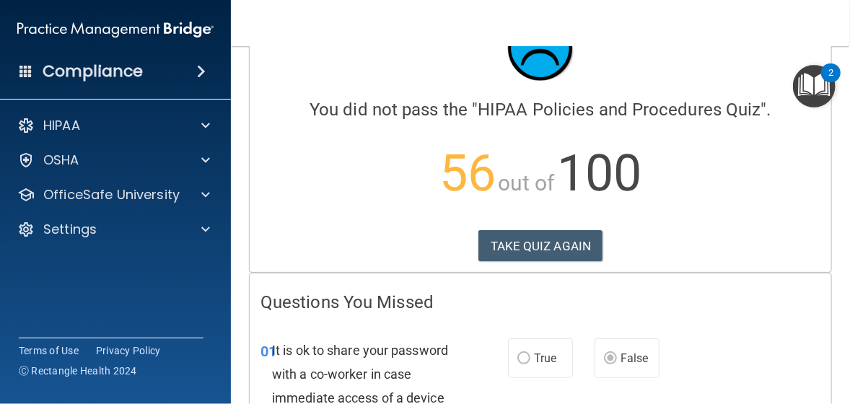
scroll to position [48, 0]
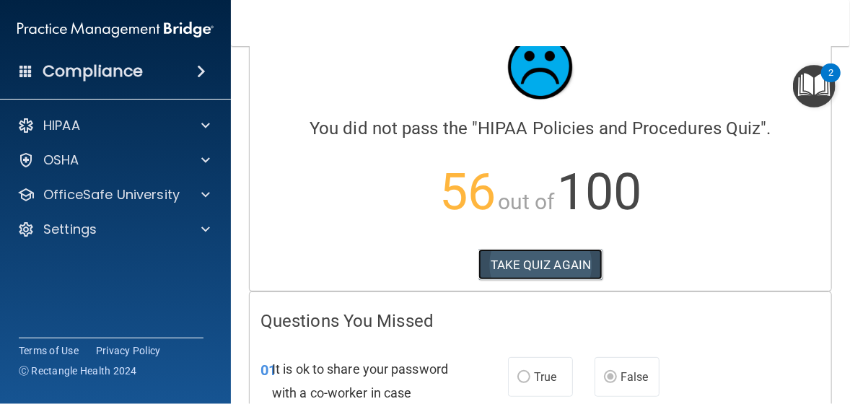
click at [568, 267] on button "TAKE QUIZ AGAIN" at bounding box center [540, 265] width 125 height 32
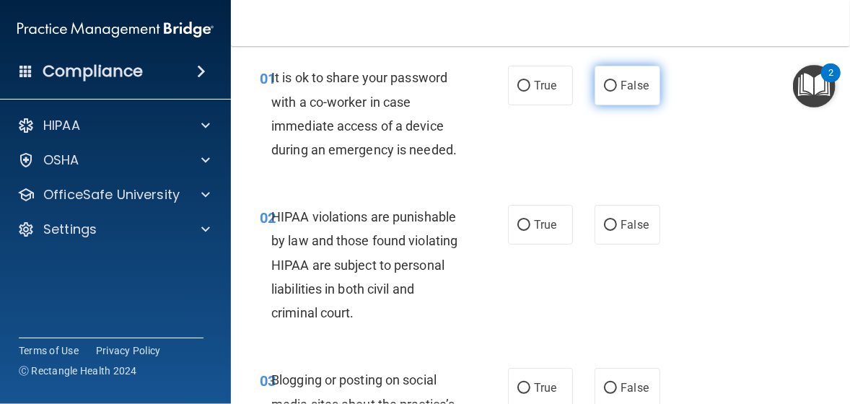
click at [604, 86] on input "False" at bounding box center [610, 86] width 13 height 11
radio input "true"
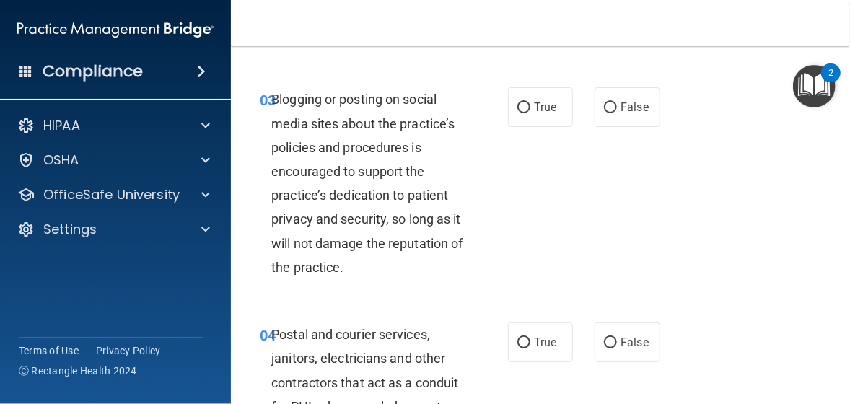
scroll to position [337, 0]
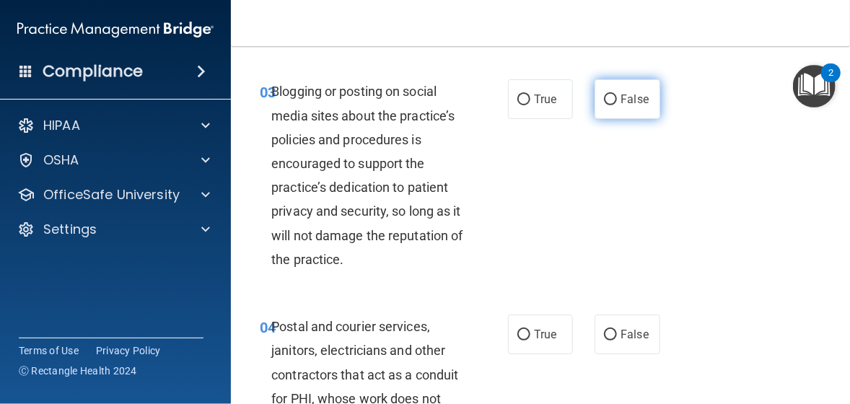
click at [604, 101] on input "False" at bounding box center [610, 99] width 13 height 11
radio input "true"
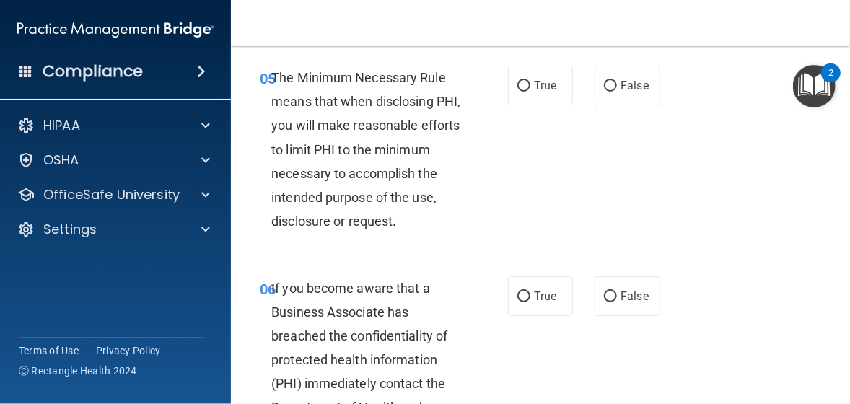
scroll to position [842, 0]
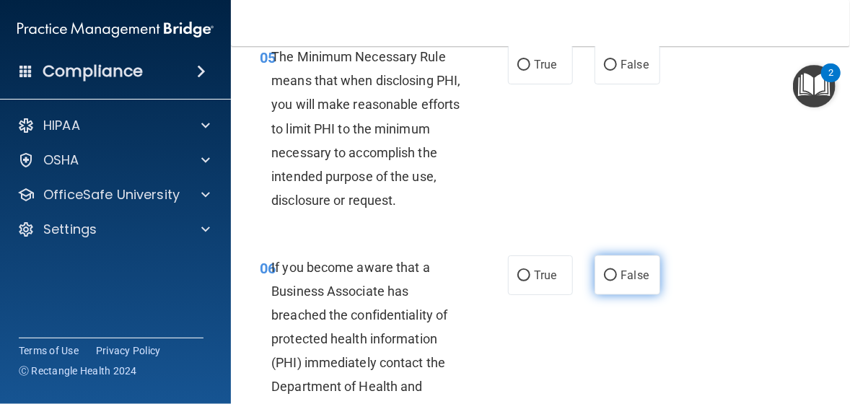
click at [604, 281] on input "False" at bounding box center [610, 275] width 13 height 11
radio input "true"
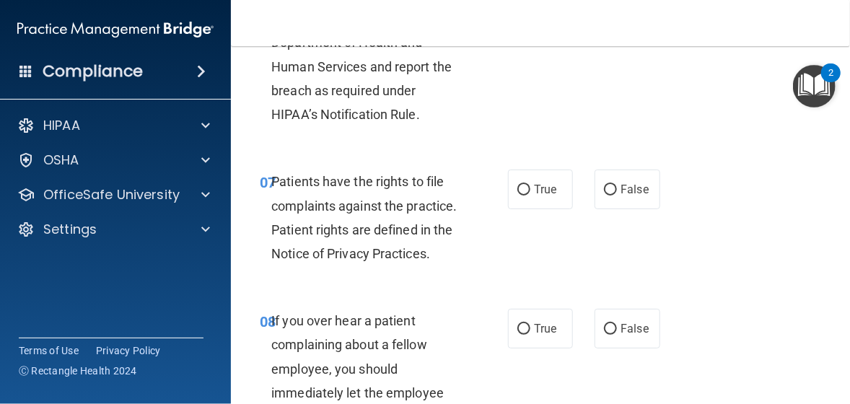
scroll to position [1202, 0]
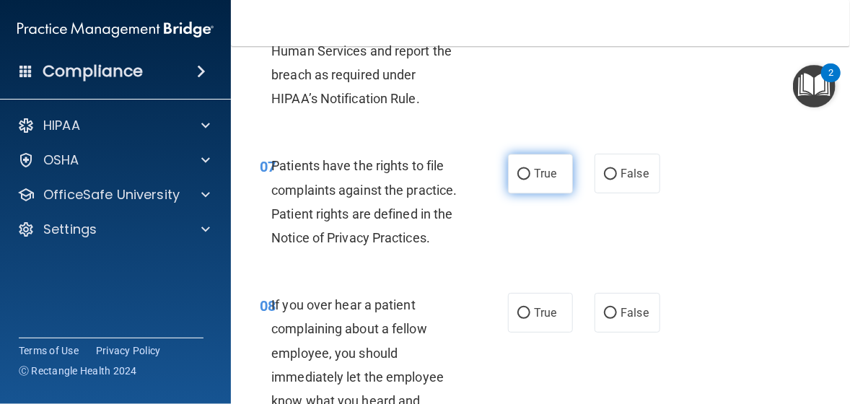
click at [520, 180] on input "True" at bounding box center [523, 174] width 13 height 11
radio input "true"
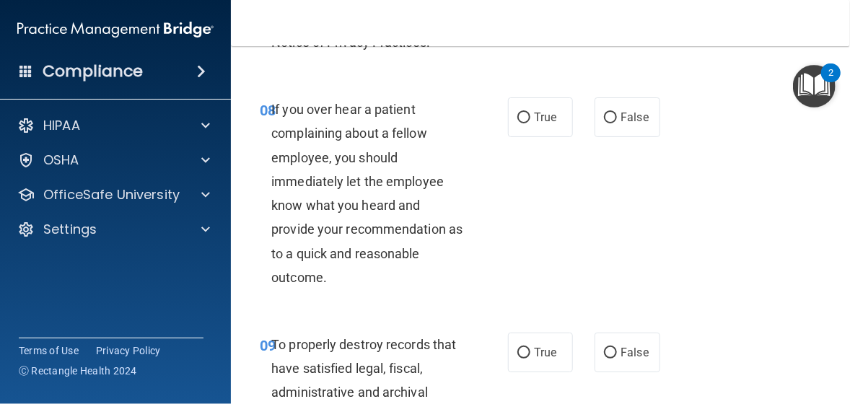
scroll to position [1419, 0]
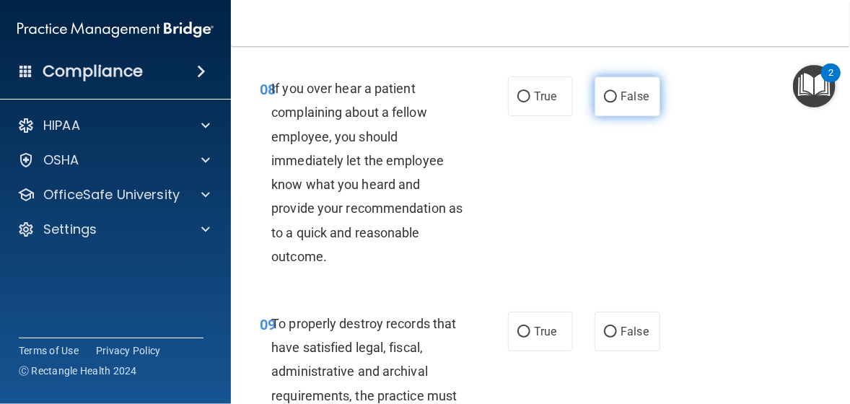
click at [608, 102] on input "False" at bounding box center [610, 97] width 13 height 11
radio input "true"
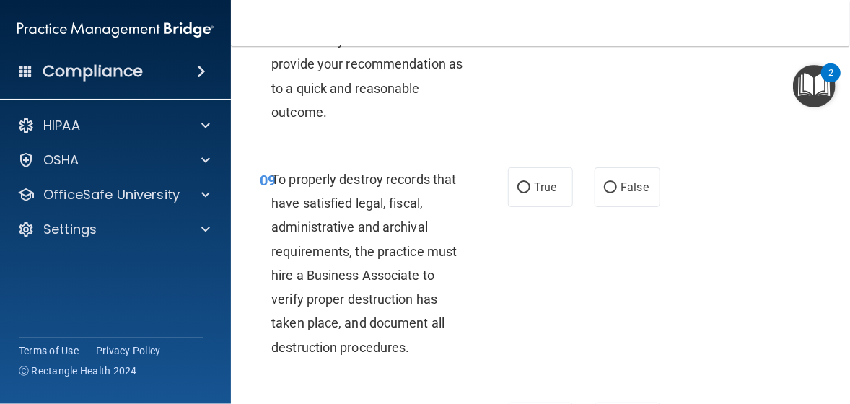
scroll to position [1635, 0]
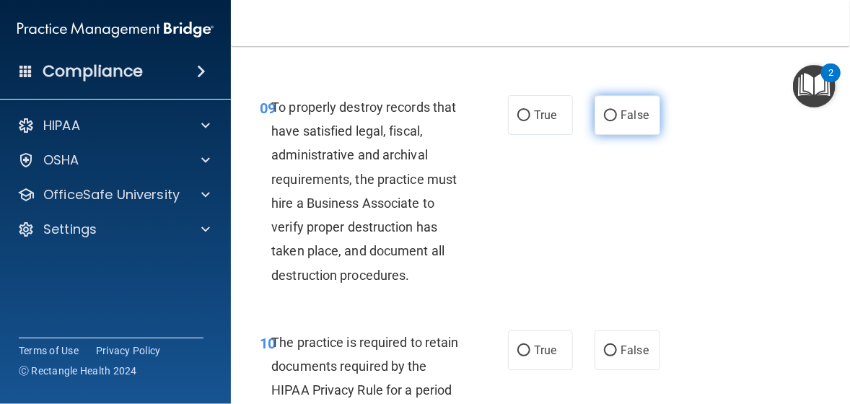
drag, startPoint x: 609, startPoint y: 162, endPoint x: 625, endPoint y: 180, distance: 25.0
click at [608, 121] on input "False" at bounding box center [610, 115] width 13 height 11
radio input "true"
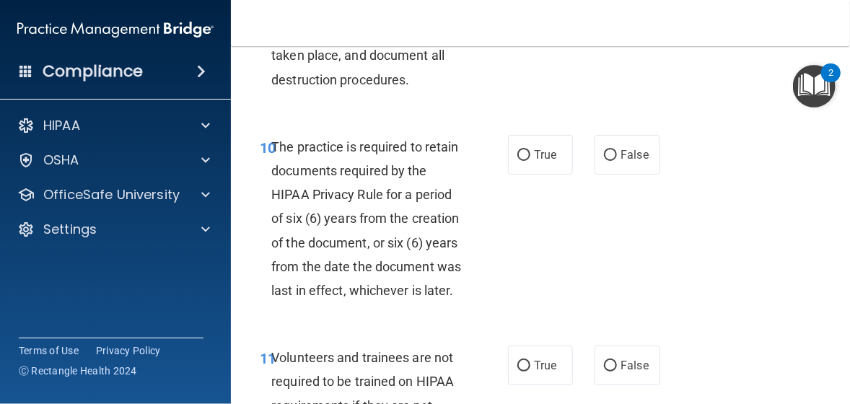
scroll to position [1851, 0]
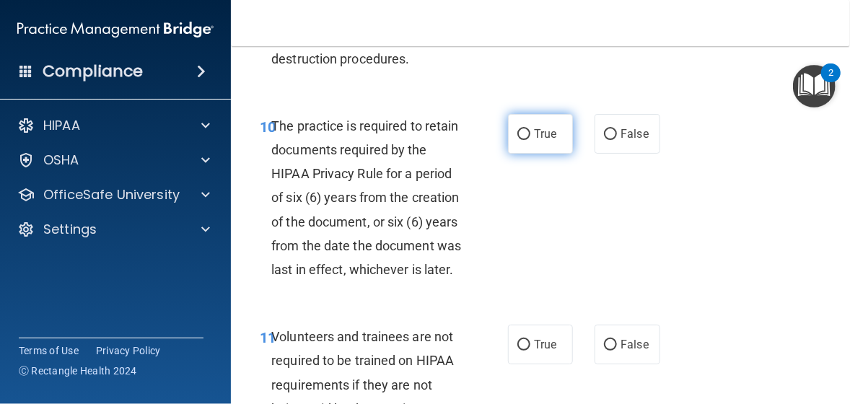
click at [519, 140] on input "True" at bounding box center [523, 134] width 13 height 11
radio input "true"
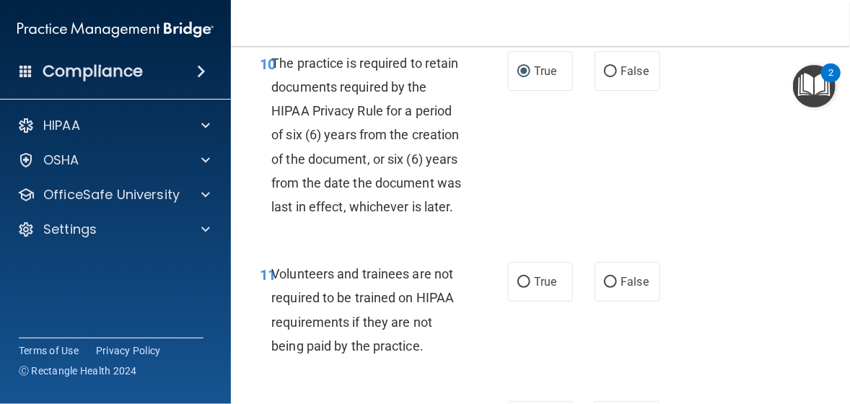
scroll to position [1996, 0]
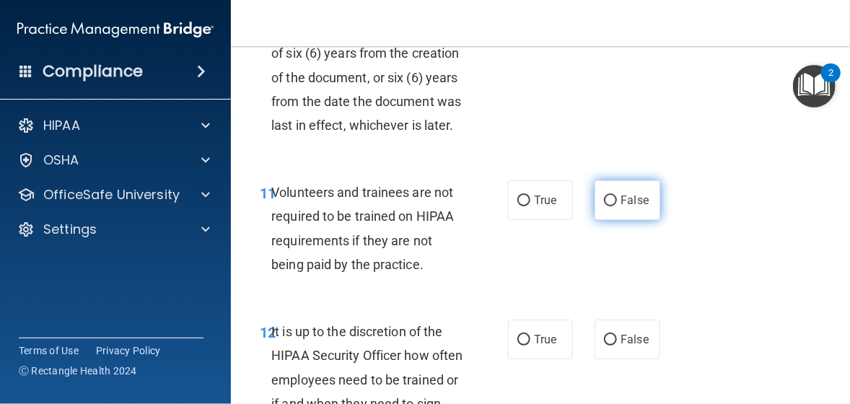
click at [604, 206] on input "False" at bounding box center [610, 200] width 13 height 11
radio input "true"
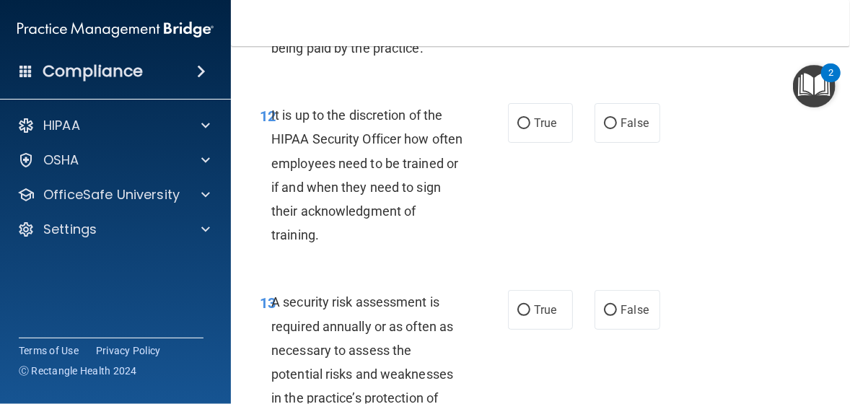
scroll to position [2212, 0]
click at [604, 129] on input "False" at bounding box center [610, 123] width 13 height 11
radio input "true"
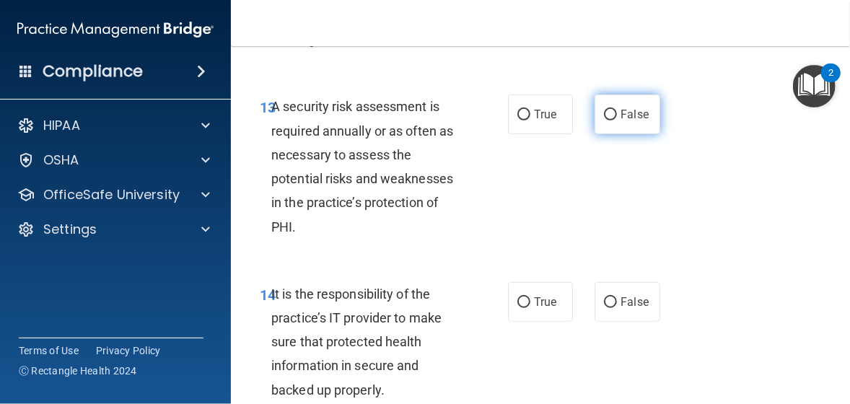
scroll to position [2428, 0]
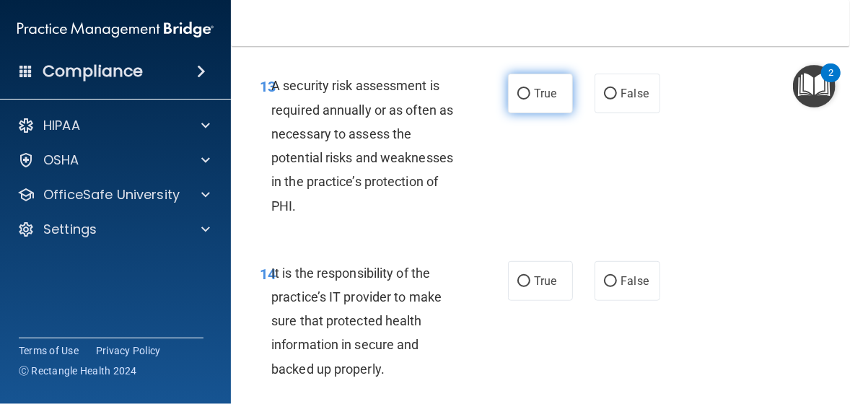
click at [517, 100] on input "True" at bounding box center [523, 94] width 13 height 11
radio input "true"
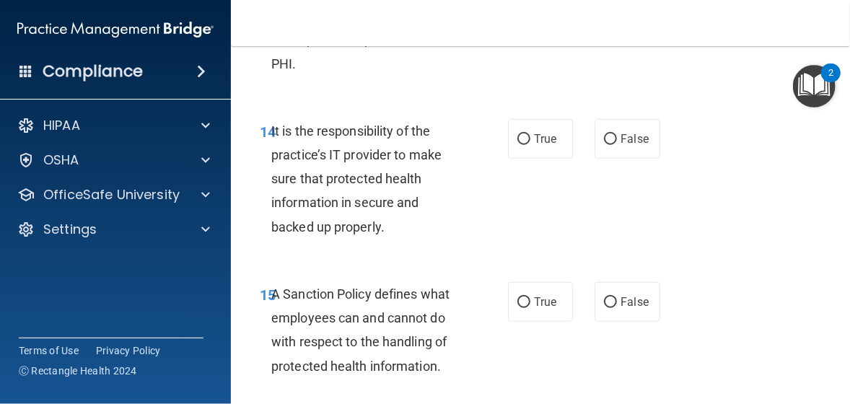
scroll to position [2572, 0]
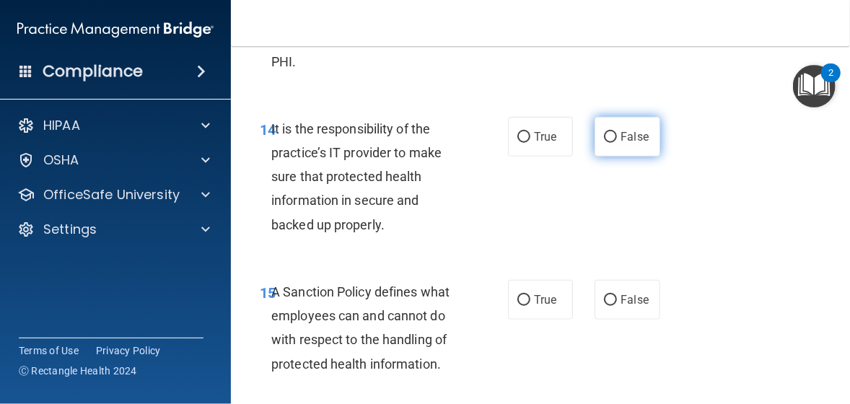
click at [604, 143] on input "False" at bounding box center [610, 137] width 13 height 11
radio input "true"
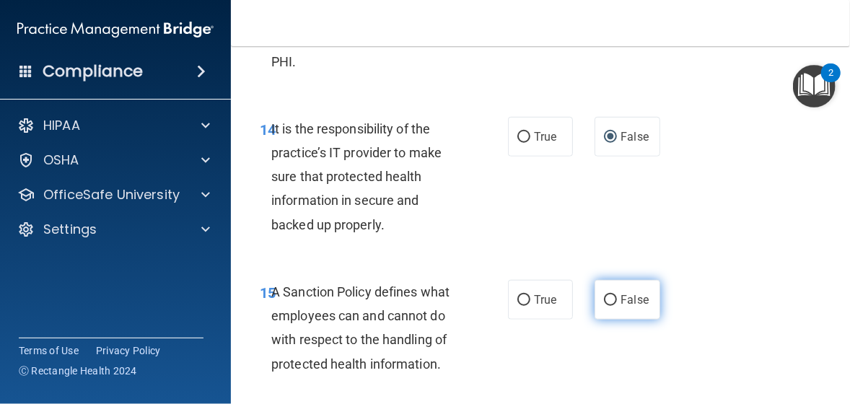
click at [604, 306] on input "False" at bounding box center [610, 300] width 13 height 11
radio input "true"
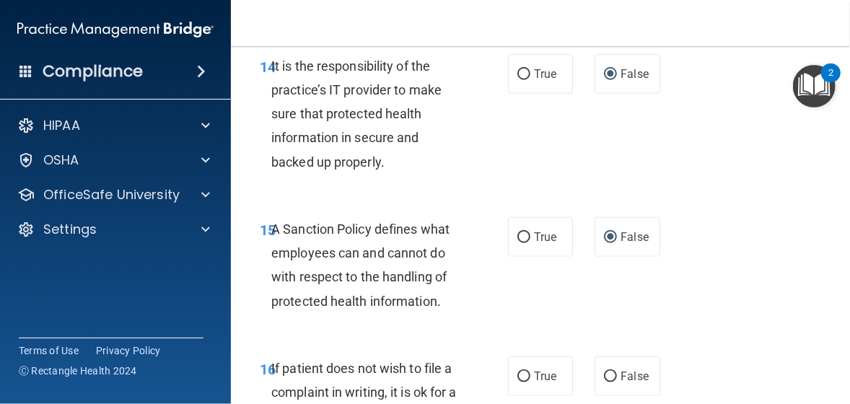
scroll to position [2861, 0]
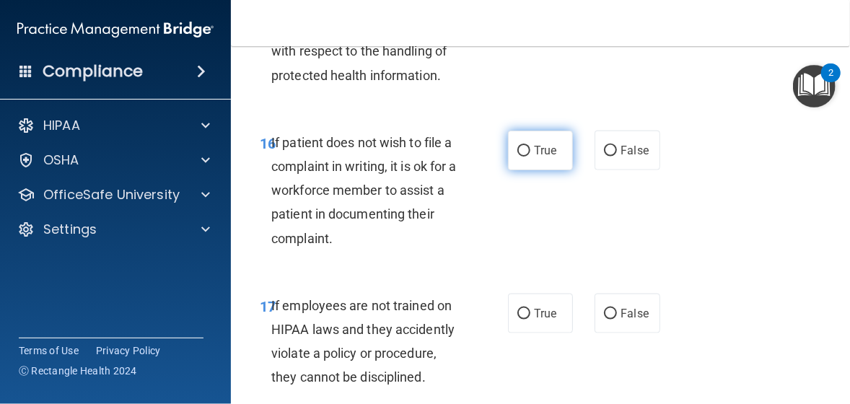
click at [519, 156] on input "True" at bounding box center [523, 151] width 13 height 11
radio input "true"
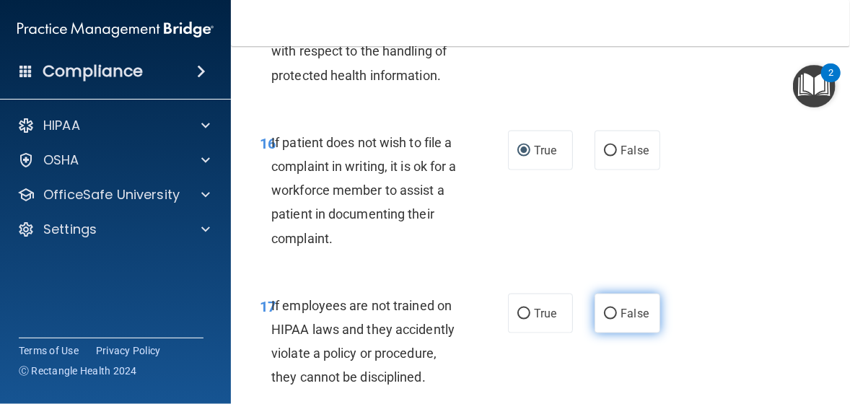
click at [604, 319] on input "False" at bounding box center [610, 314] width 13 height 11
radio input "true"
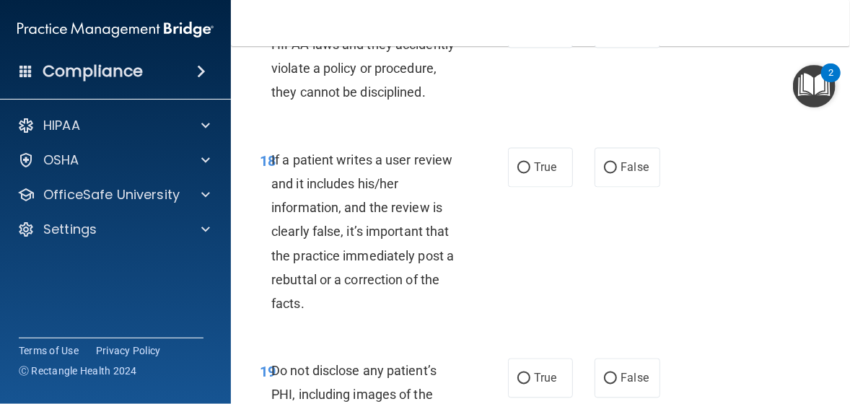
scroll to position [3149, 0]
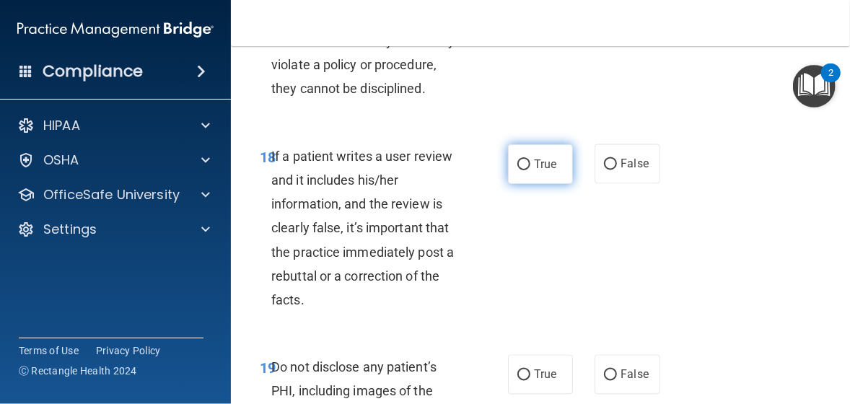
click at [523, 170] on input "True" at bounding box center [523, 164] width 13 height 11
radio input "true"
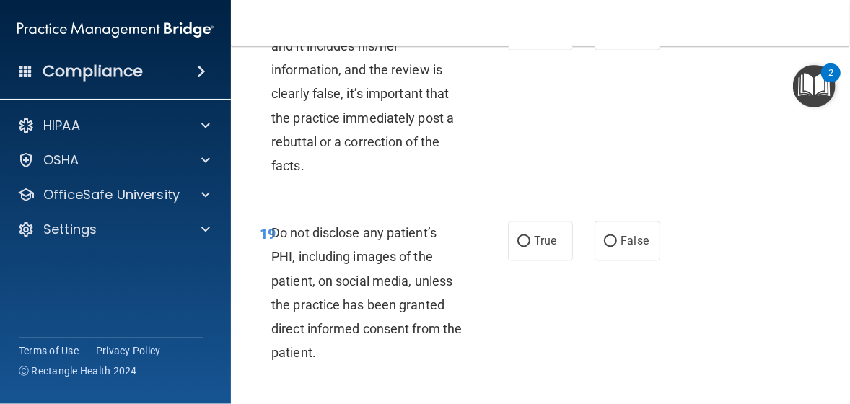
scroll to position [3366, 0]
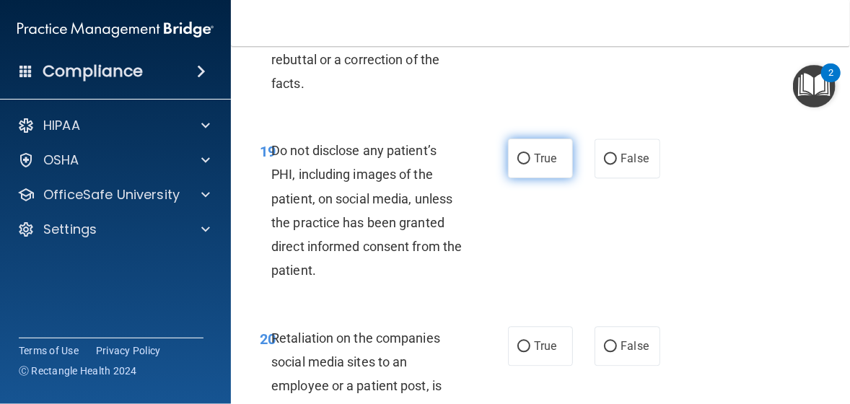
click at [520, 164] on input "True" at bounding box center [523, 159] width 13 height 11
radio input "true"
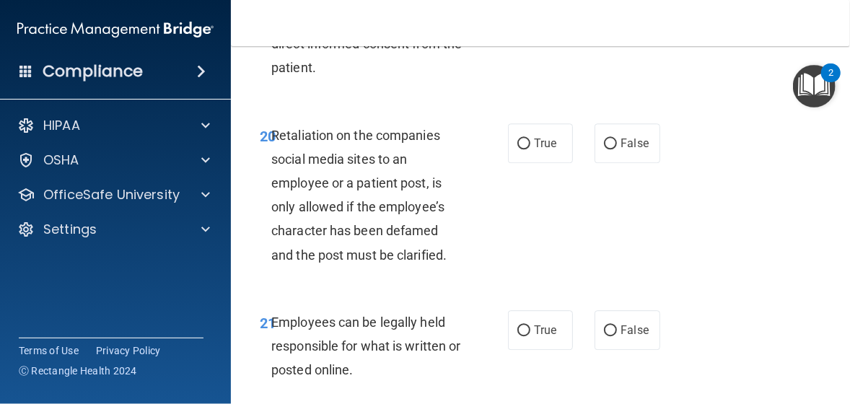
scroll to position [3654, 0]
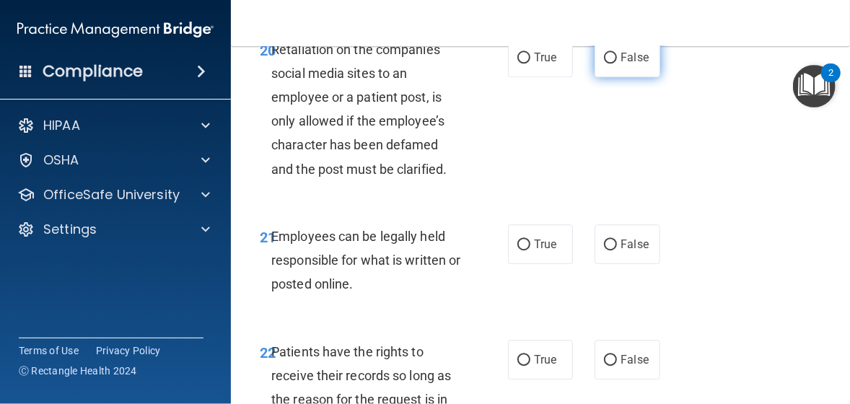
click at [607, 63] on input "False" at bounding box center [610, 58] width 13 height 11
radio input "true"
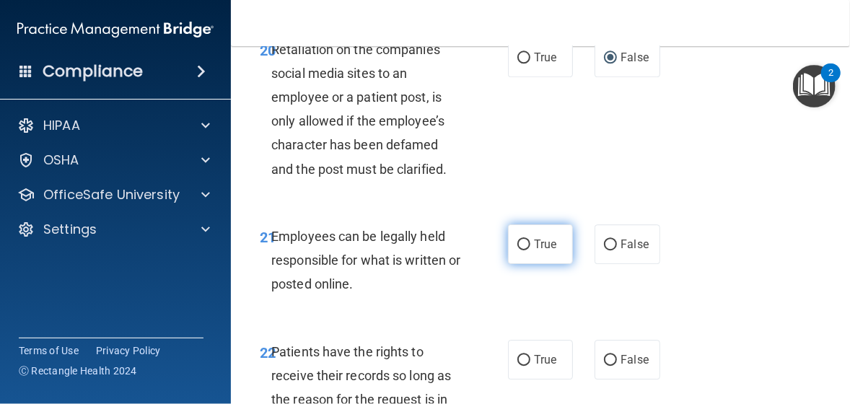
click at [518, 250] on input "True" at bounding box center [523, 244] width 13 height 11
radio input "true"
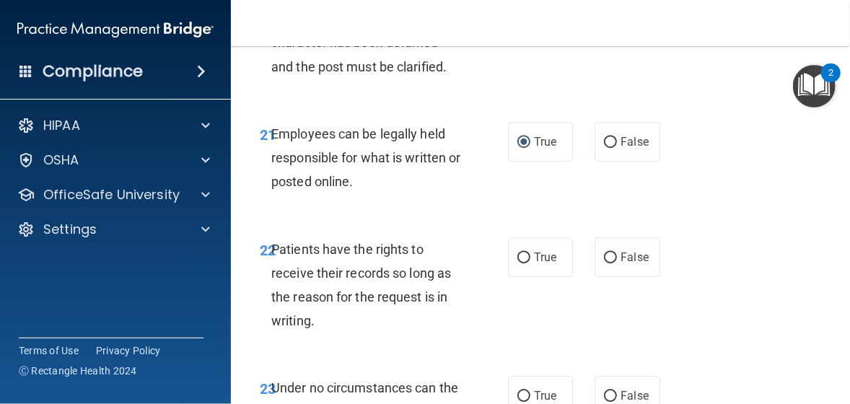
scroll to position [3799, 0]
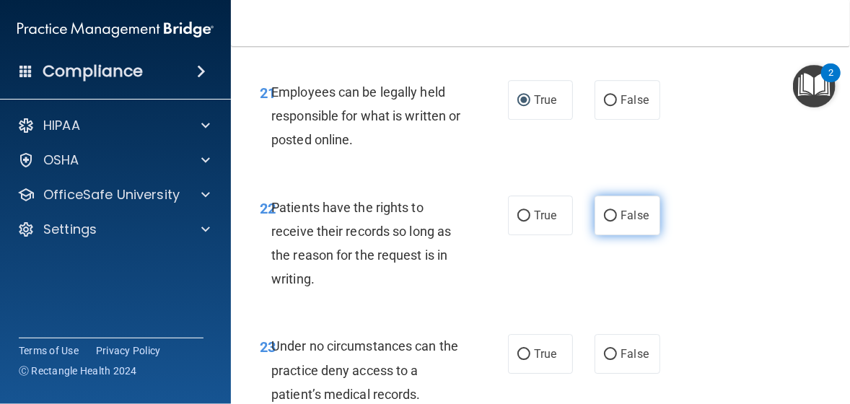
click at [606, 221] on input "False" at bounding box center [610, 216] width 13 height 11
radio input "true"
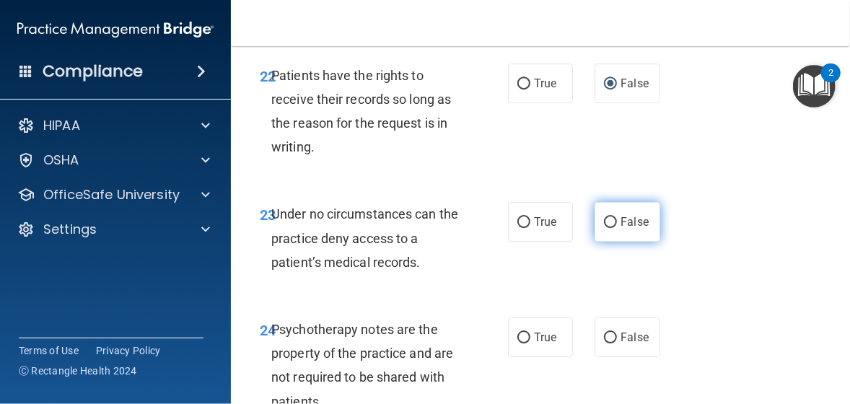
scroll to position [3943, 0]
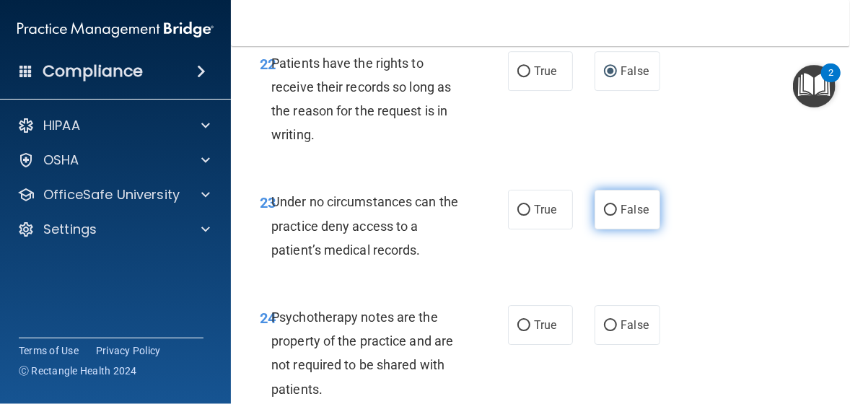
click at [607, 216] on input "False" at bounding box center [610, 210] width 13 height 11
radio input "true"
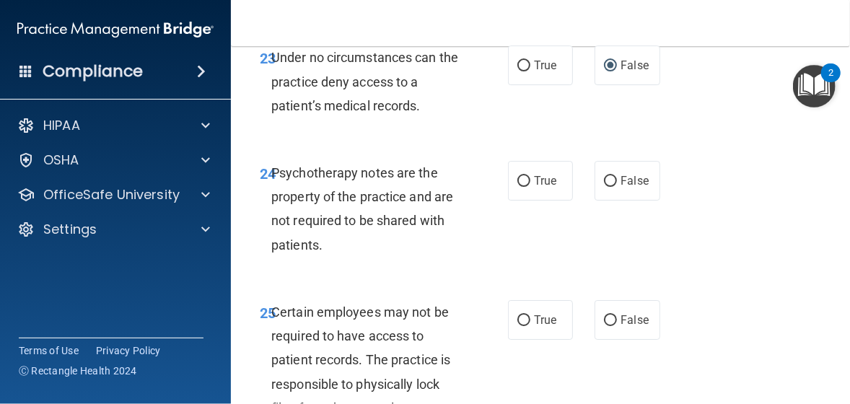
scroll to position [4159, 0]
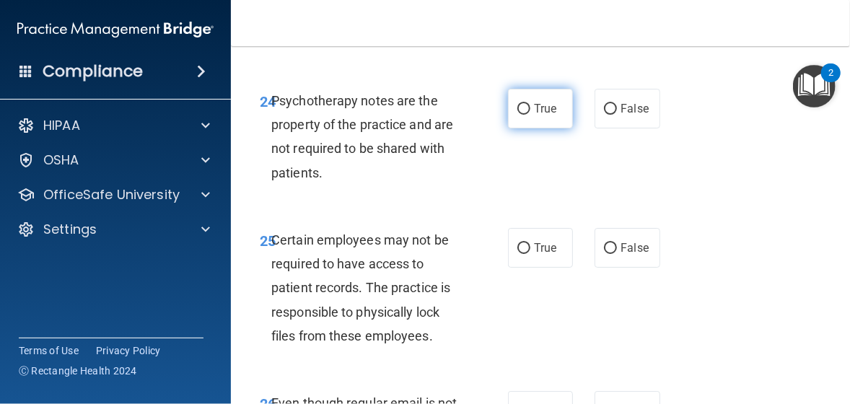
click at [523, 115] on input "True" at bounding box center [523, 109] width 13 height 11
radio input "true"
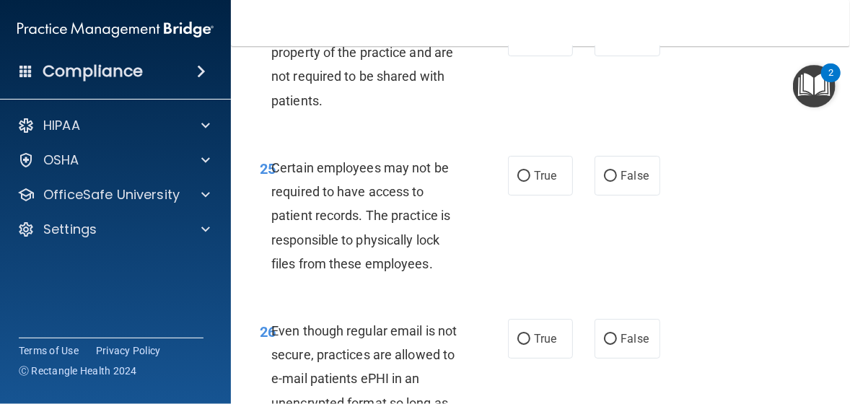
scroll to position [4303, 0]
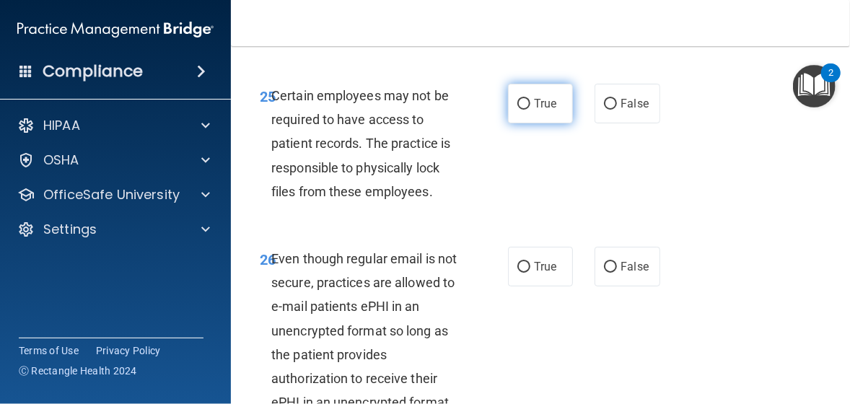
click at [517, 110] on input "True" at bounding box center [523, 104] width 13 height 11
radio input "true"
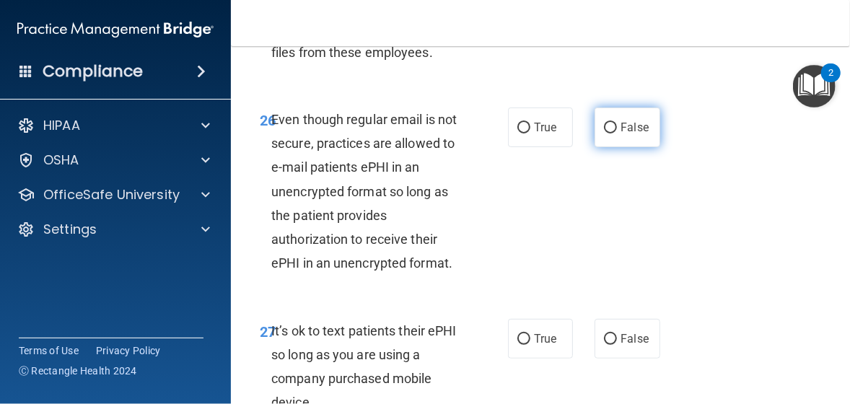
scroll to position [4448, 0]
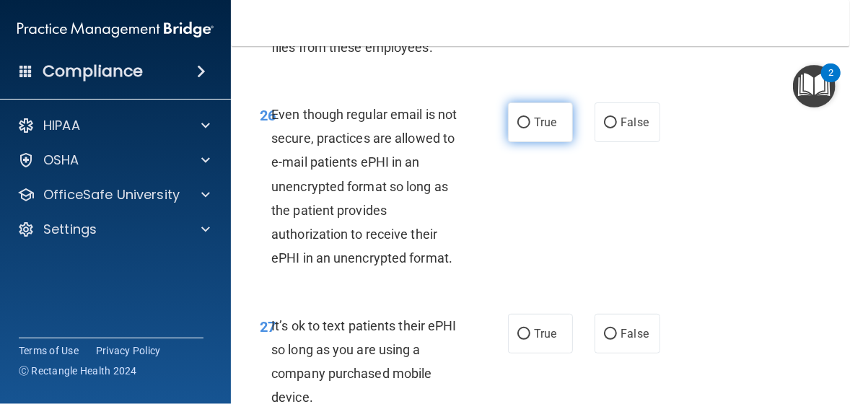
click at [517, 128] on input "True" at bounding box center [523, 123] width 13 height 11
radio input "true"
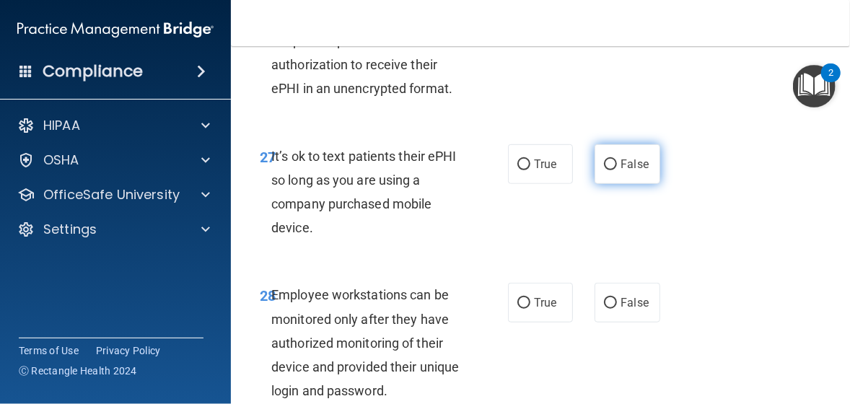
scroll to position [4664, 0]
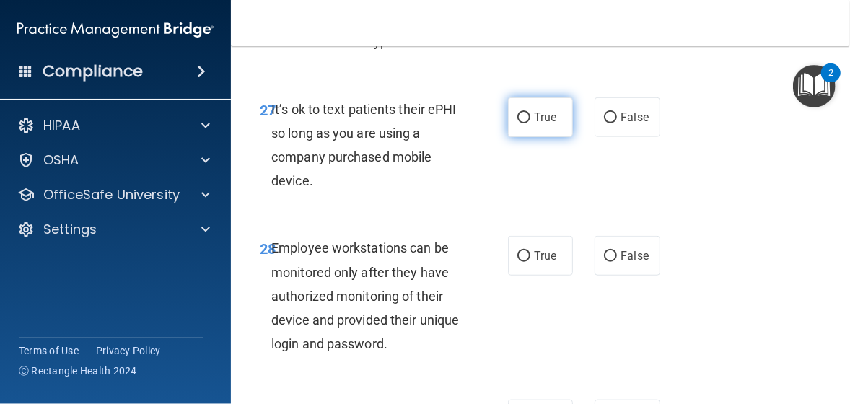
click at [521, 123] on input "True" at bounding box center [523, 118] width 13 height 11
radio input "true"
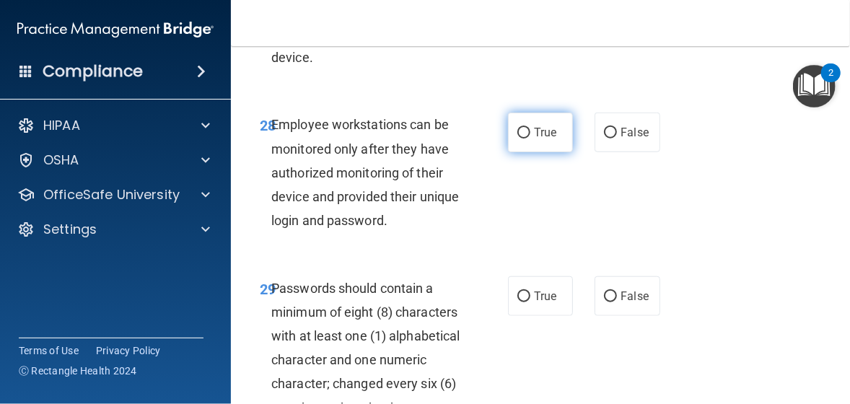
scroll to position [4808, 0]
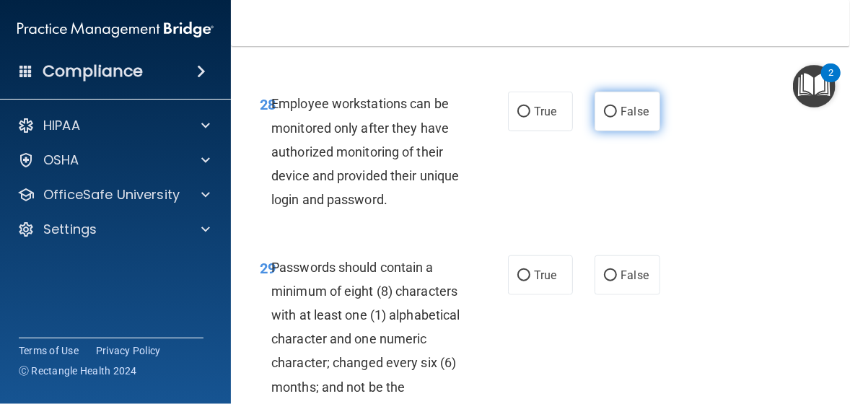
click at [604, 118] on input "False" at bounding box center [610, 112] width 13 height 11
radio input "true"
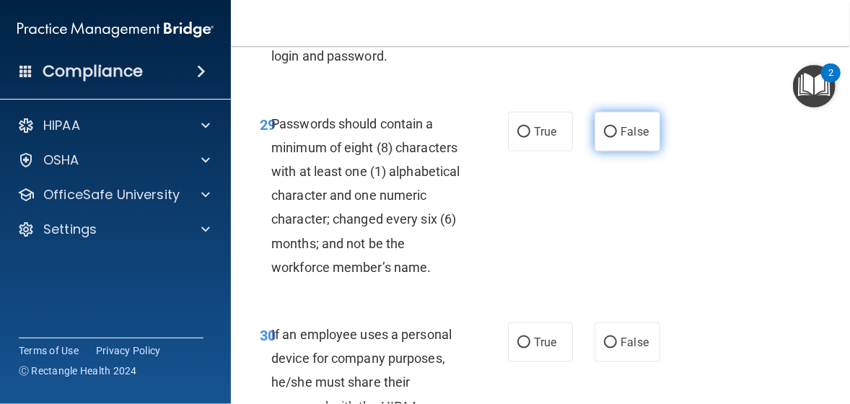
scroll to position [4952, 0]
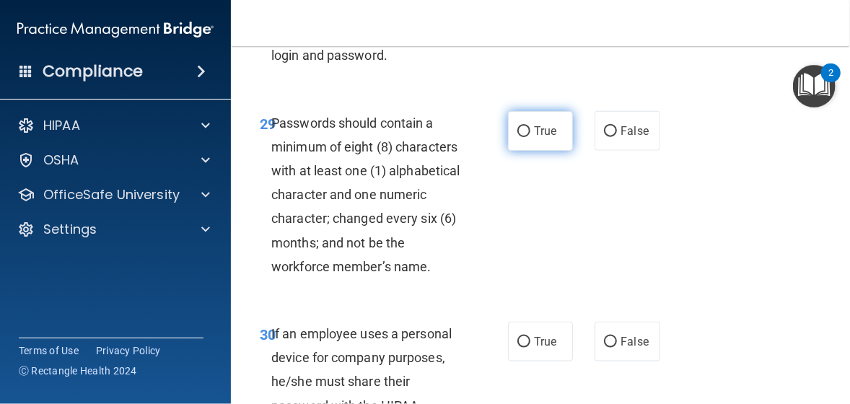
click at [517, 137] on input "True" at bounding box center [523, 131] width 13 height 11
radio input "true"
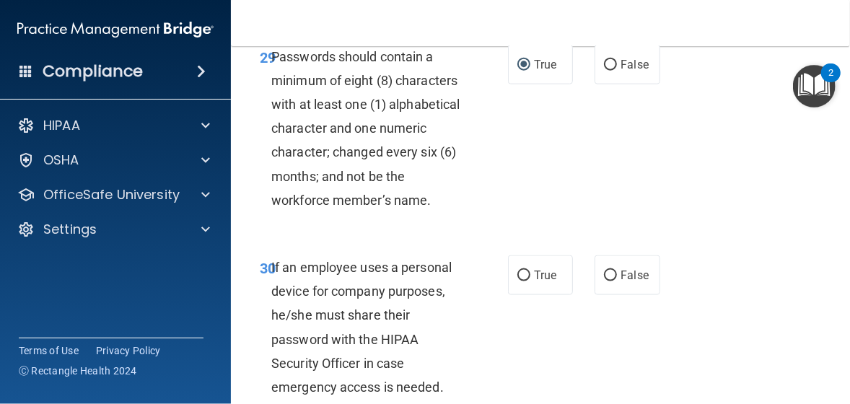
scroll to position [5169, 0]
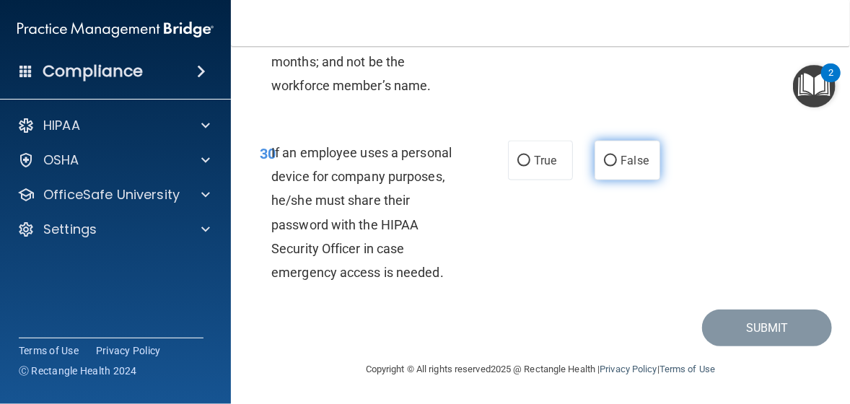
click at [604, 167] on input "False" at bounding box center [610, 161] width 13 height 11
radio input "true"
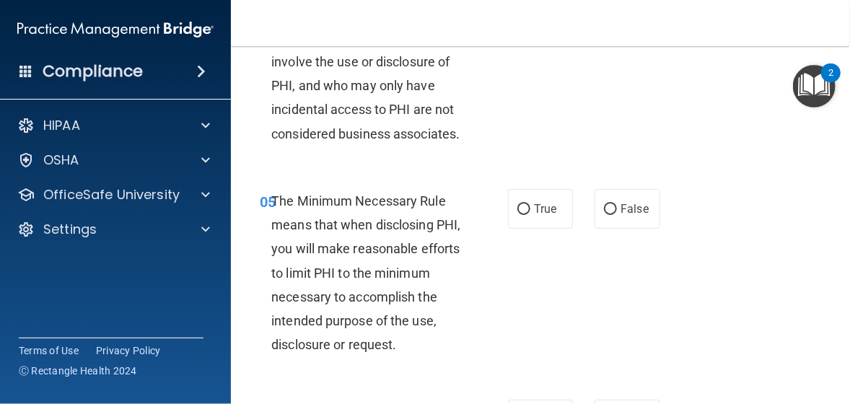
scroll to position [770, 0]
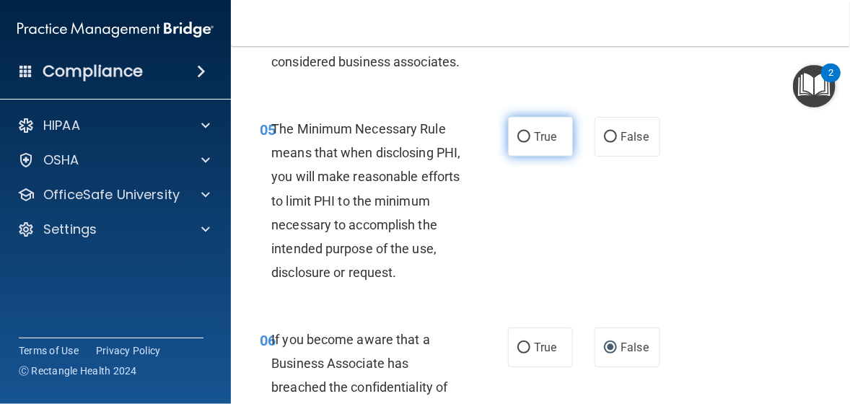
click at [517, 143] on input "True" at bounding box center [523, 137] width 13 height 11
radio input "true"
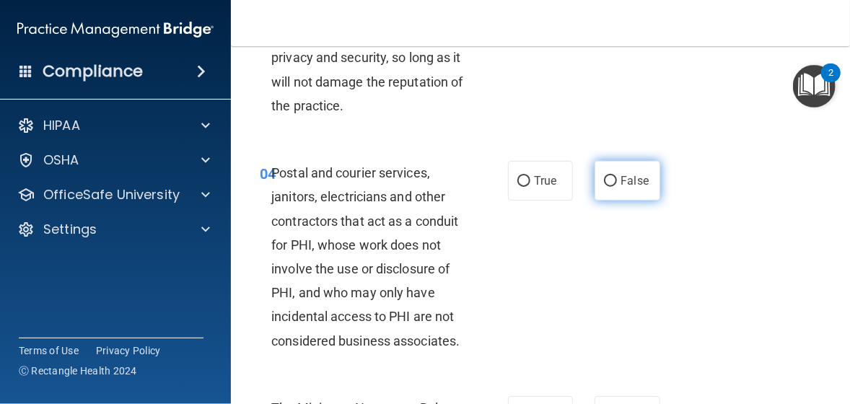
scroll to position [481, 0]
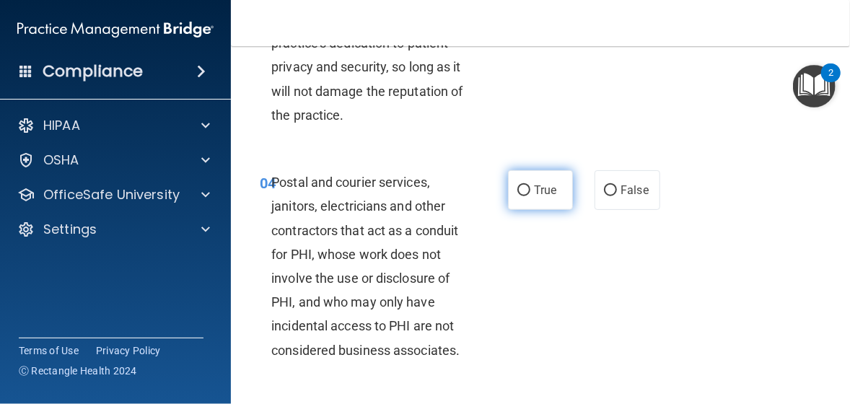
click at [517, 189] on input "True" at bounding box center [523, 190] width 13 height 11
radio input "true"
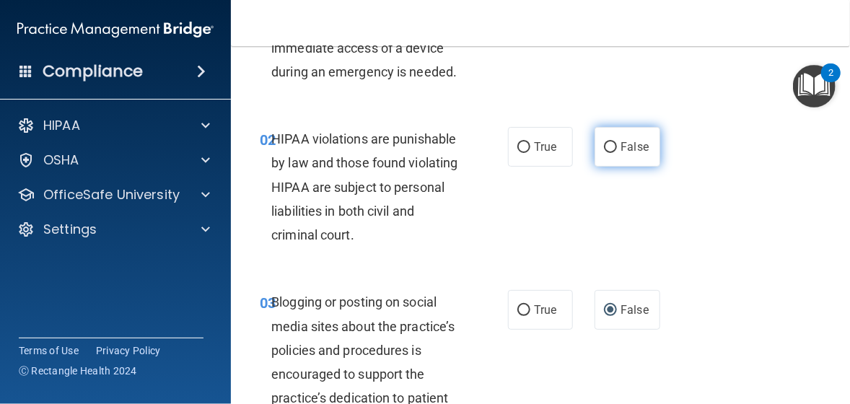
scroll to position [120, 0]
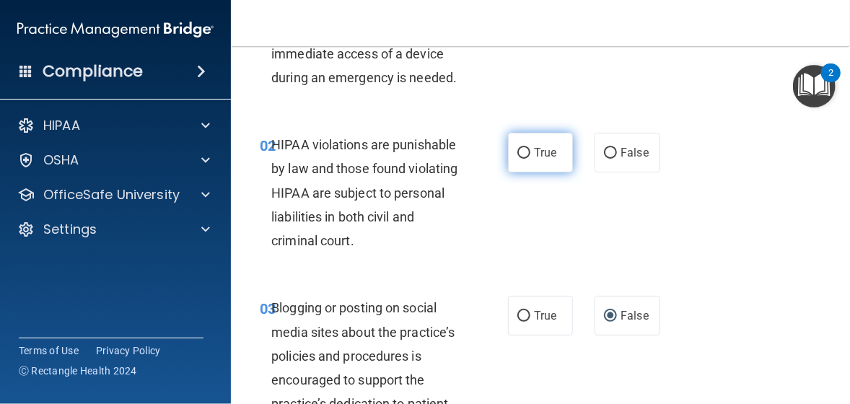
click at [517, 149] on input "True" at bounding box center [523, 153] width 13 height 11
radio input "true"
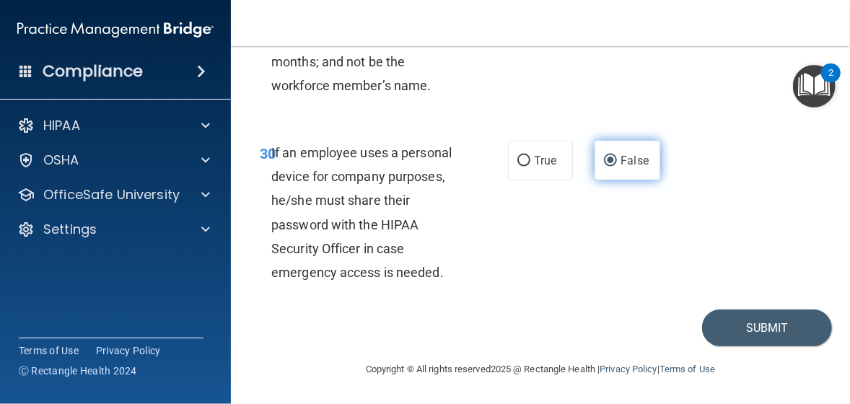
scroll to position [5204, 0]
click at [756, 325] on button "Submit" at bounding box center [767, 327] width 130 height 37
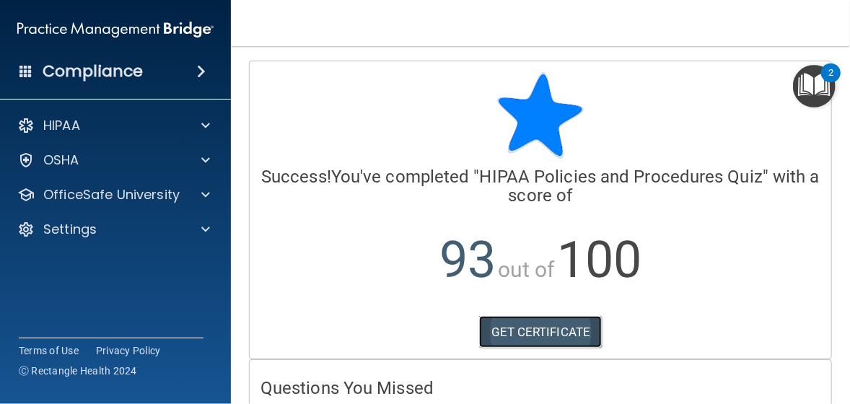
click at [551, 327] on link "GET CERTIFICATE" at bounding box center [540, 332] width 123 height 32
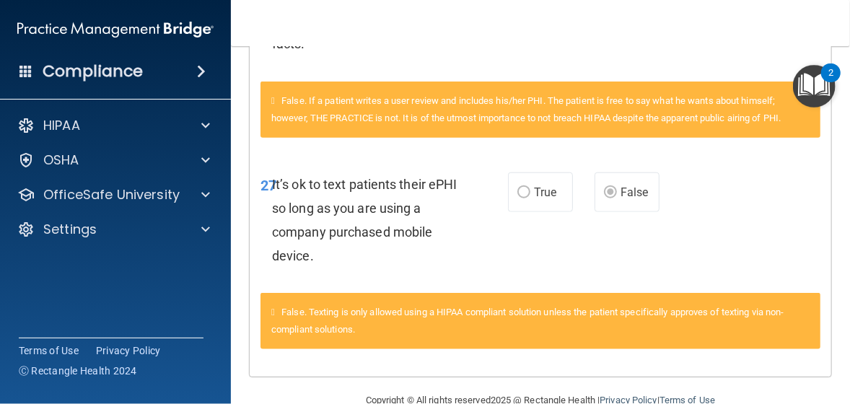
scroll to position [565, 0]
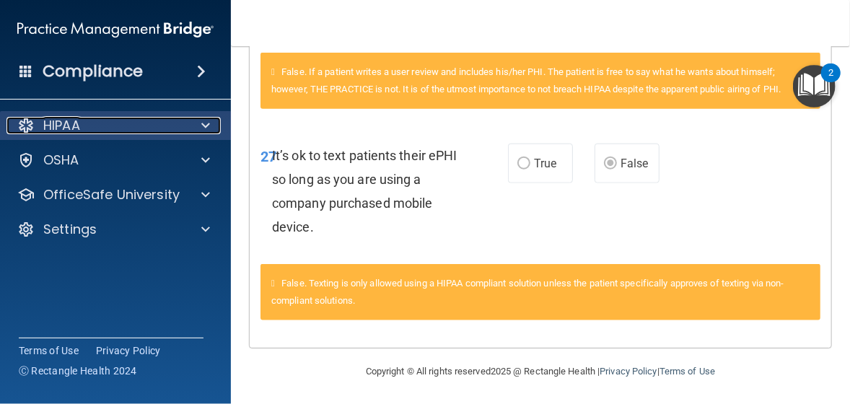
click at [200, 124] on div at bounding box center [203, 125] width 36 height 17
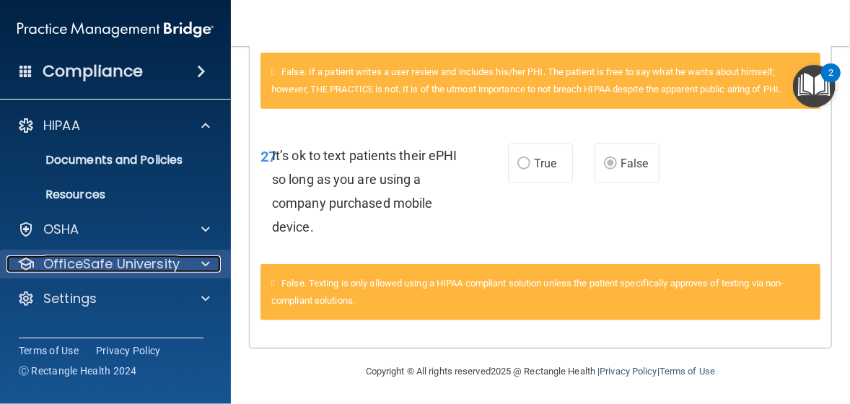
click at [203, 263] on span at bounding box center [205, 263] width 9 height 17
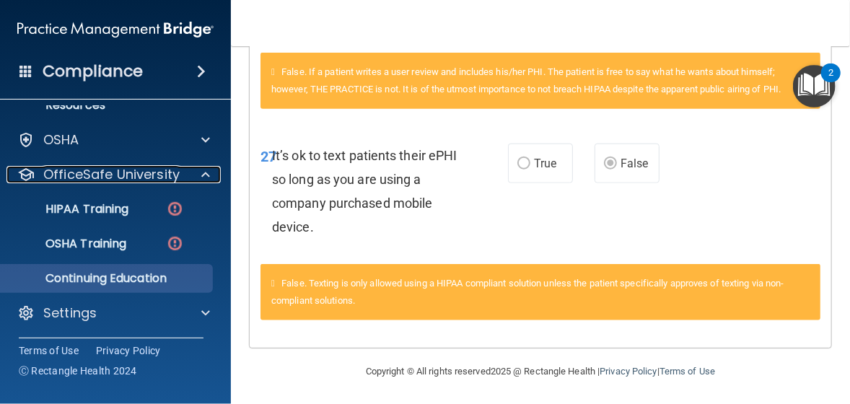
scroll to position [90, 0]
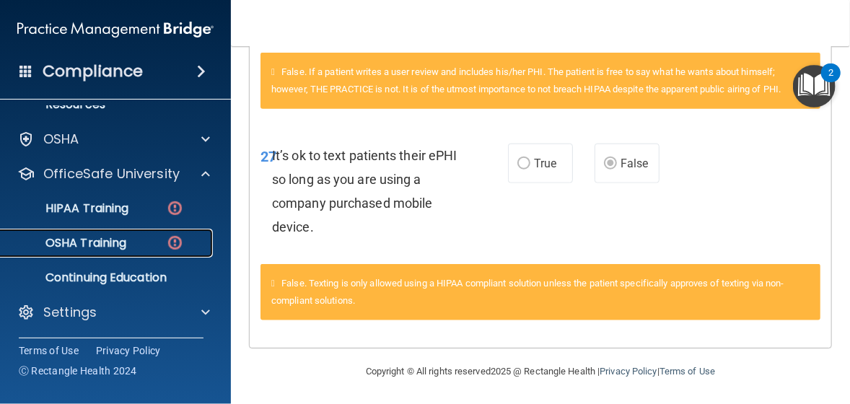
click at [166, 244] on img at bounding box center [175, 243] width 18 height 18
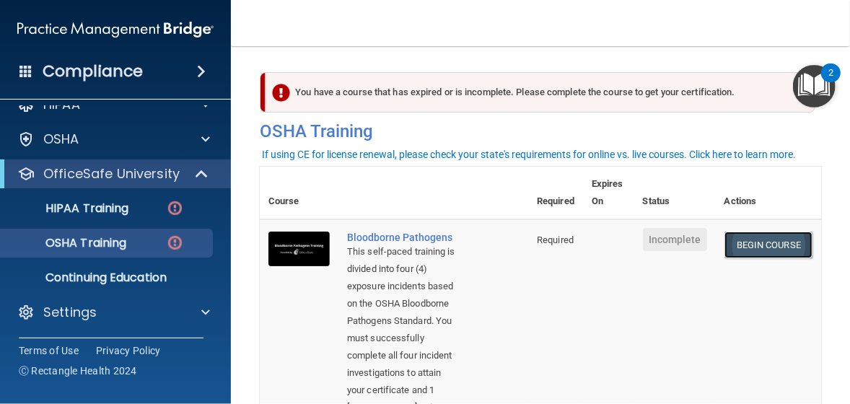
click at [731, 247] on link "Begin Course" at bounding box center [768, 245] width 88 height 27
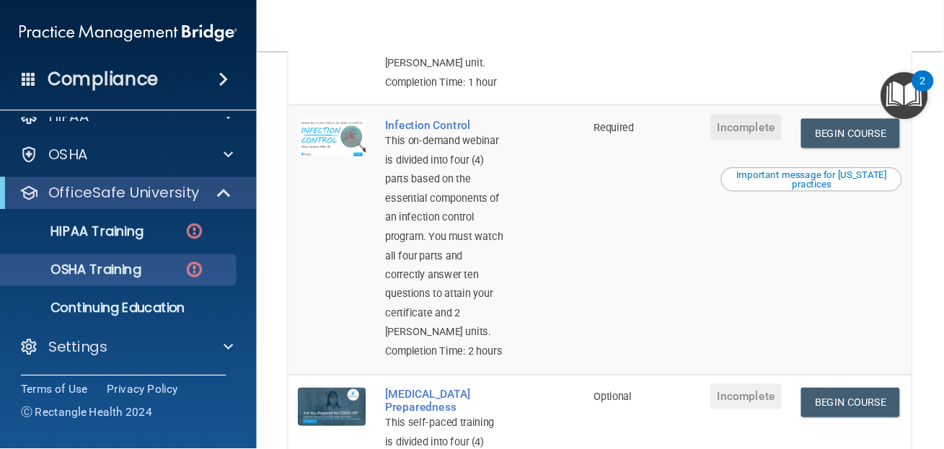
scroll to position [538, 0]
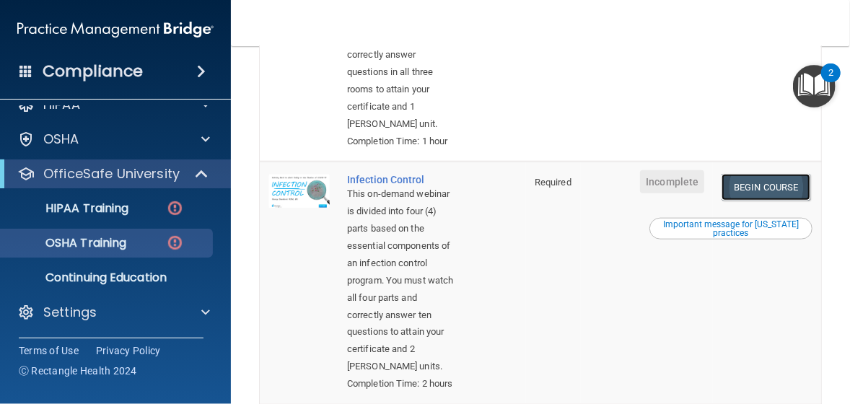
click at [732, 200] on link "Begin Course" at bounding box center [765, 187] width 88 height 27
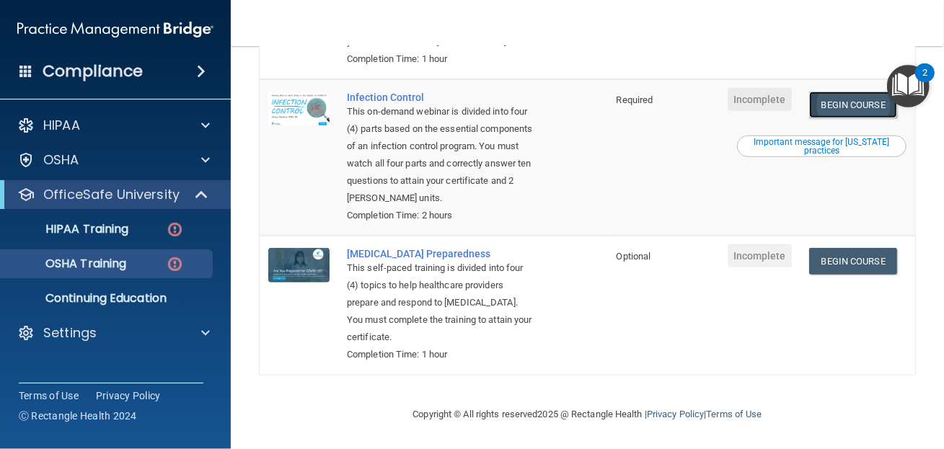
scroll to position [453, 0]
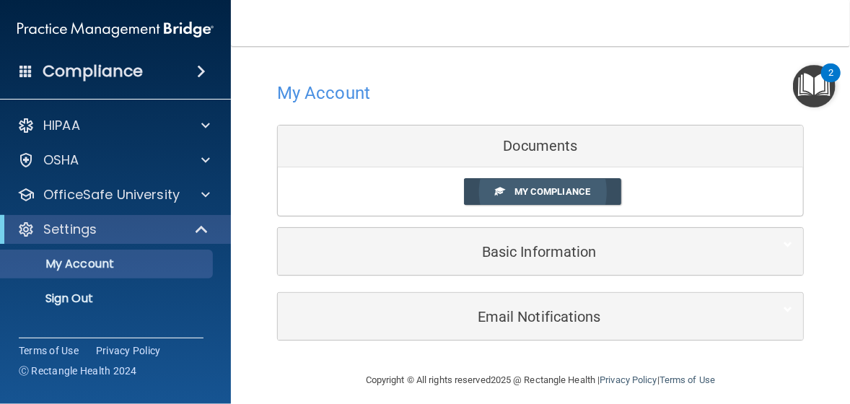
click at [518, 188] on span "My Compliance" at bounding box center [552, 191] width 76 height 11
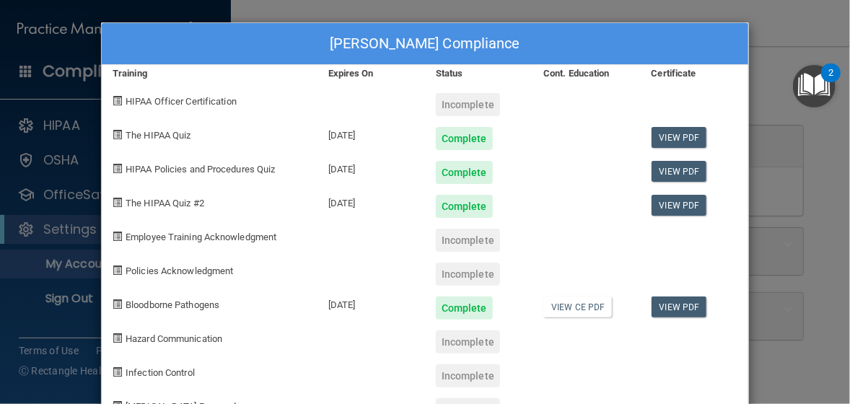
scroll to position [49, 0]
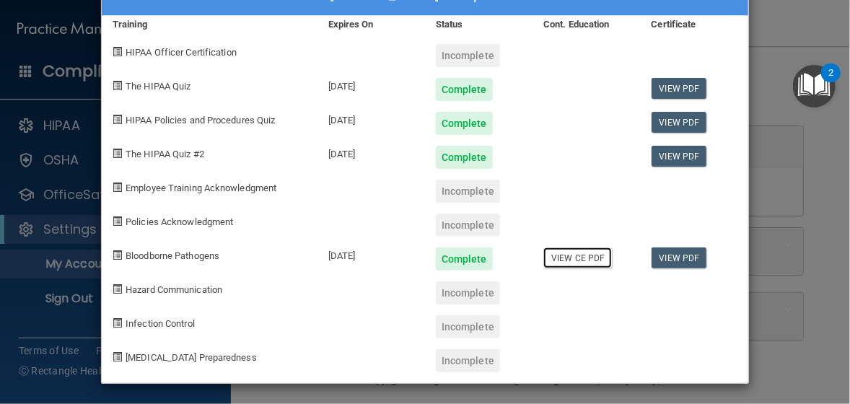
click at [574, 255] on link "View CE PDF" at bounding box center [577, 257] width 69 height 21
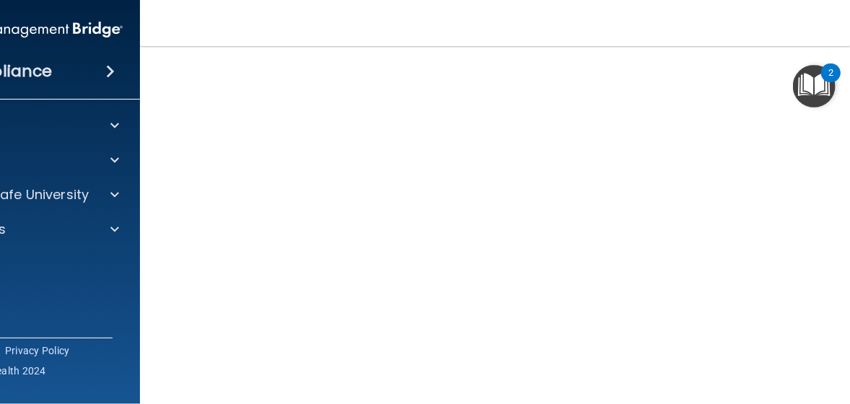
scroll to position [144, 0]
click at [110, 195] on span at bounding box center [114, 194] width 9 height 17
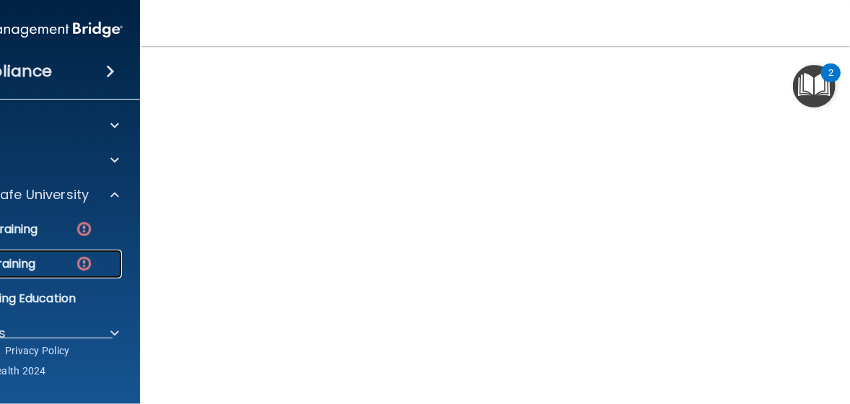
click at [75, 259] on img at bounding box center [84, 264] width 18 height 18
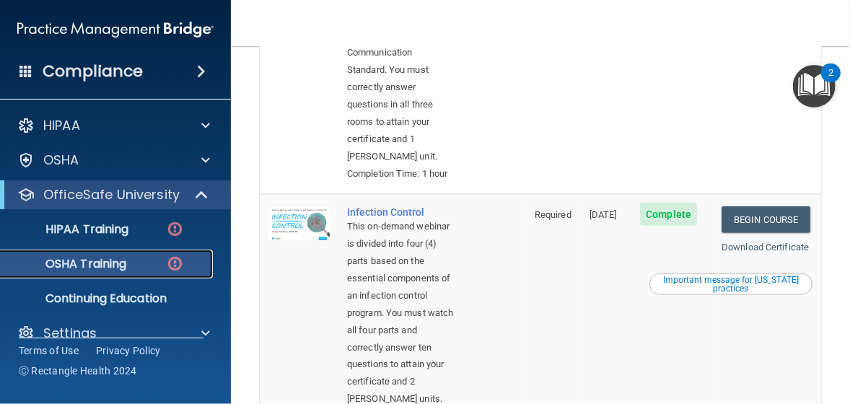
scroll to position [505, 0]
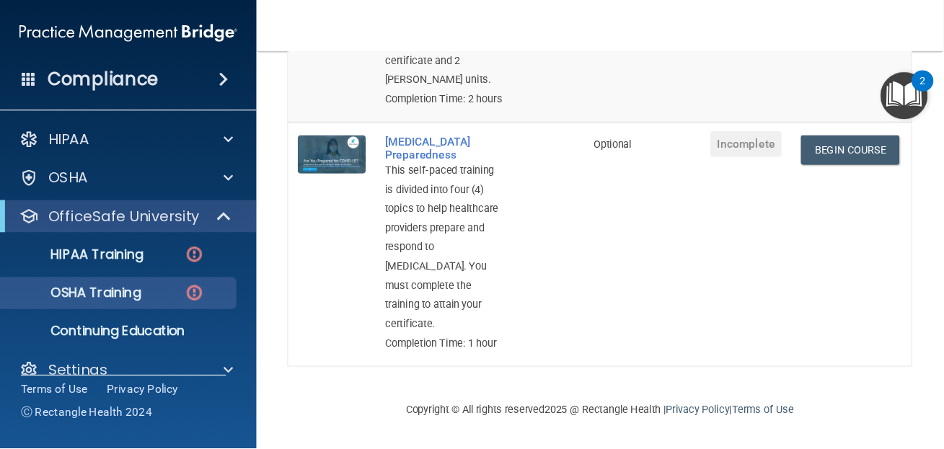
scroll to position [1010, 0]
click at [739, 149] on link "Begin Course" at bounding box center [765, 135] width 88 height 27
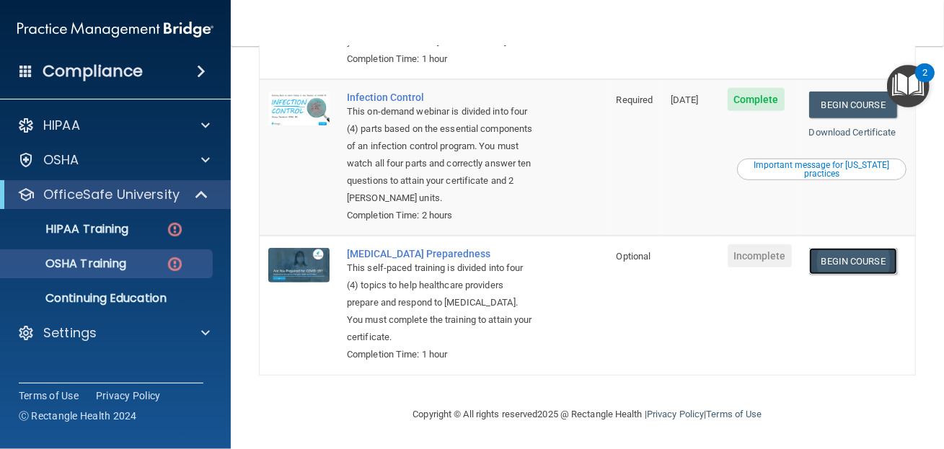
scroll to position [470, 0]
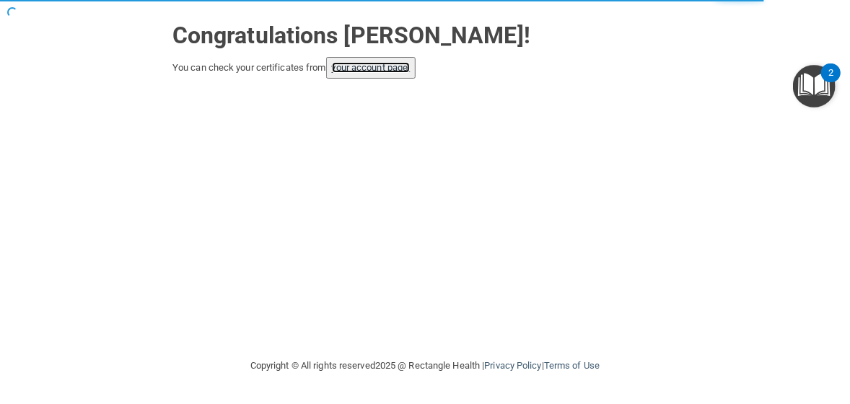
click at [377, 71] on link "your account page!" at bounding box center [371, 67] width 79 height 11
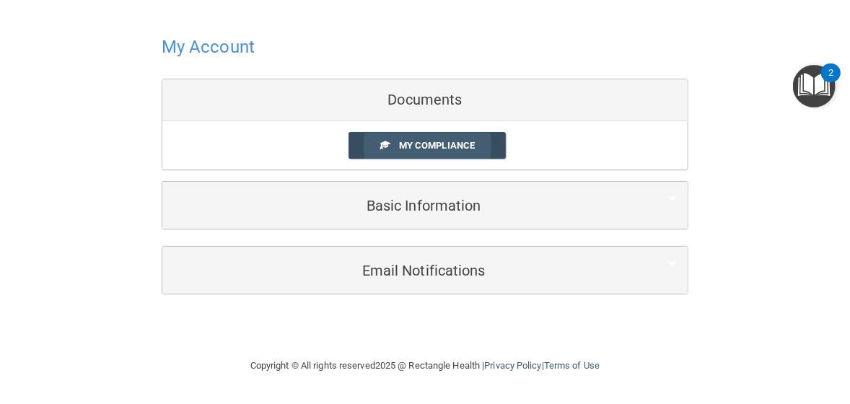
click at [391, 149] on link "My Compliance" at bounding box center [427, 145] width 158 height 27
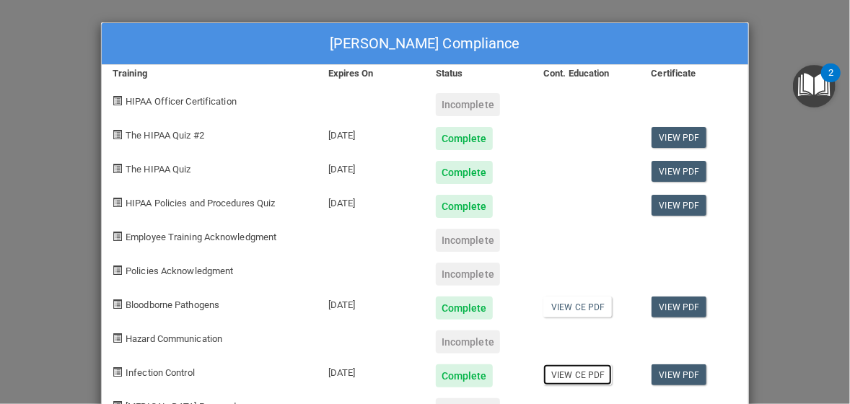
click at [590, 380] on link "View CE PDF" at bounding box center [577, 374] width 69 height 21
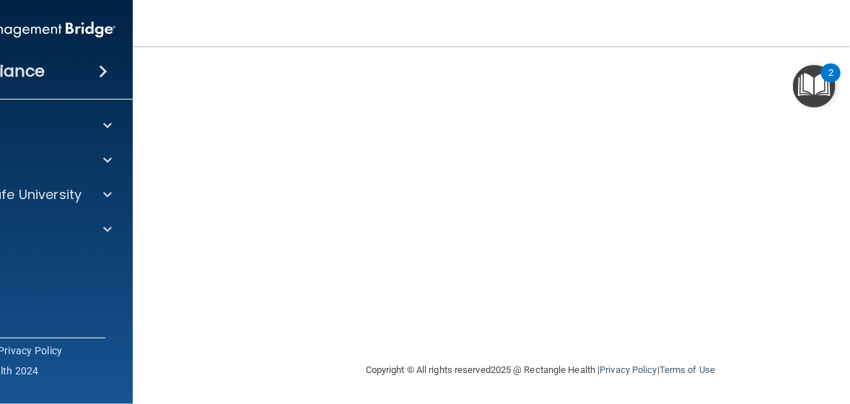
scroll to position [90, 0]
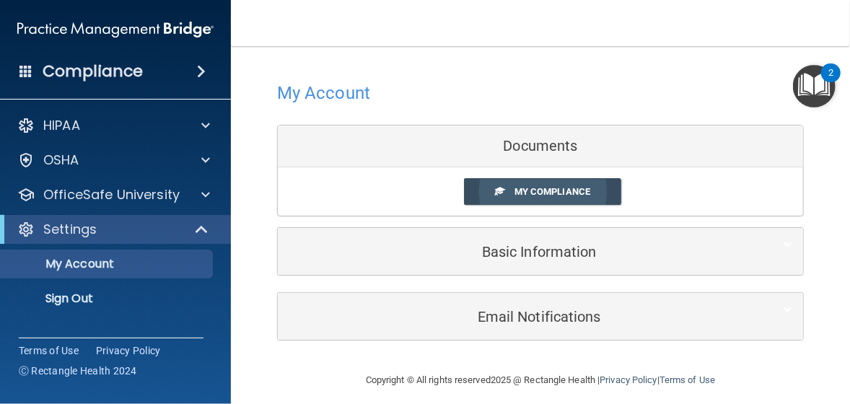
click at [514, 189] on span "My Compliance" at bounding box center [552, 191] width 76 height 11
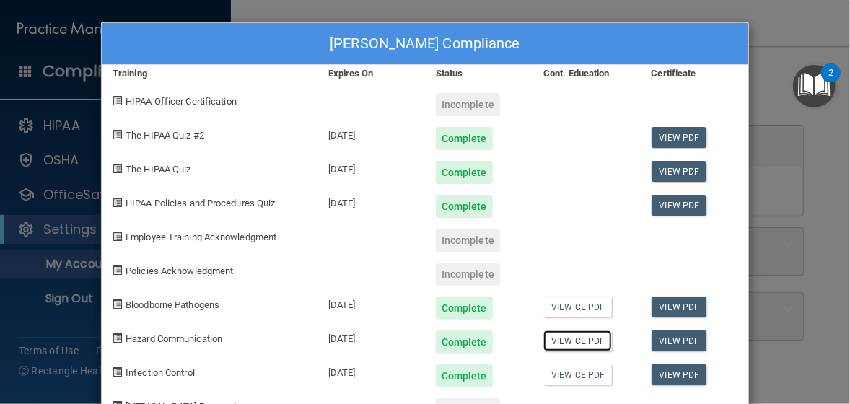
click at [569, 342] on link "View CE PDF" at bounding box center [577, 340] width 69 height 21
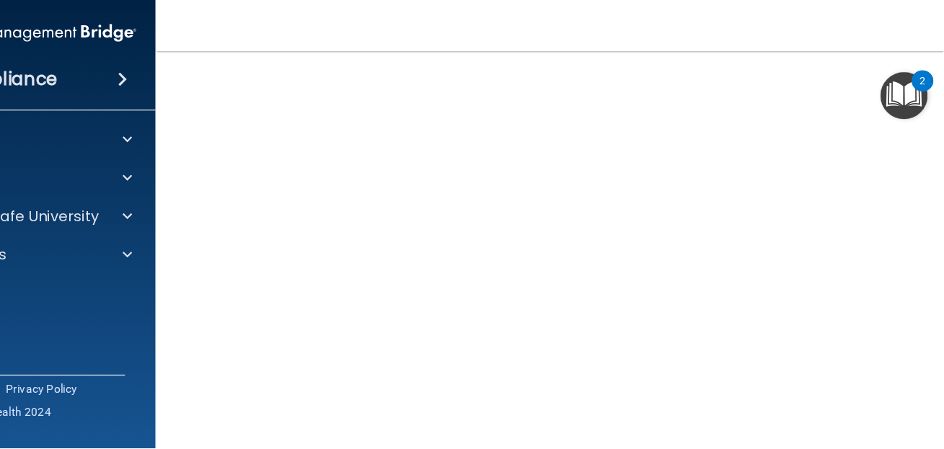
scroll to position [145, 0]
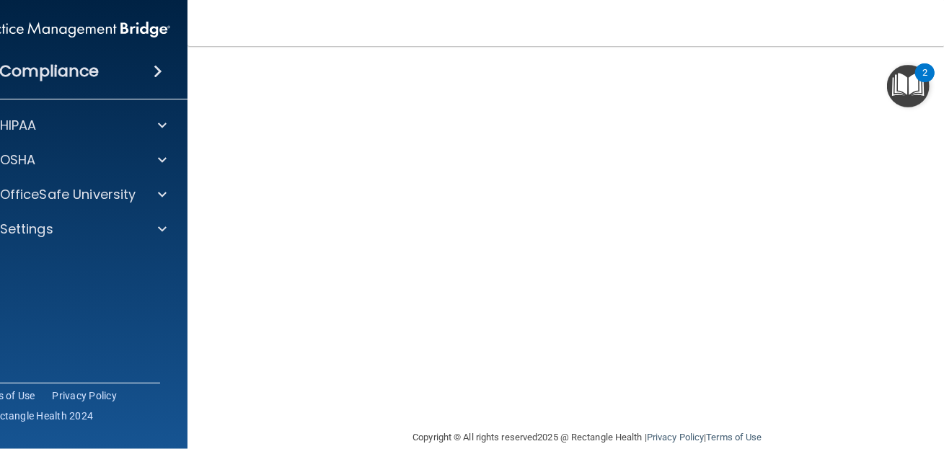
drag, startPoint x: 803, startPoint y: 0, endPoint x: 937, endPoint y: 25, distance: 136.5
click at [849, 25] on nav "Toggle navigation [PERSON_NAME] [EMAIL_ADDRESS][DOMAIN_NAME] Manage My Enterpri…" at bounding box center [588, 23] width 801 height 46
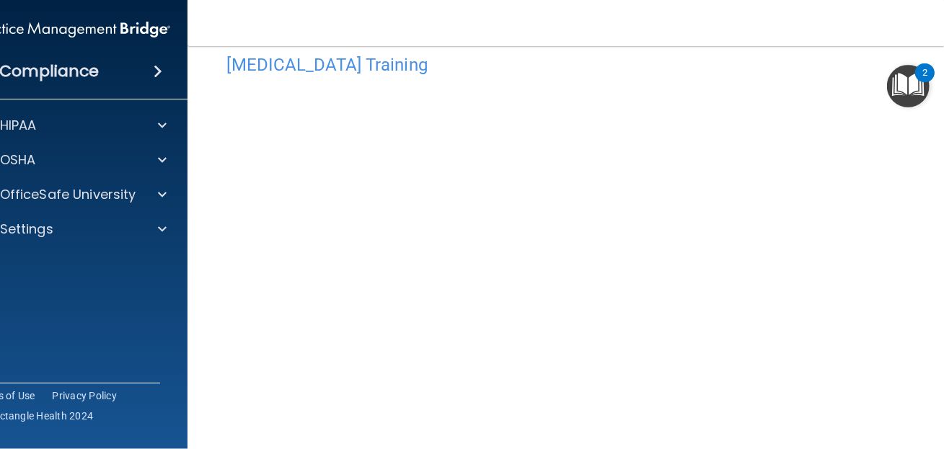
scroll to position [8, 0]
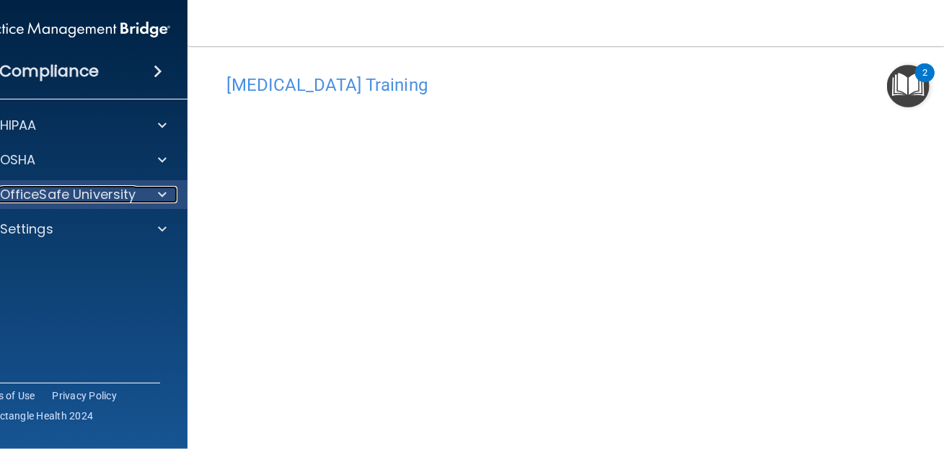
click at [158, 195] on span at bounding box center [162, 194] width 9 height 17
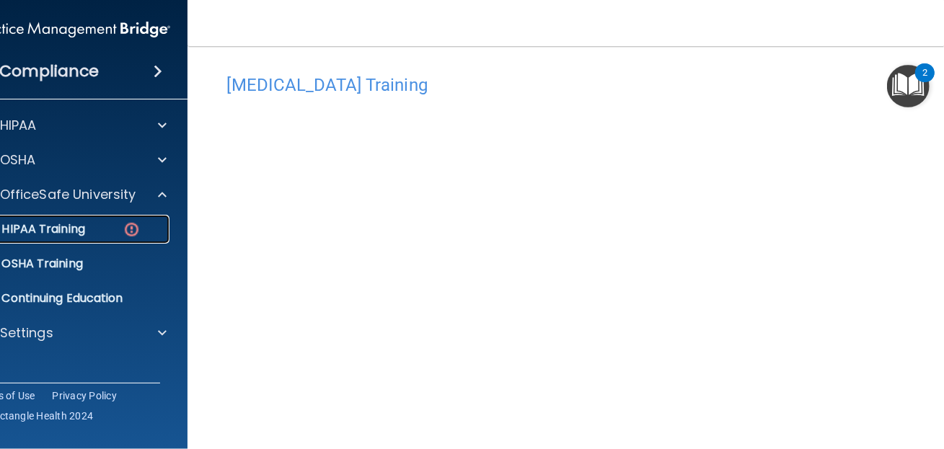
click at [126, 231] on img at bounding box center [132, 230] width 18 height 18
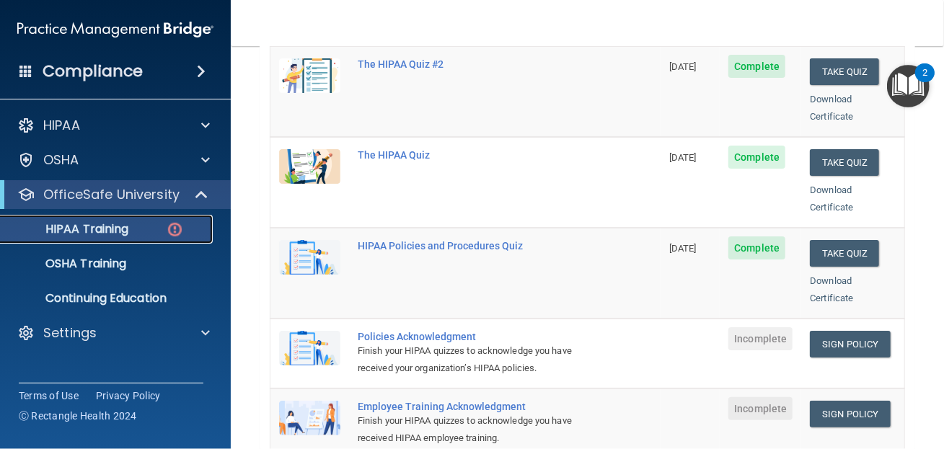
scroll to position [248, 0]
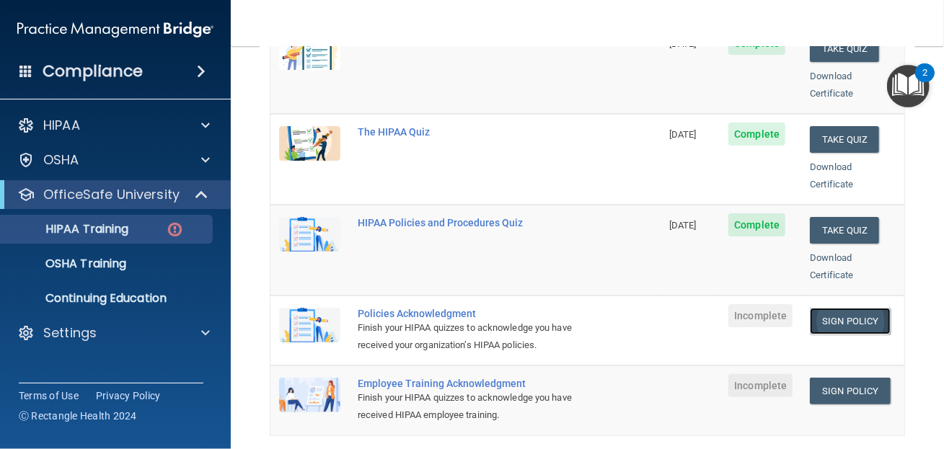
click at [842, 308] on link "Sign Policy" at bounding box center [850, 321] width 80 height 27
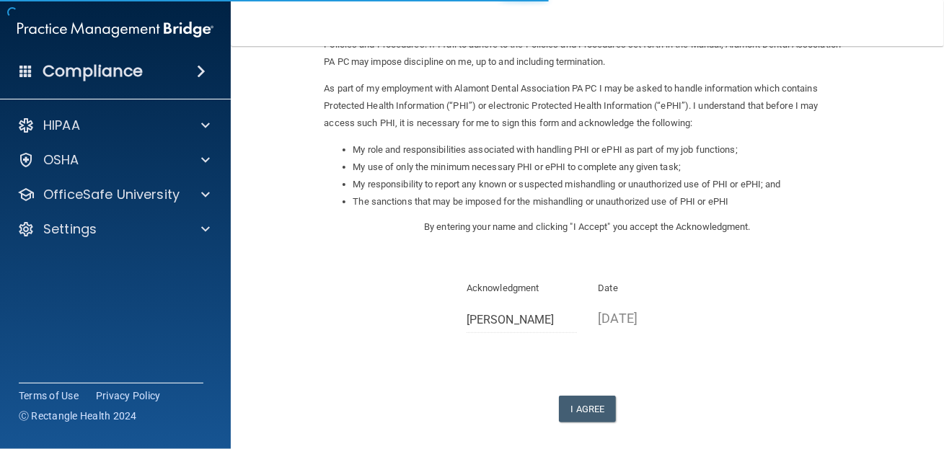
scroll to position [160, 0]
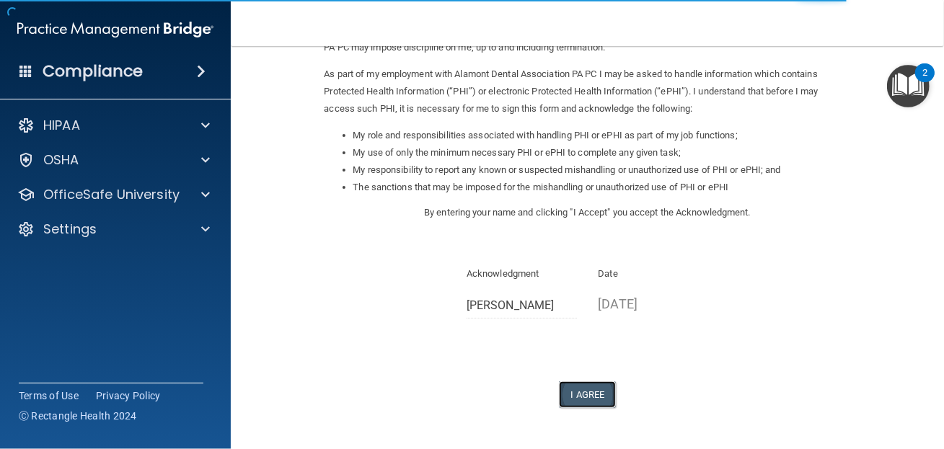
click at [583, 394] on button "I Agree" at bounding box center [588, 395] width 58 height 27
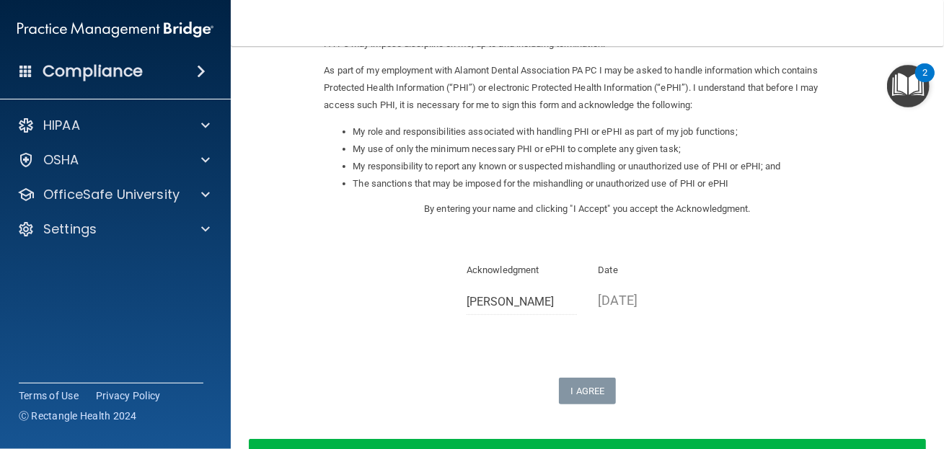
scroll to position [240, 0]
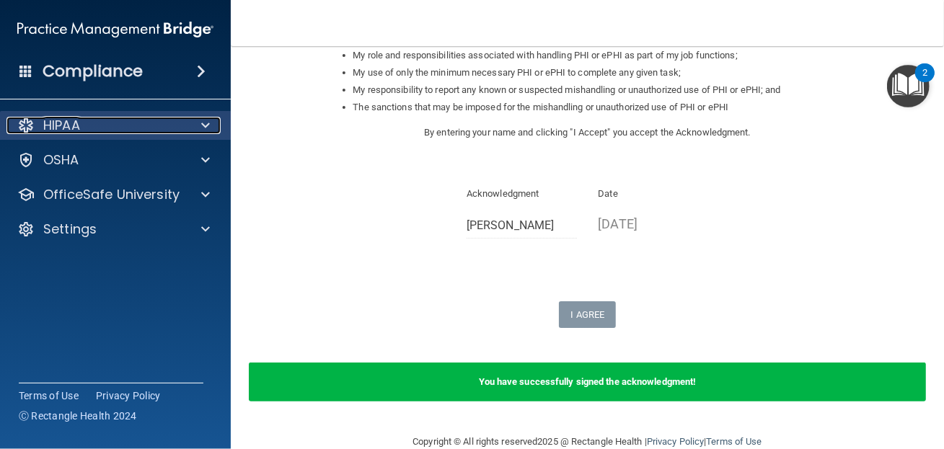
click at [200, 123] on div at bounding box center [203, 125] width 36 height 17
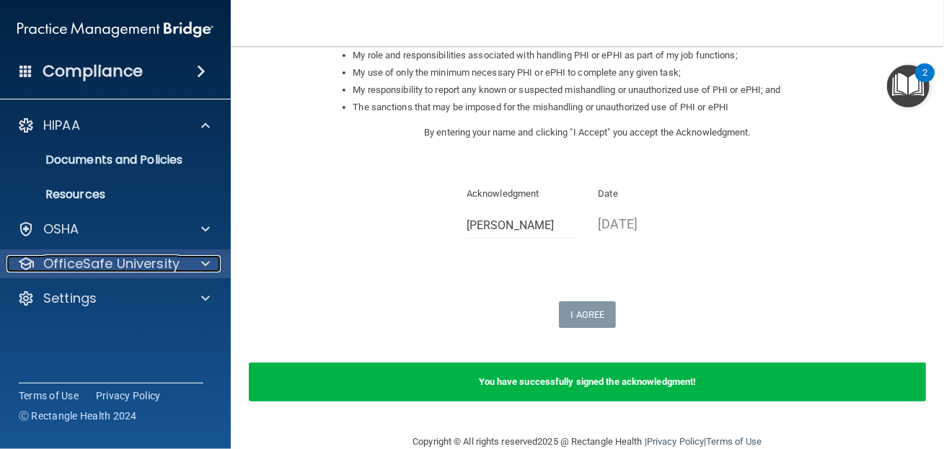
click at [174, 265] on p "OfficeSafe University" at bounding box center [111, 263] width 136 height 17
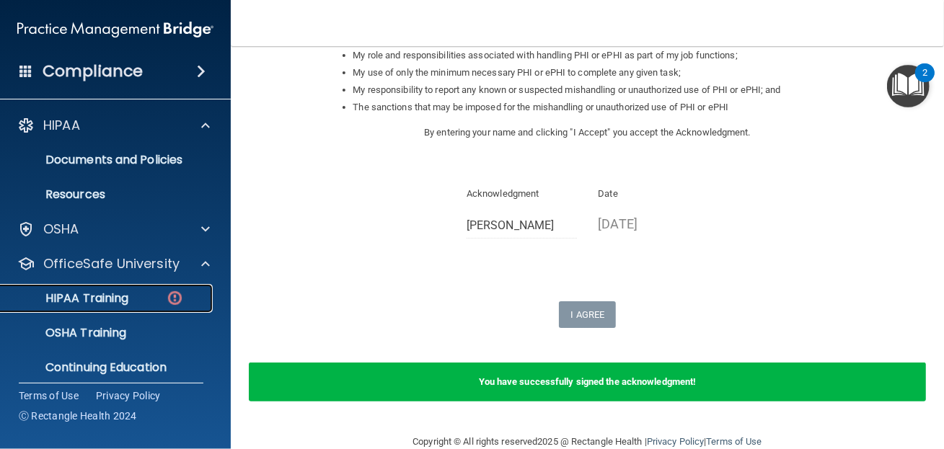
click at [153, 296] on div "HIPAA Training" at bounding box center [107, 298] width 197 height 14
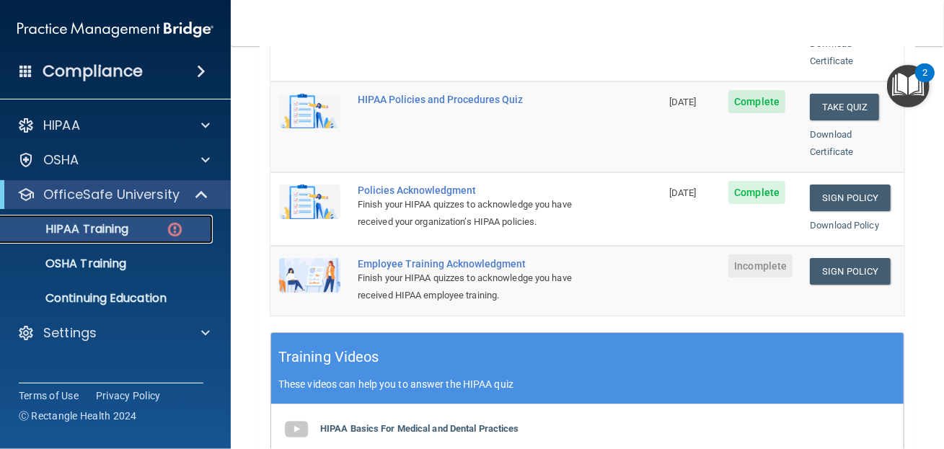
scroll to position [361, 0]
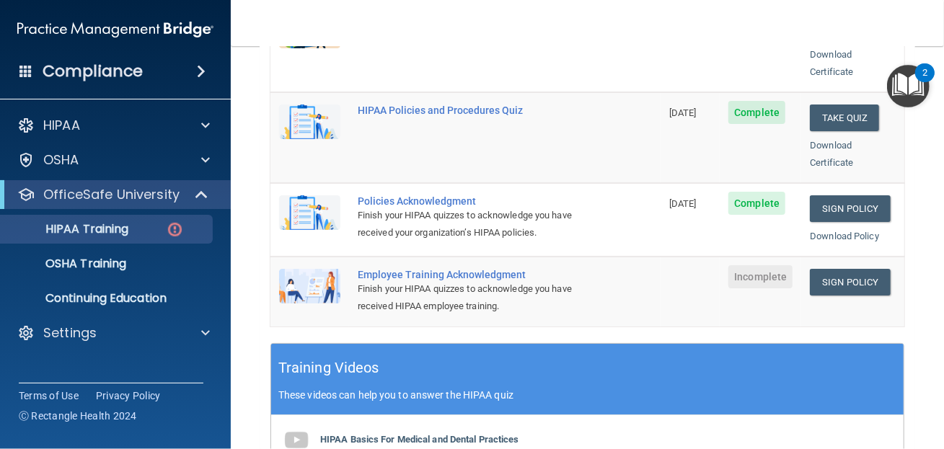
click at [736, 265] on span "Incomplete" at bounding box center [760, 276] width 64 height 23
click at [839, 269] on link "Sign Policy" at bounding box center [850, 282] width 80 height 27
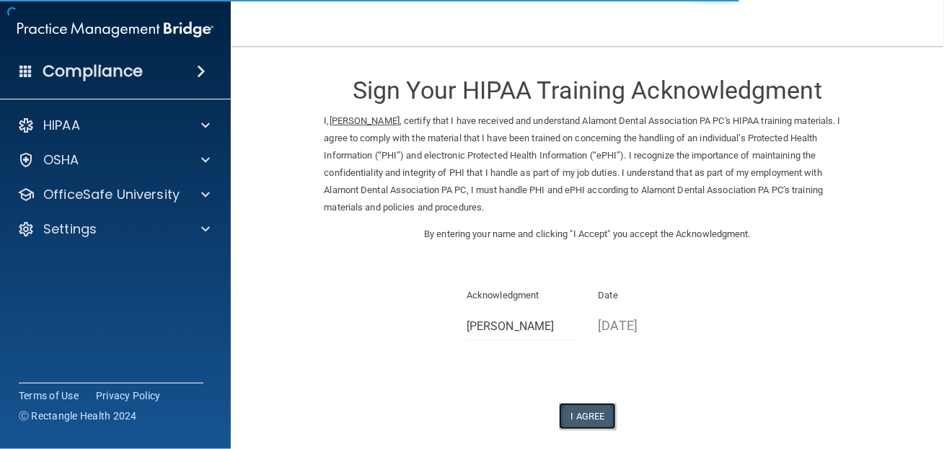
click at [581, 416] on button "I Agree" at bounding box center [588, 416] width 58 height 27
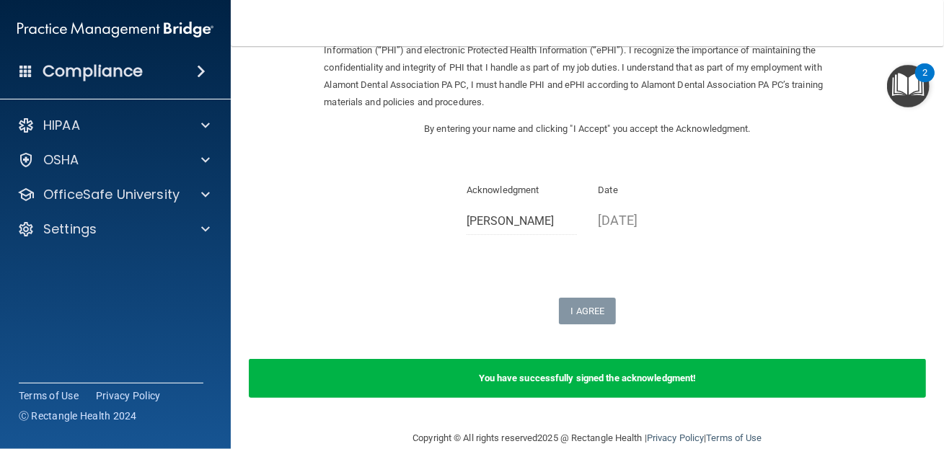
scroll to position [128, 0]
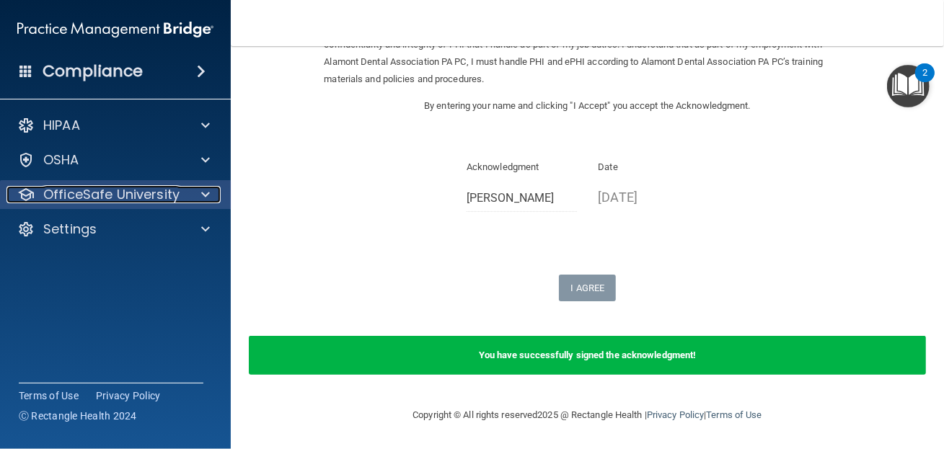
click at [200, 196] on div at bounding box center [203, 194] width 36 height 17
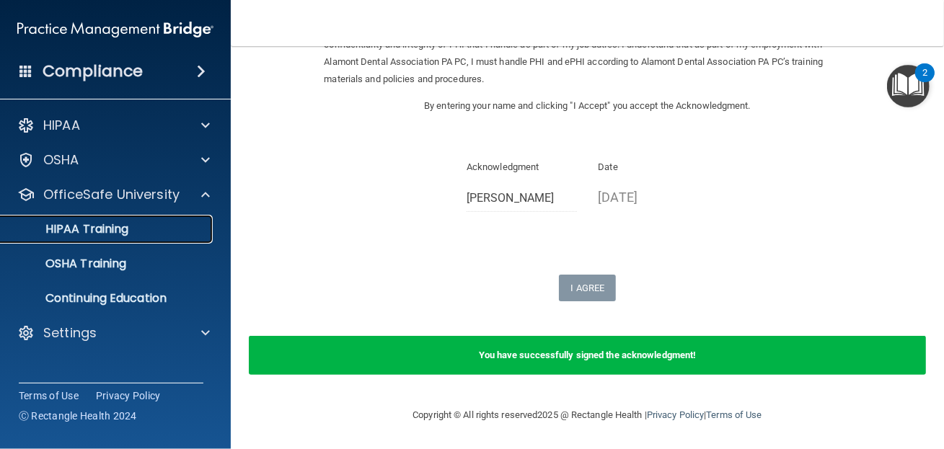
click at [149, 230] on div "HIPAA Training" at bounding box center [107, 229] width 197 height 14
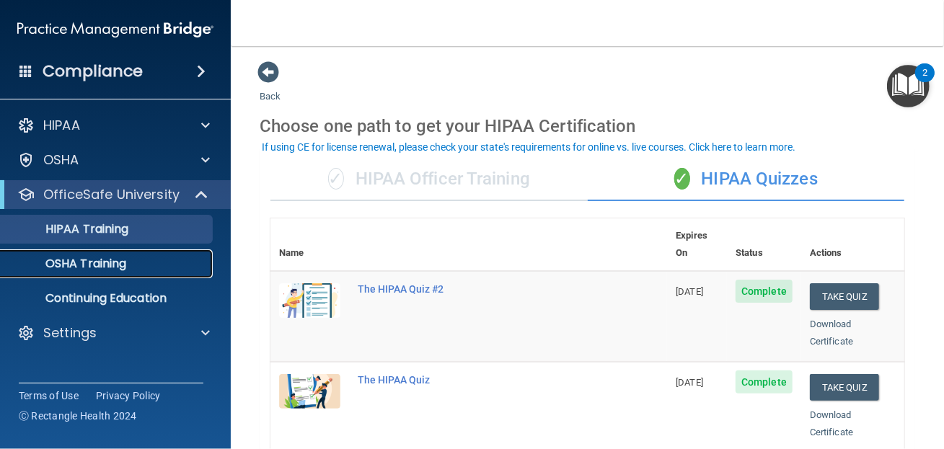
click at [97, 273] on link "OSHA Training" at bounding box center [99, 264] width 227 height 29
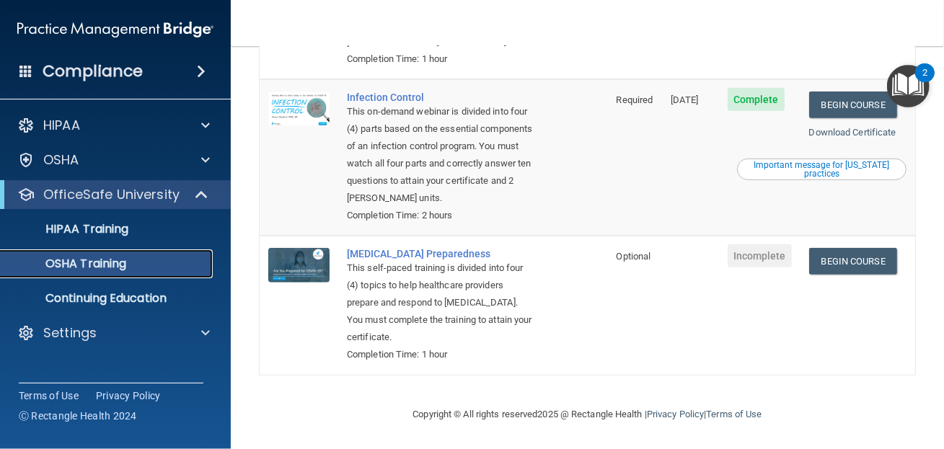
scroll to position [350, 0]
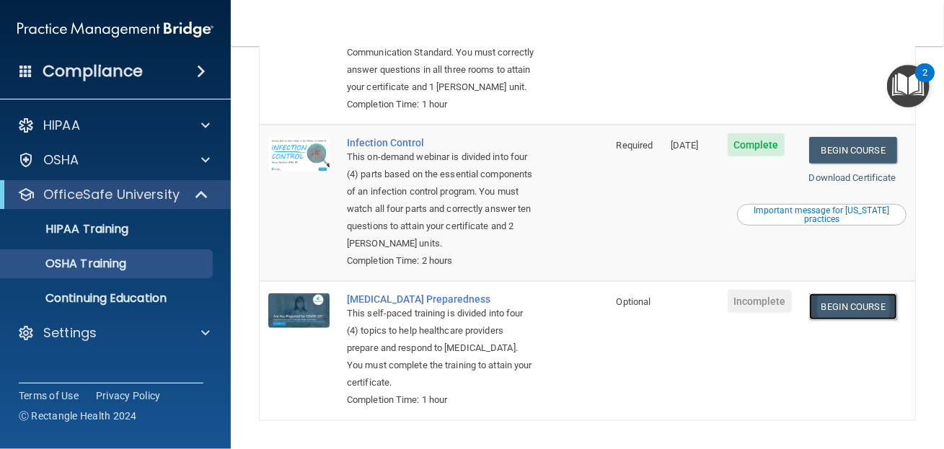
click at [830, 320] on link "Begin Course" at bounding box center [853, 307] width 88 height 27
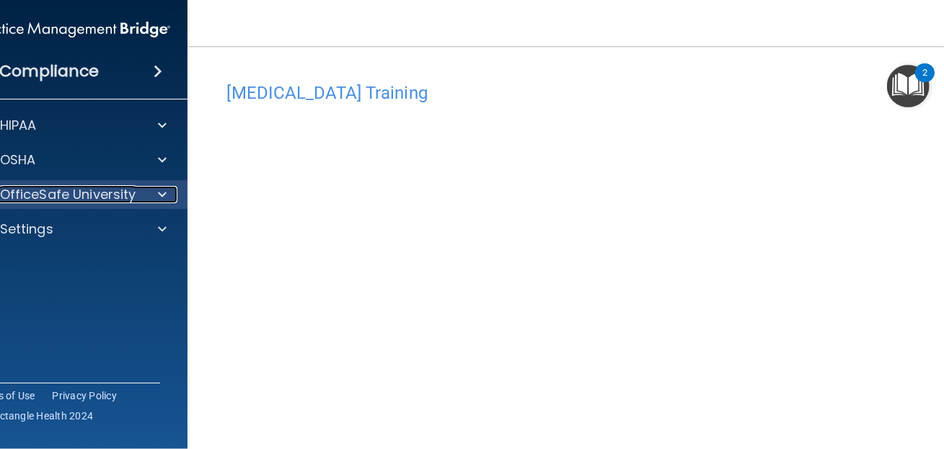
click at [158, 192] on span at bounding box center [162, 194] width 9 height 17
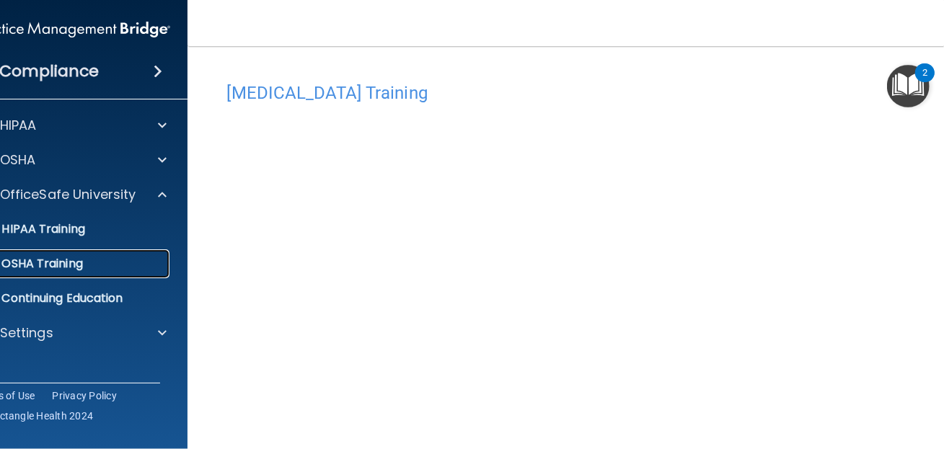
click at [61, 266] on p "OSHA Training" at bounding box center [24, 264] width 117 height 14
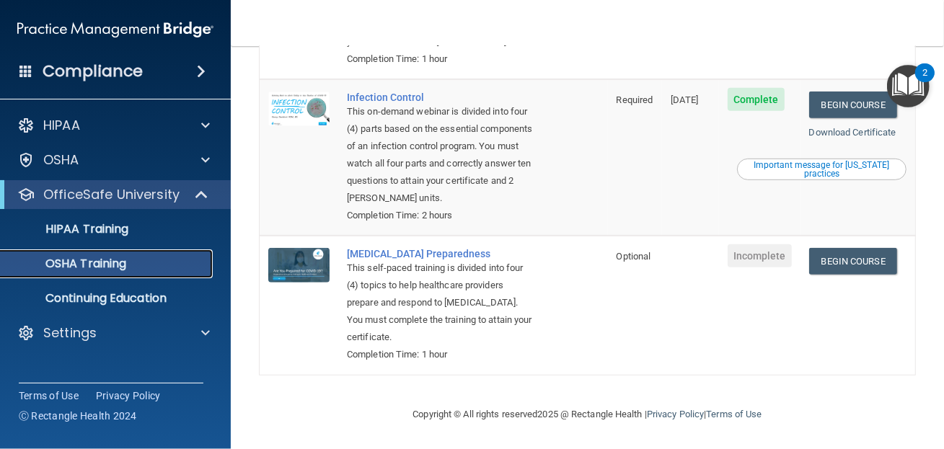
scroll to position [430, 0]
click at [851, 271] on link "Begin Course" at bounding box center [853, 261] width 88 height 27
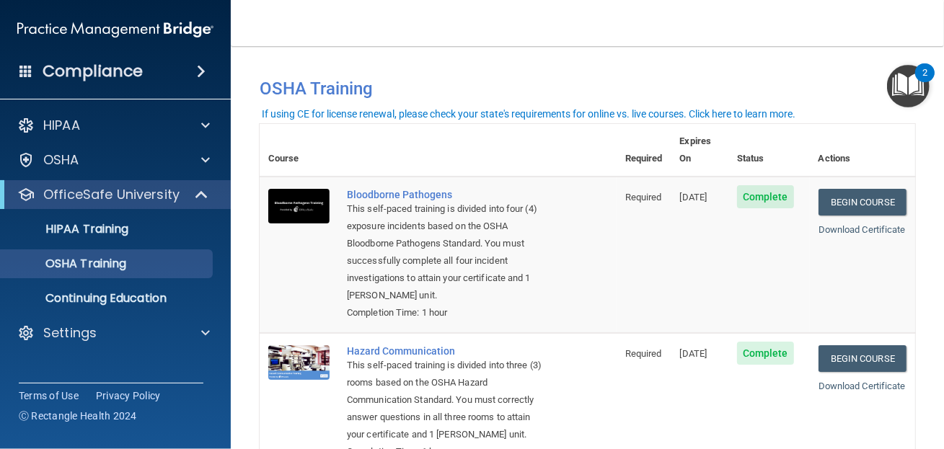
scroll to position [0, 0]
